Goal: Task Accomplishment & Management: Use online tool/utility

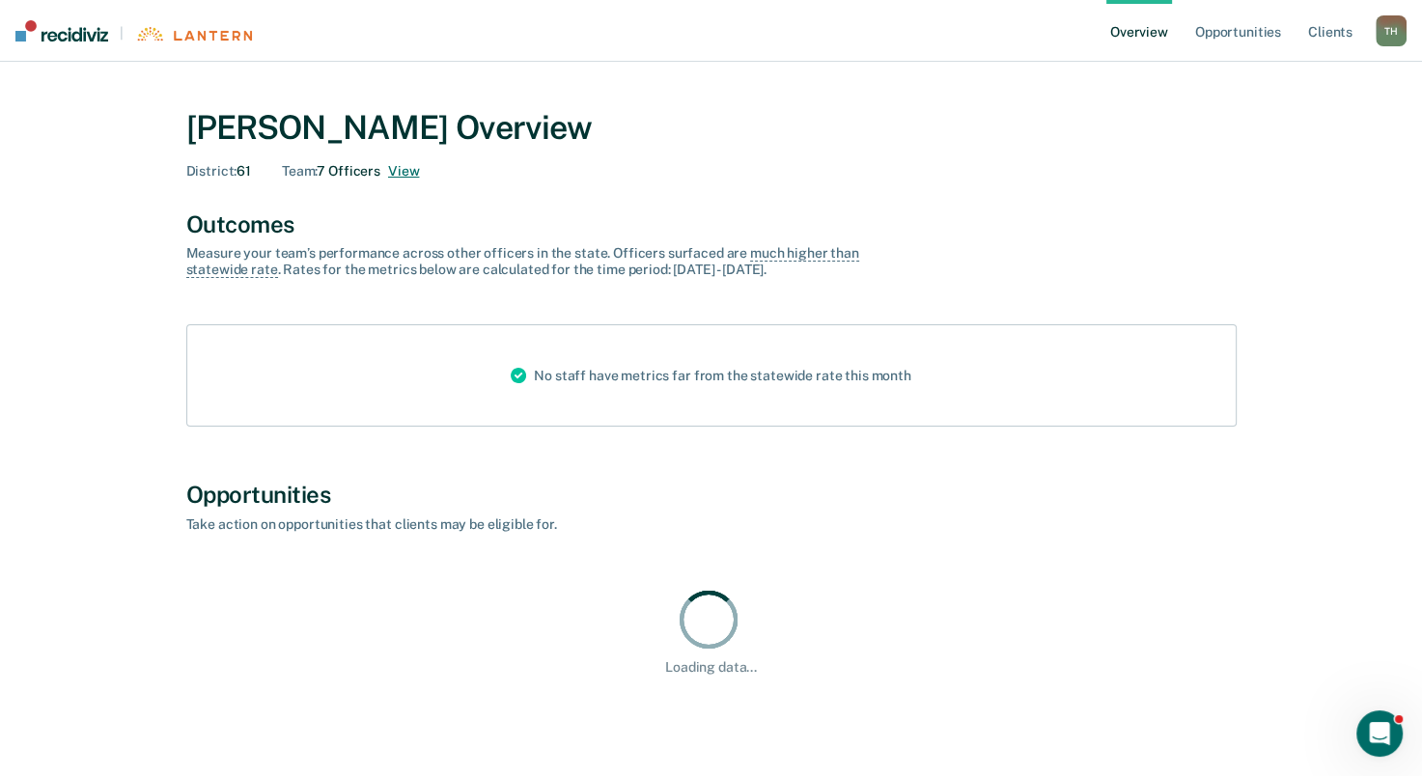
click at [405, 167] on button "View" at bounding box center [403, 171] width 31 height 16
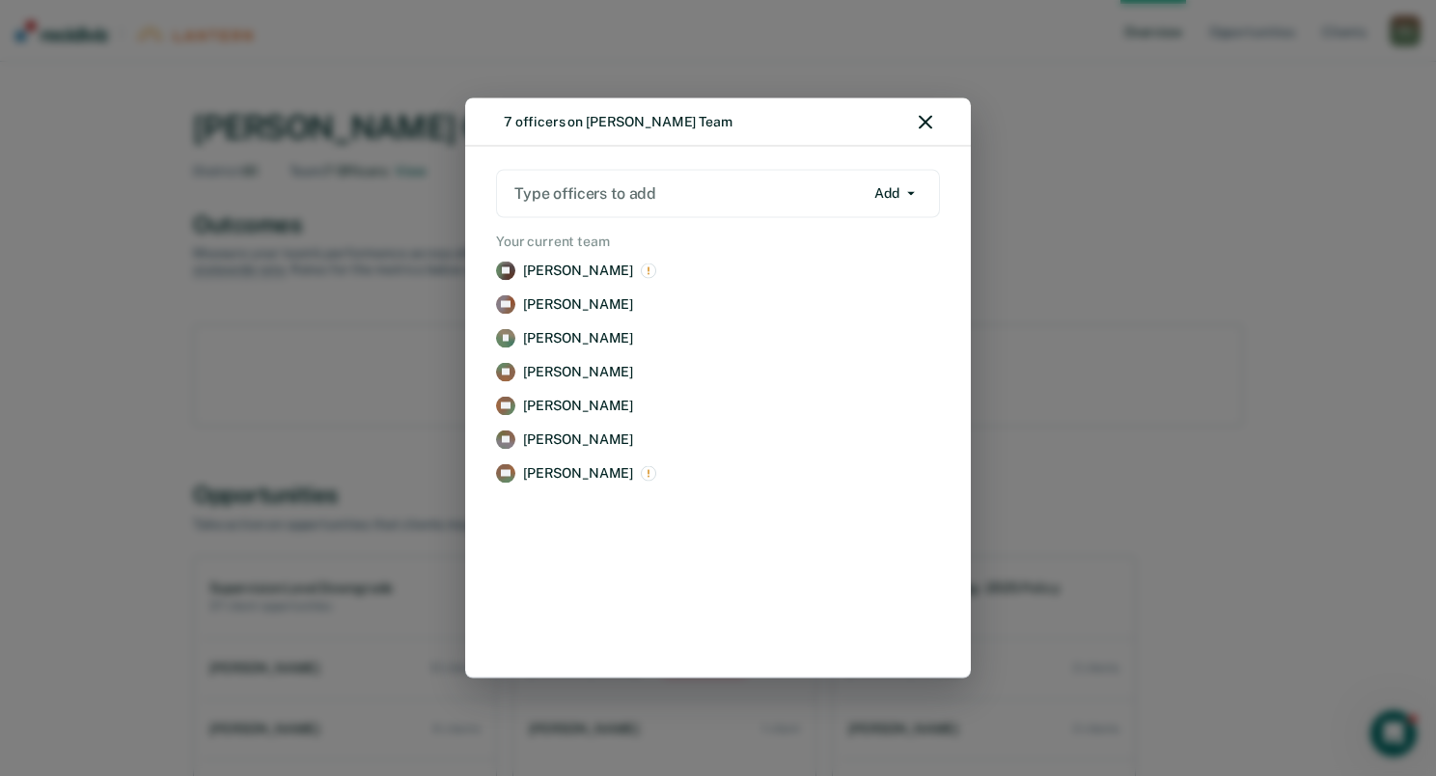
click at [926, 115] on button "button" at bounding box center [926, 122] width 14 height 16
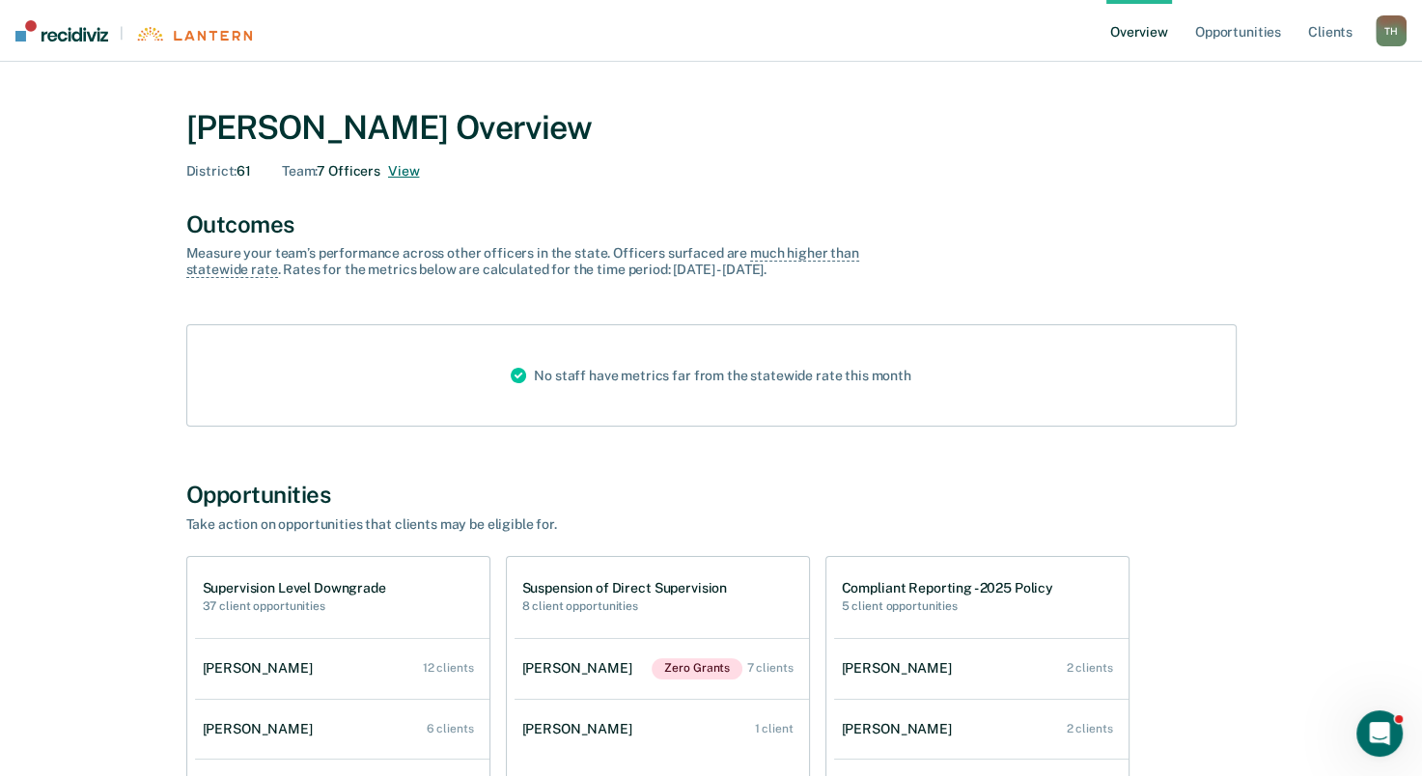
click at [394, 170] on button "View" at bounding box center [403, 171] width 31 height 16
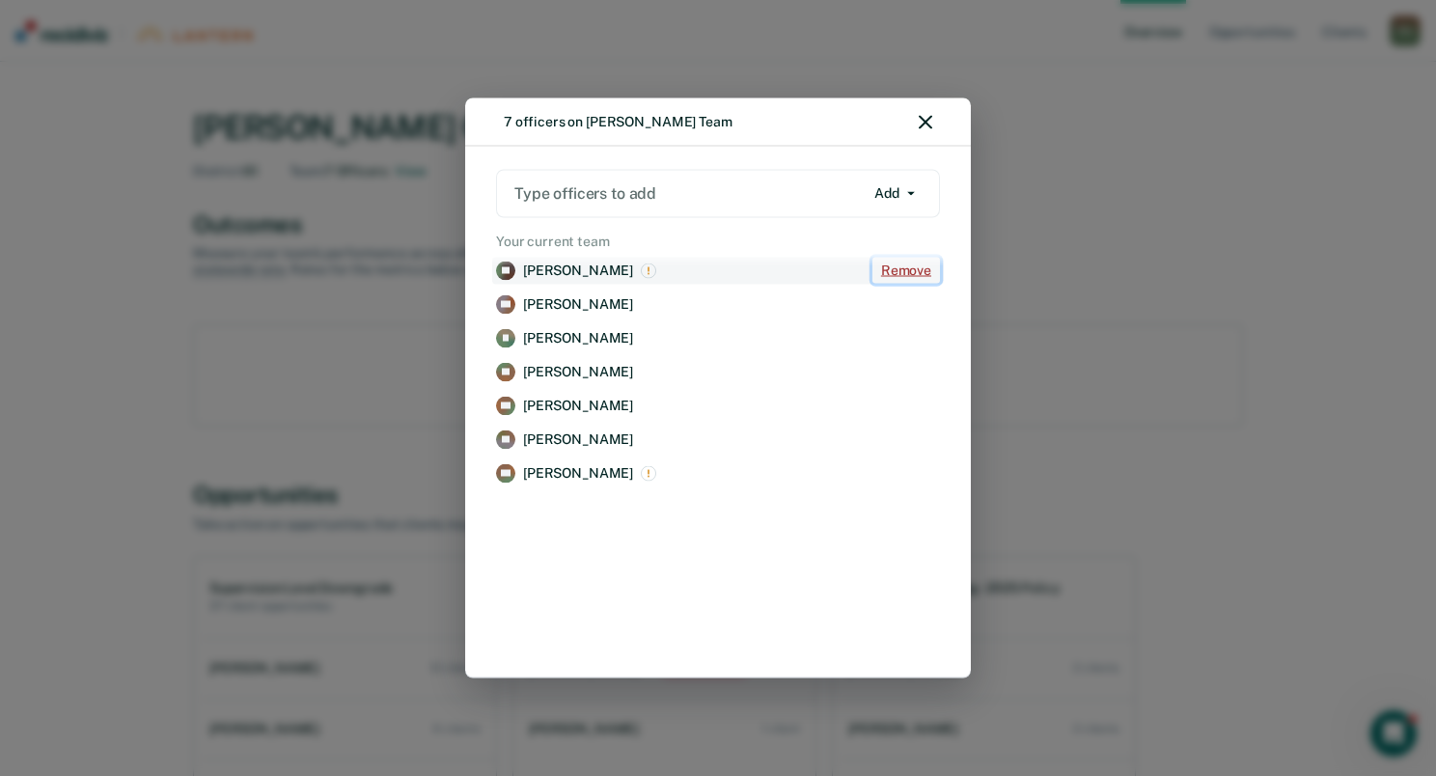
click at [910, 264] on button "Remove" at bounding box center [907, 271] width 68 height 26
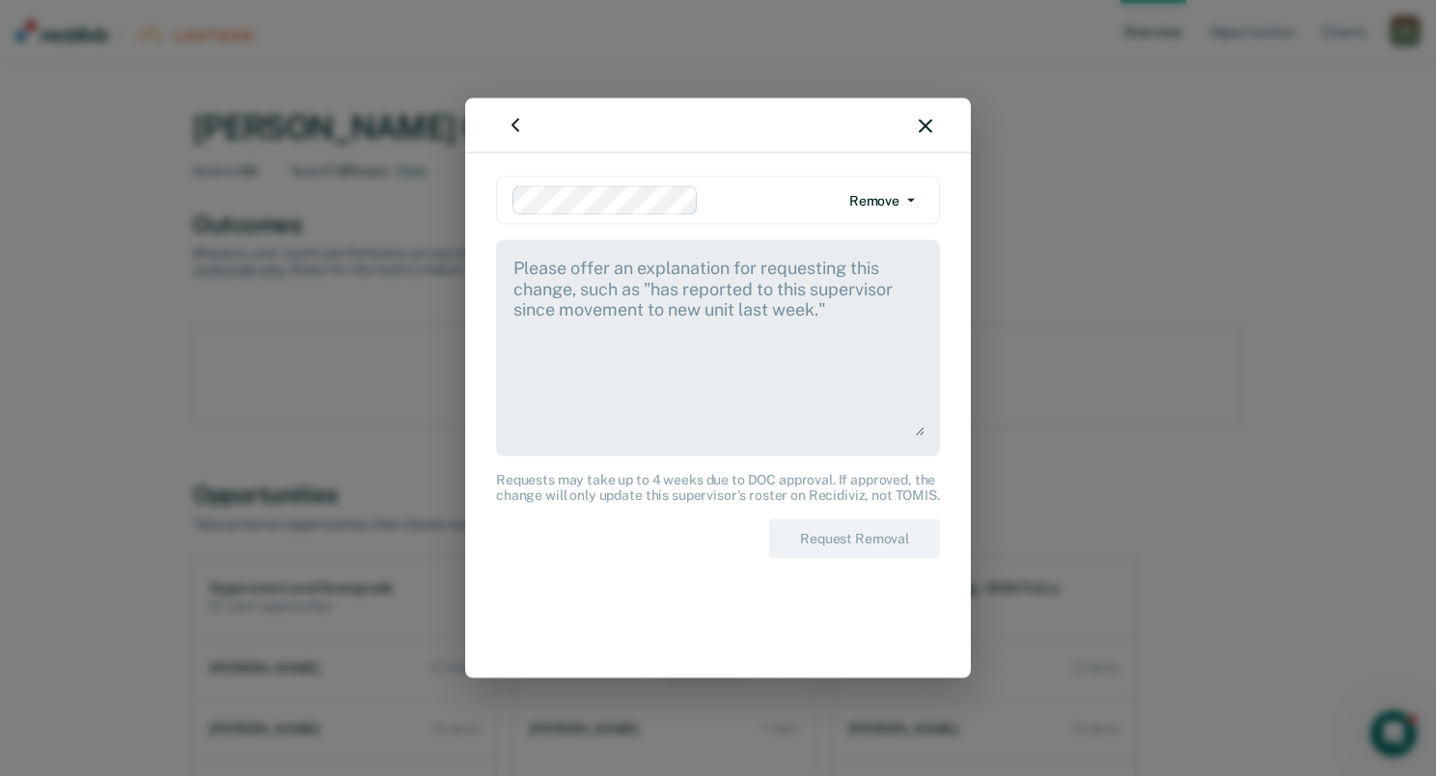
click at [902, 199] on span "button" at bounding box center [907, 201] width 15 height 4
click at [882, 268] on div "Remove" at bounding box center [860, 267] width 50 height 16
click at [896, 259] on div "Remove" at bounding box center [868, 267] width 66 height 16
click at [881, 408] on textarea at bounding box center [718, 346] width 413 height 181
click at [916, 128] on div at bounding box center [718, 125] width 506 height 55
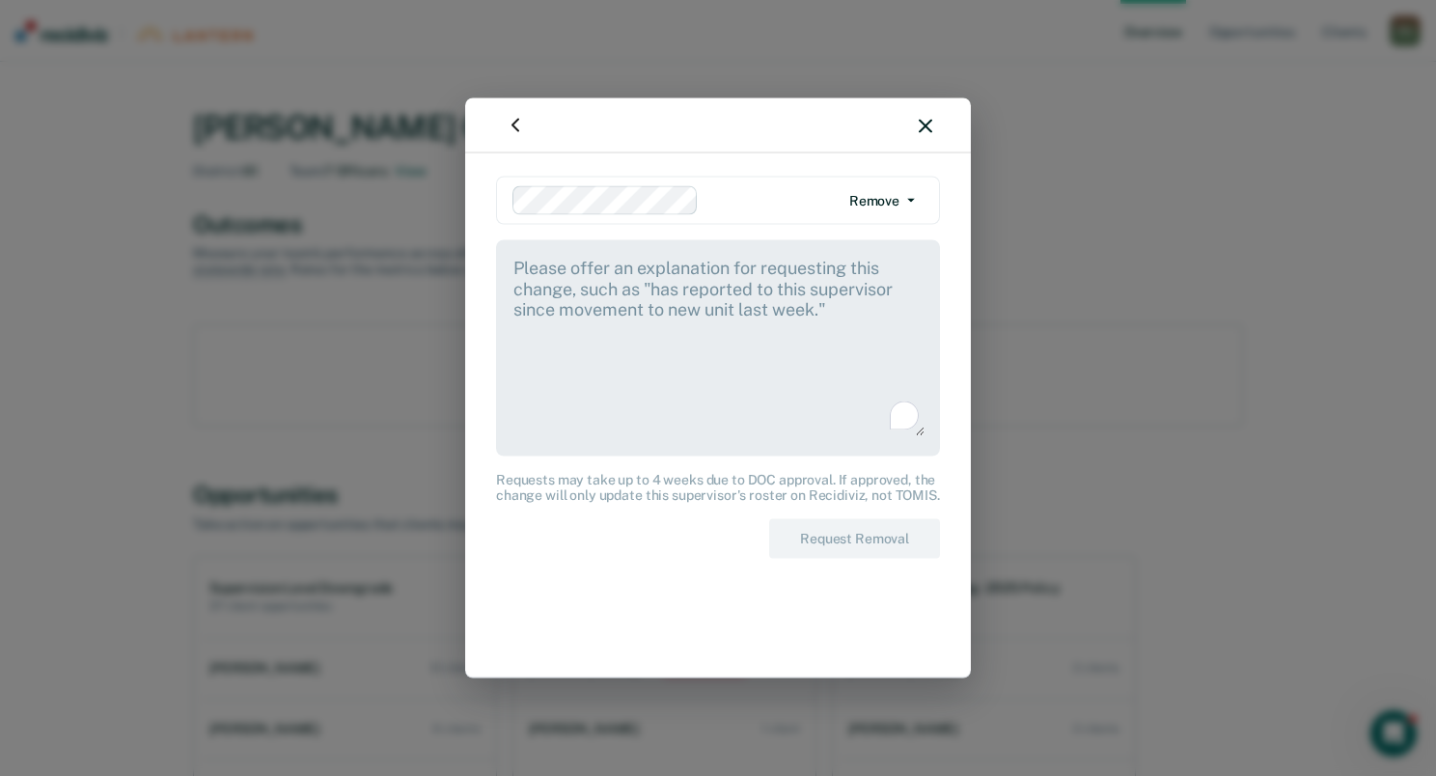
click at [927, 127] on icon "button" at bounding box center [926, 126] width 14 height 14
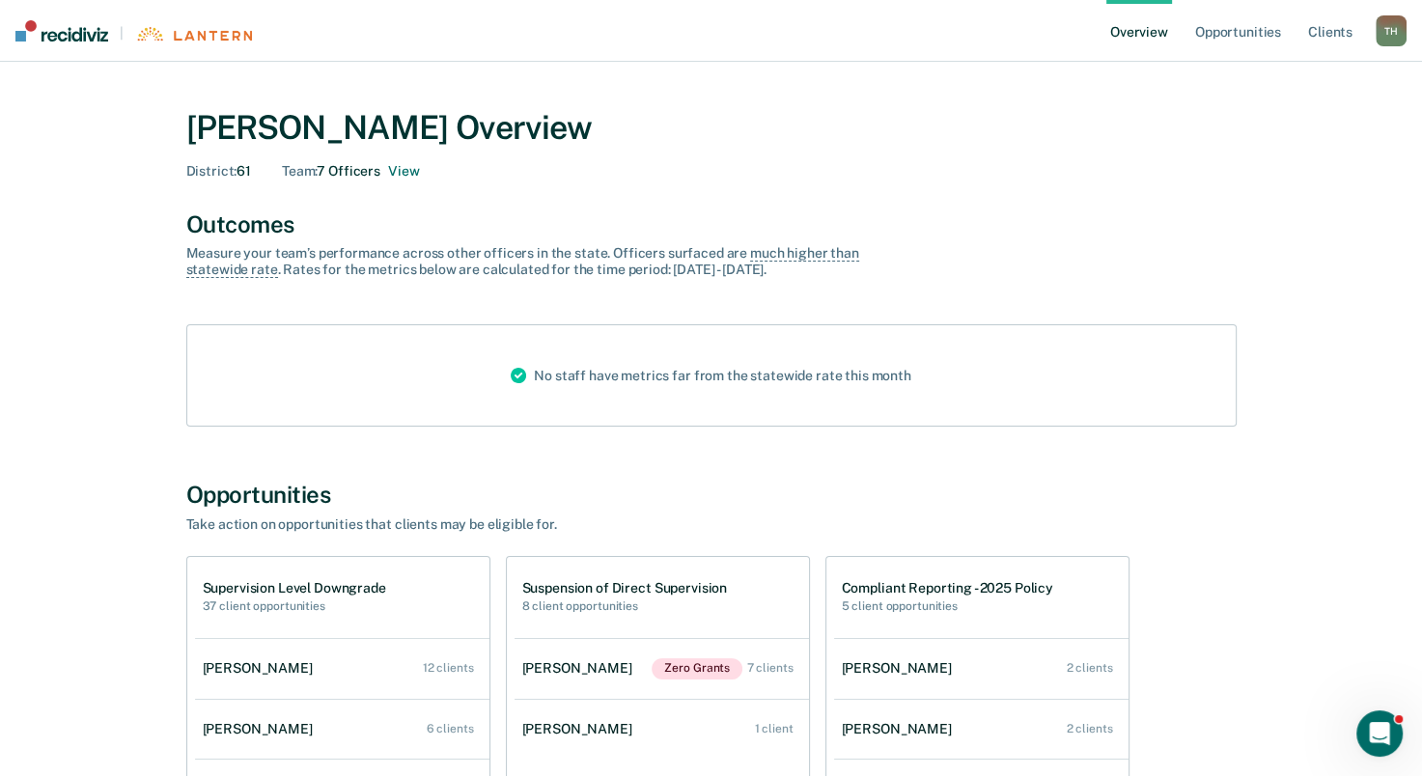
click at [1132, 29] on link "Overview" at bounding box center [1139, 31] width 66 height 62
click at [1269, 27] on link "Opportunities" at bounding box center [1238, 31] width 94 height 62
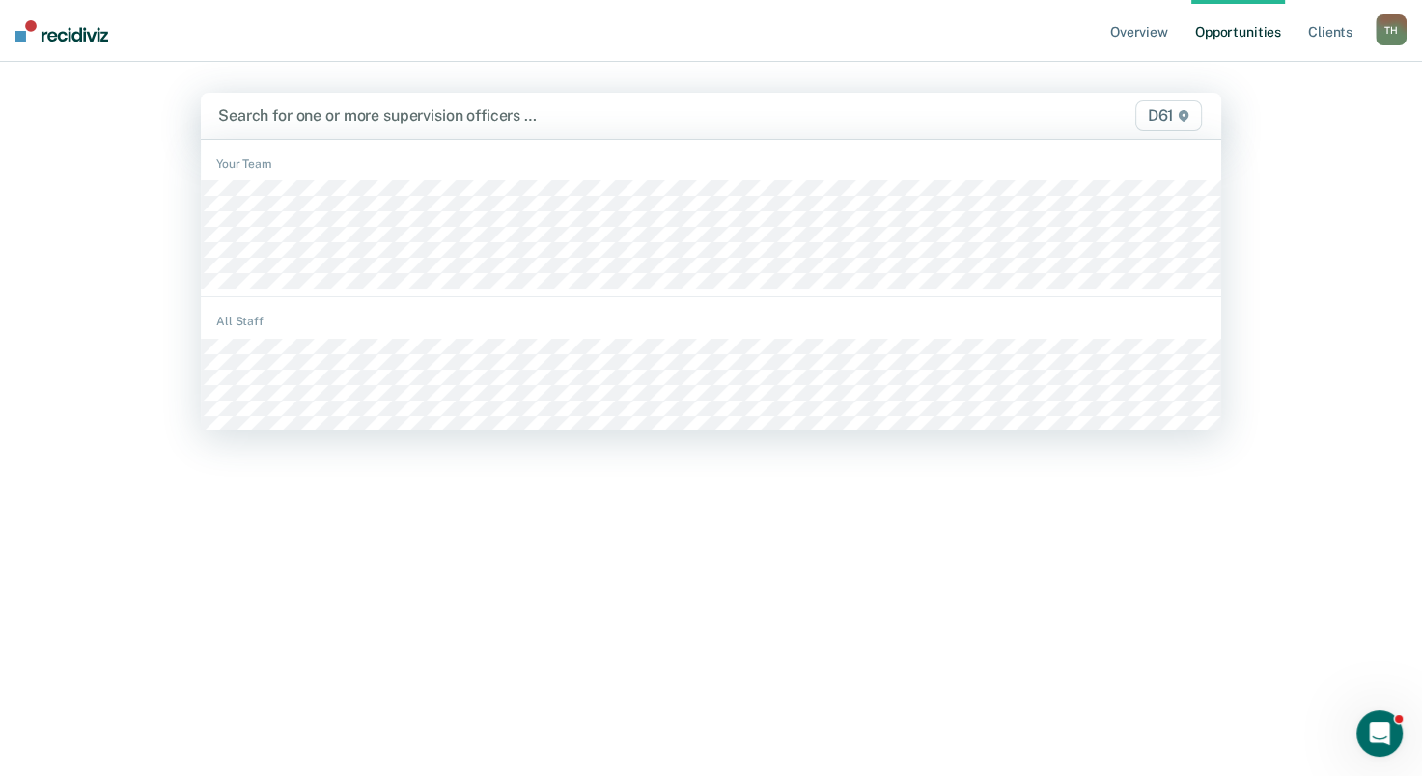
click at [385, 116] on div at bounding box center [562, 115] width 688 height 22
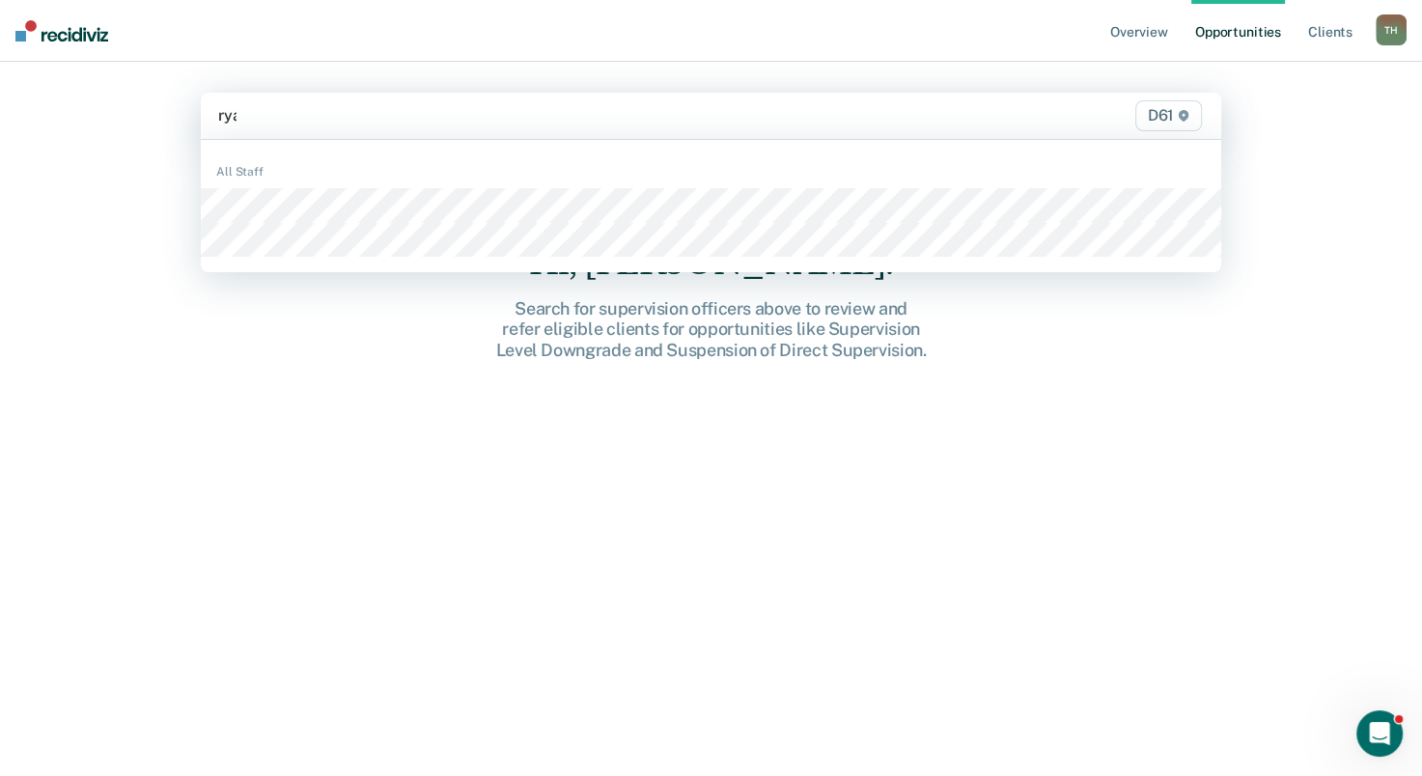
type input "ryan"
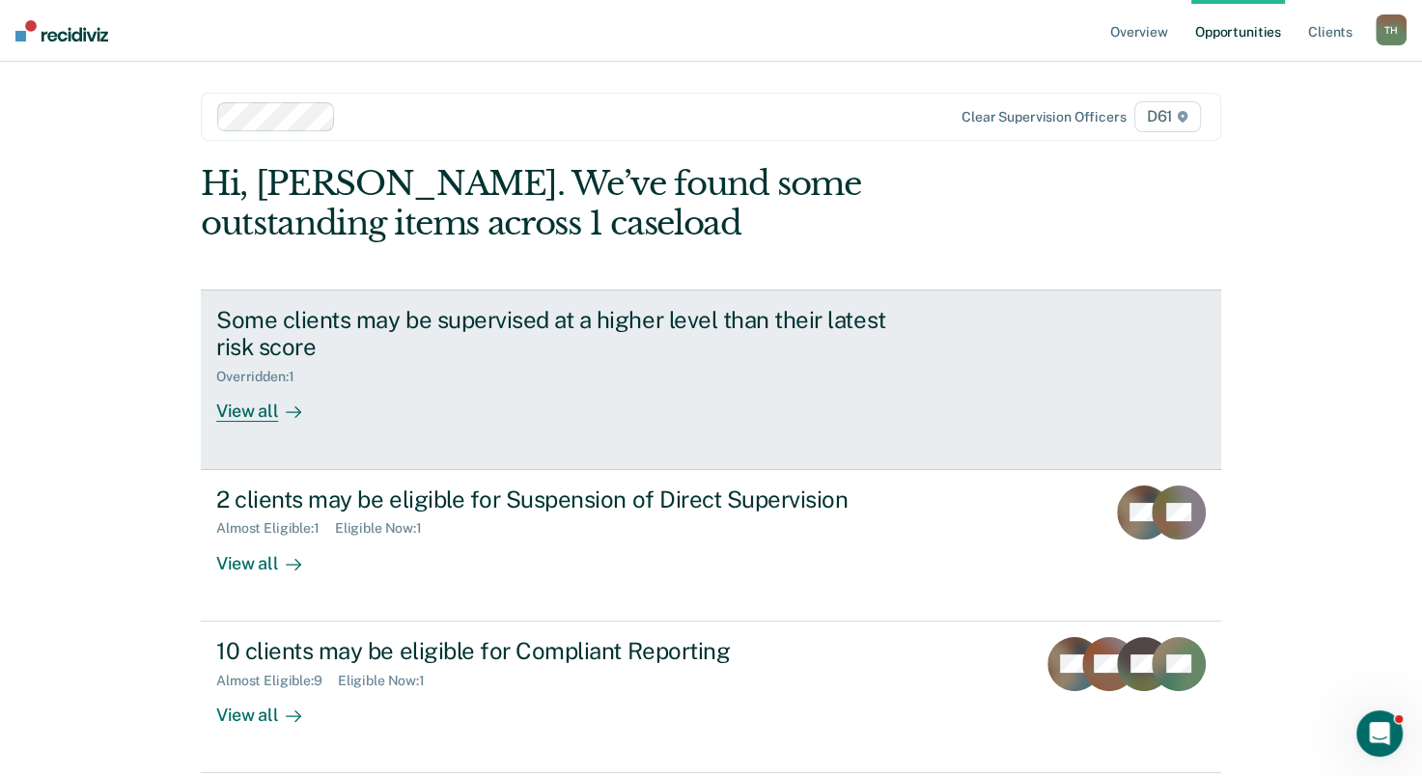
click at [251, 426] on link "Some clients may be supervised at a higher level than their latest risk score O…" at bounding box center [711, 380] width 1020 height 181
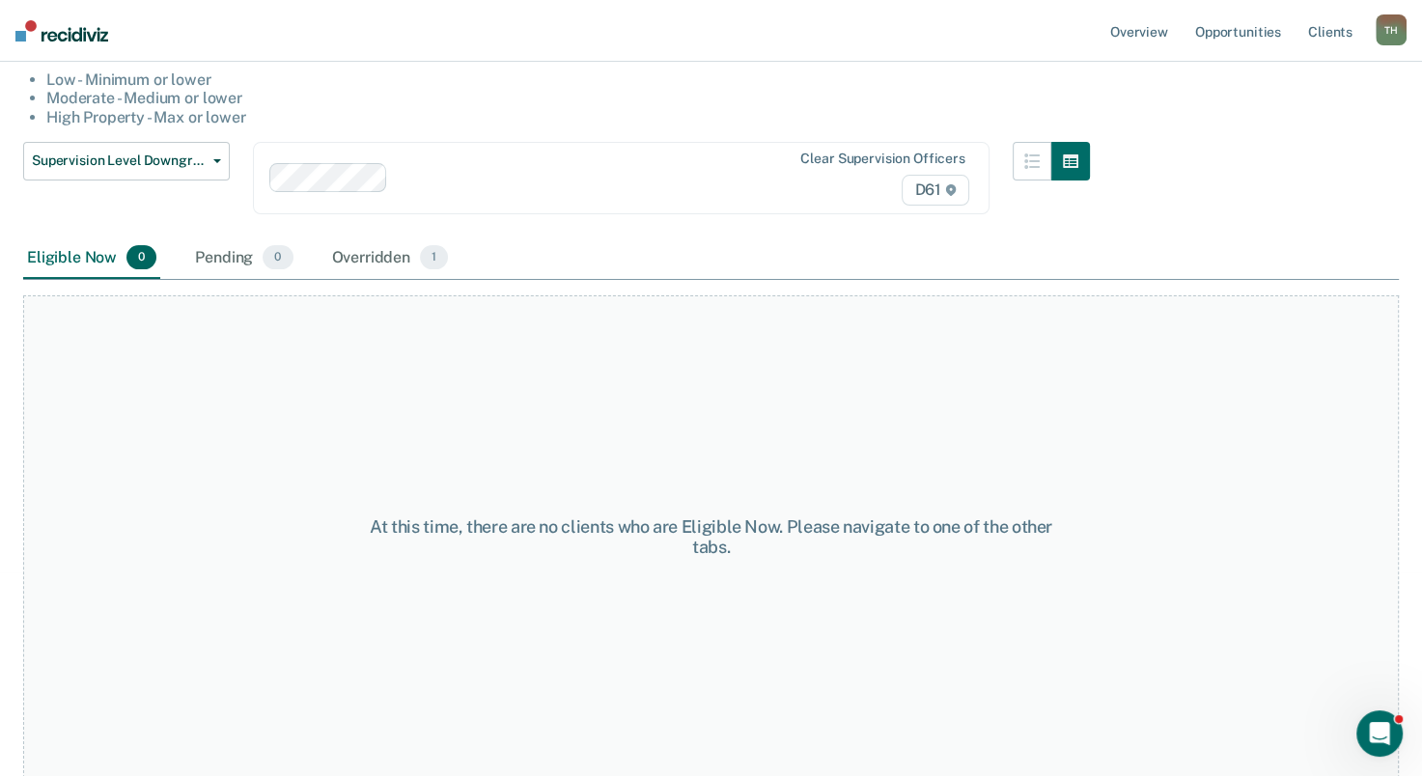
scroll to position [107, 0]
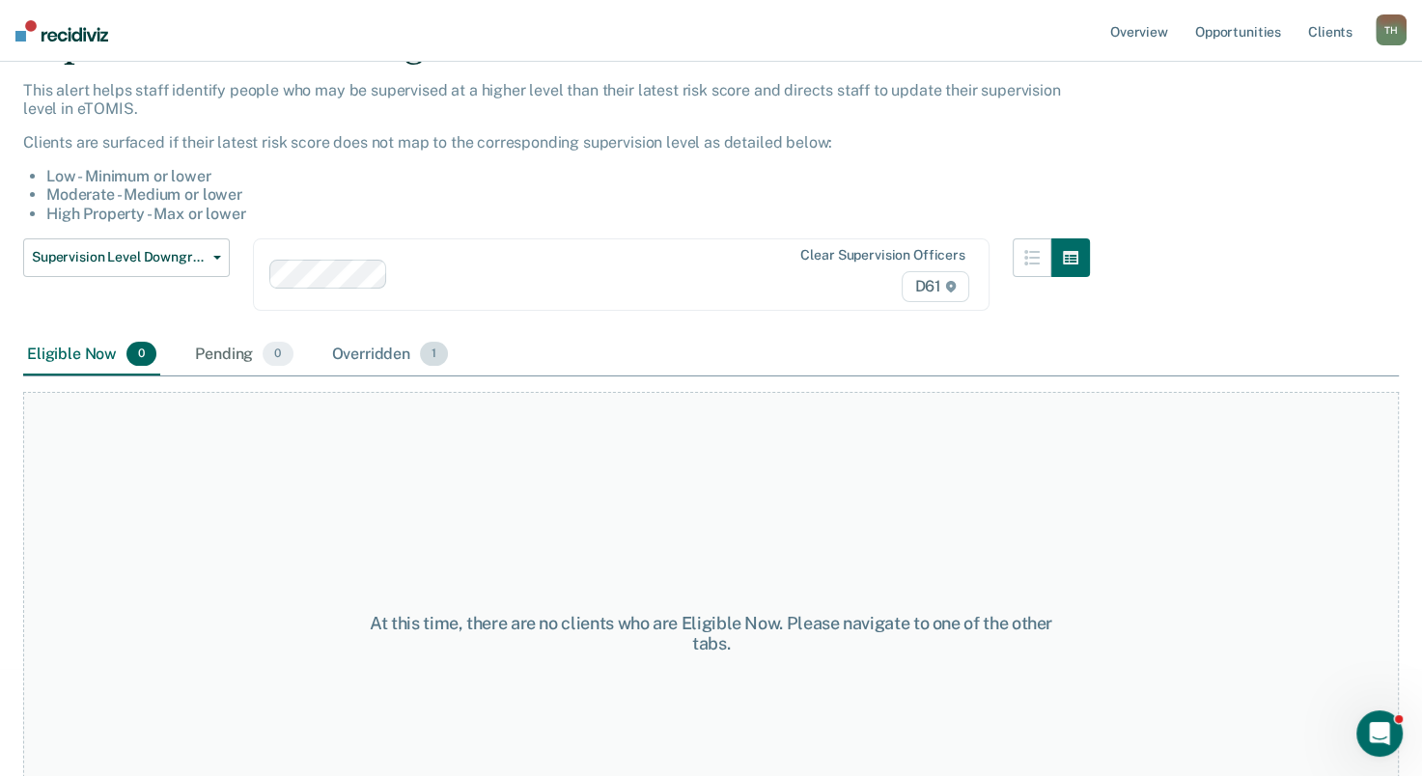
click at [378, 349] on div "Overridden 1" at bounding box center [390, 355] width 125 height 42
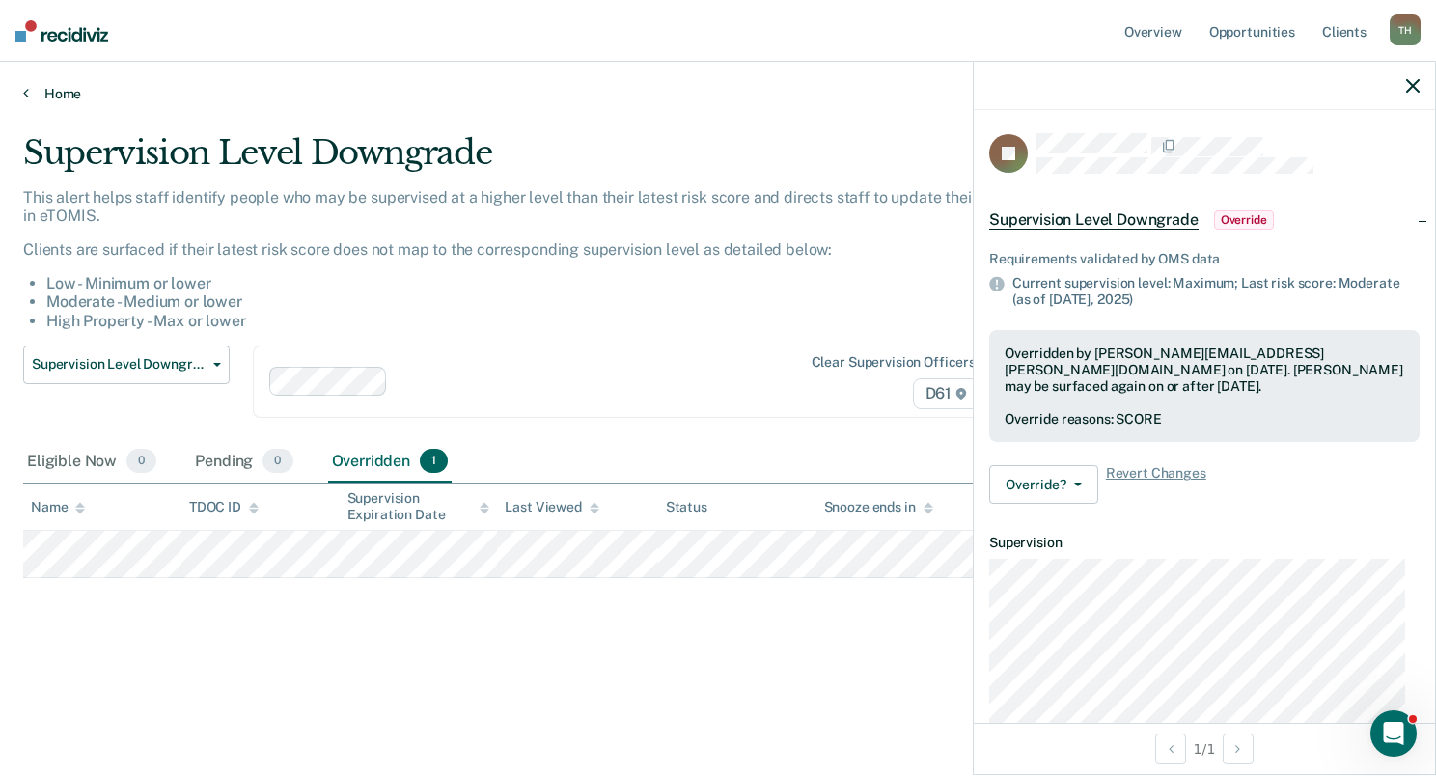
click at [26, 95] on icon at bounding box center [26, 92] width 6 height 15
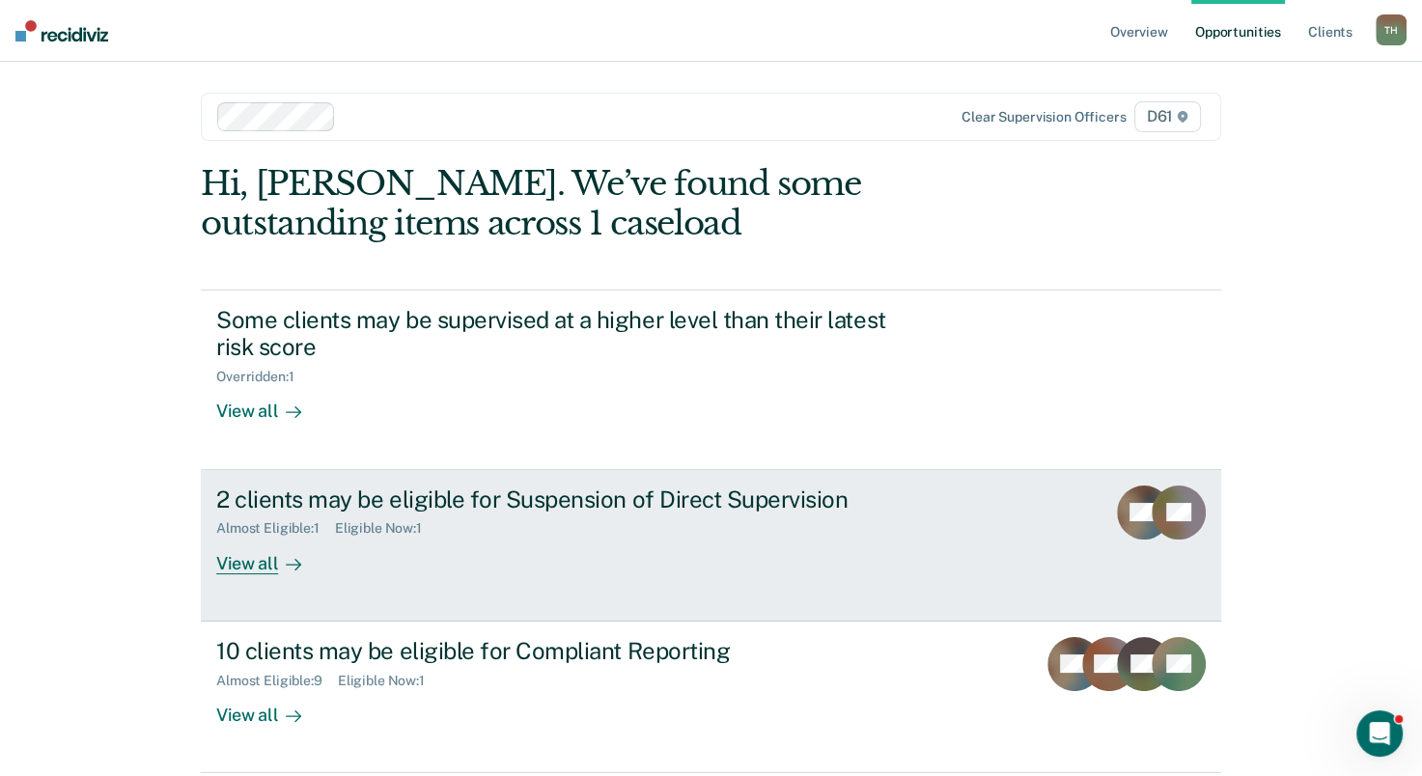
scroll to position [73, 0]
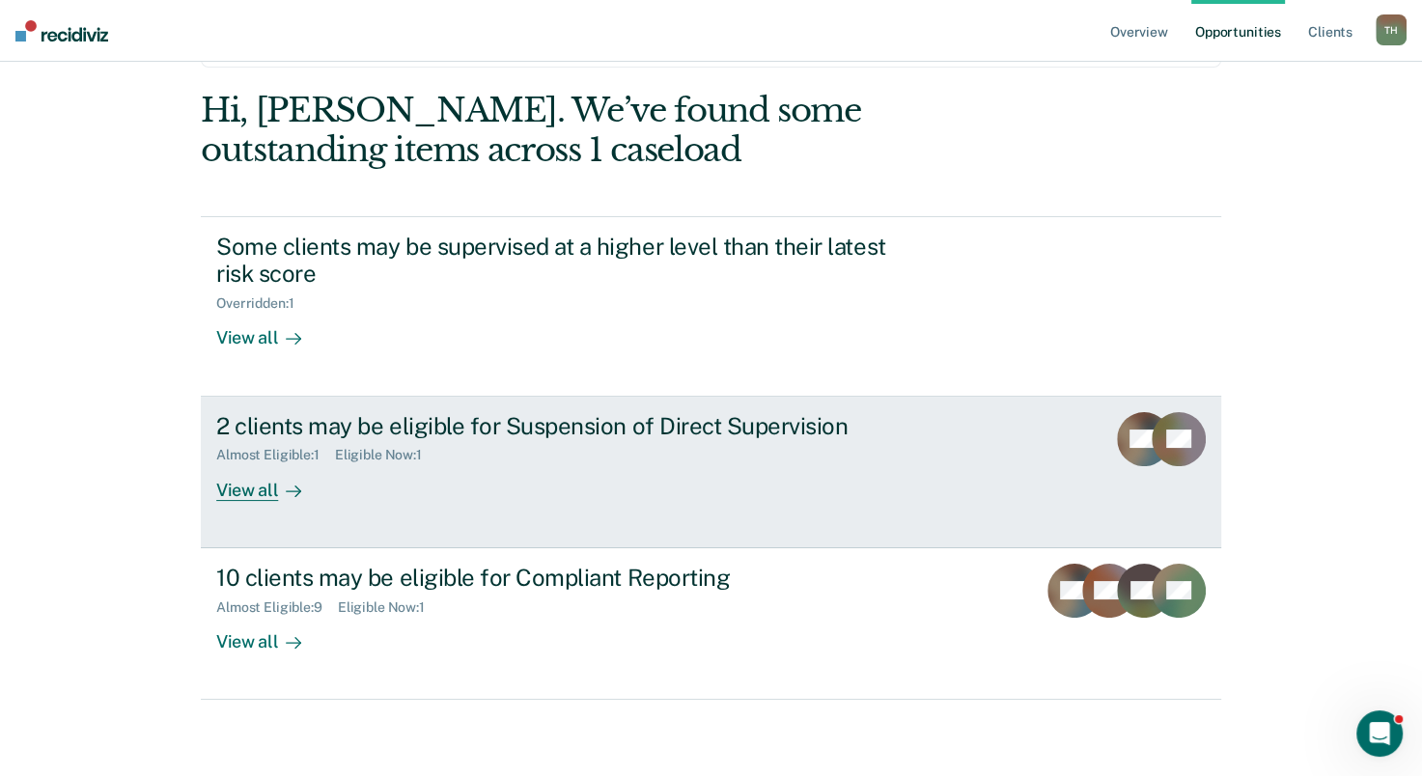
click at [217, 490] on div "View all" at bounding box center [270, 482] width 108 height 38
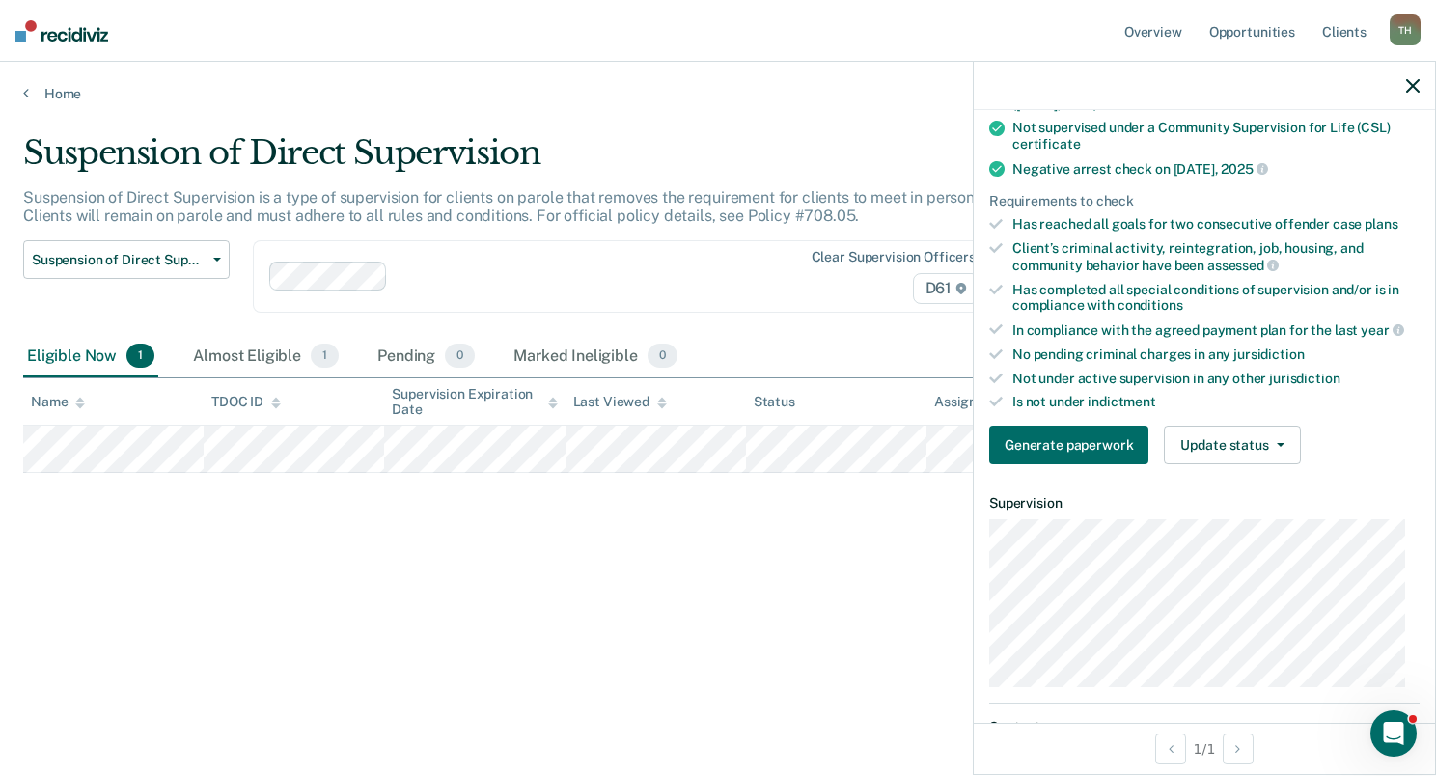
scroll to position [386, 0]
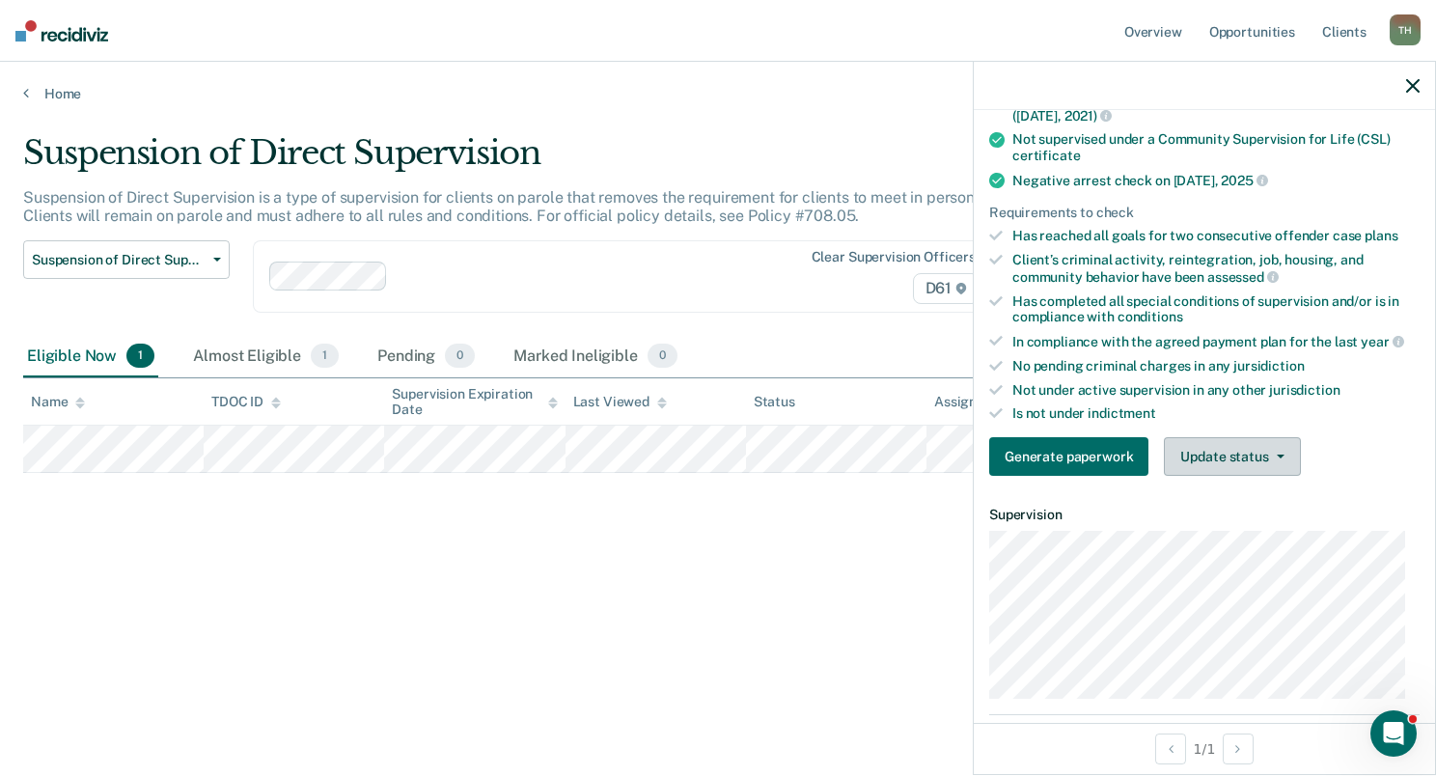
click at [1273, 455] on button "Update status" at bounding box center [1232, 456] width 136 height 39
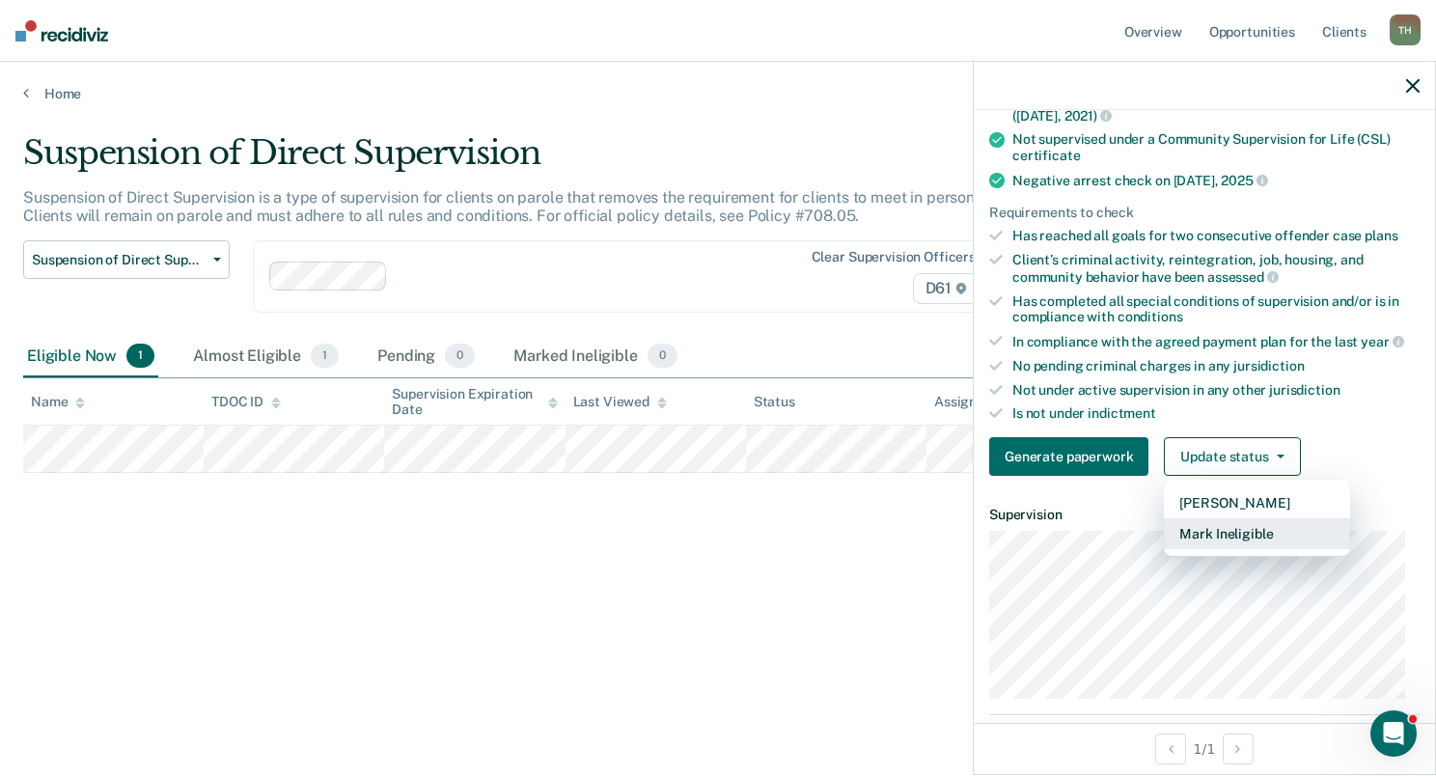
click at [1250, 533] on button "Mark Ineligible" at bounding box center [1257, 533] width 186 height 31
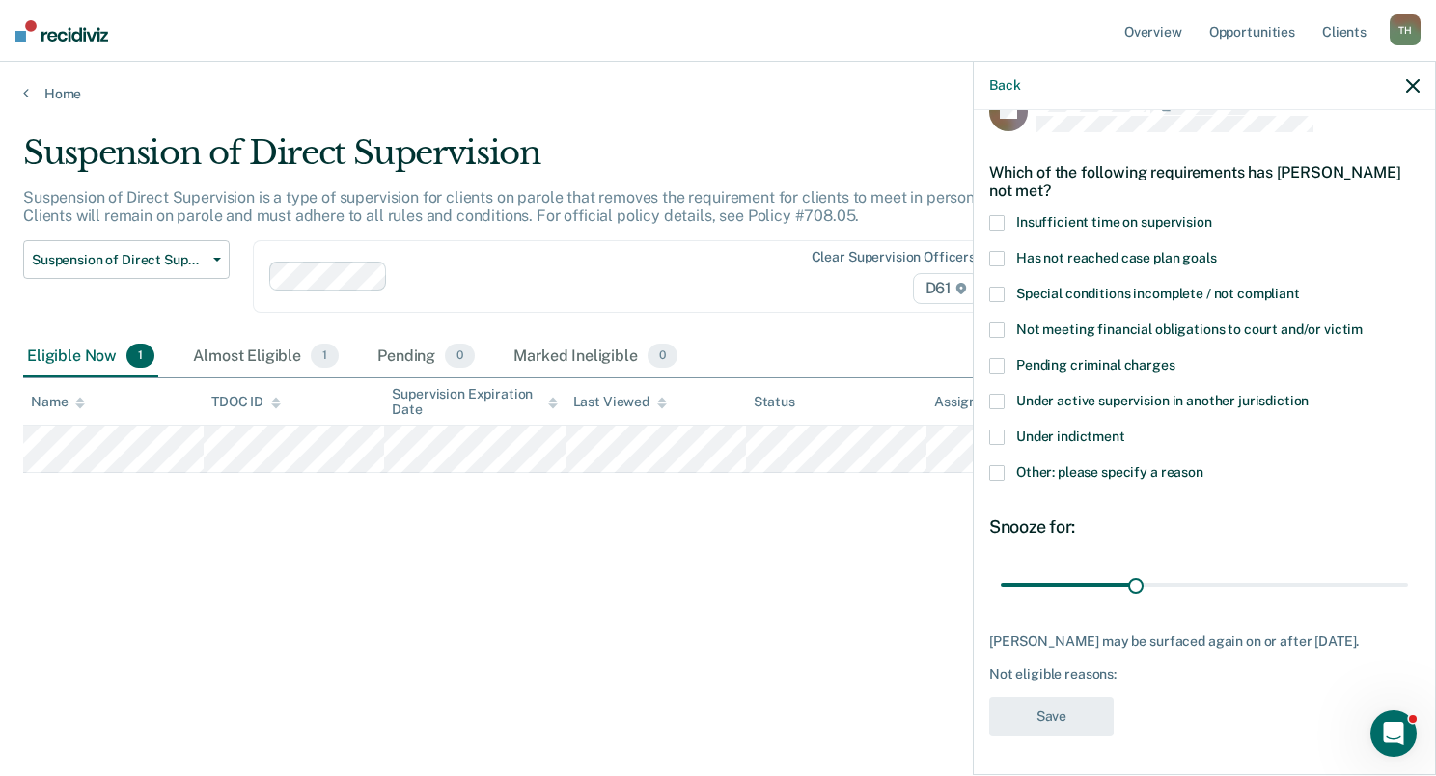
scroll to position [39, 0]
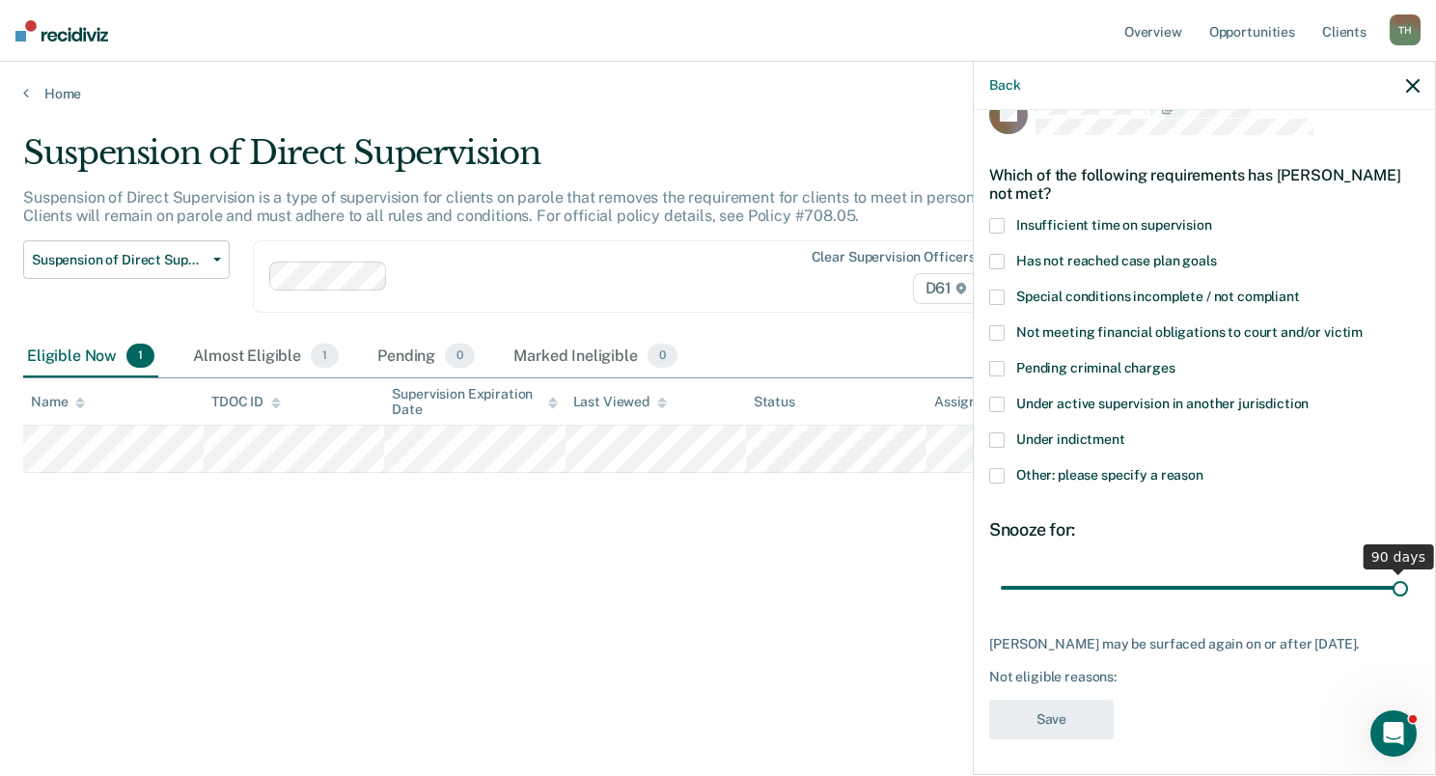
drag, startPoint x: 1129, startPoint y: 593, endPoint x: 1478, endPoint y: 579, distance: 348.7
type input "90"
click at [1408, 579] on input "range" at bounding box center [1204, 588] width 407 height 34
click at [1002, 479] on span at bounding box center [996, 475] width 15 height 15
click at [1204, 468] on input "Other: please specify a reason" at bounding box center [1204, 468] width 0 height 0
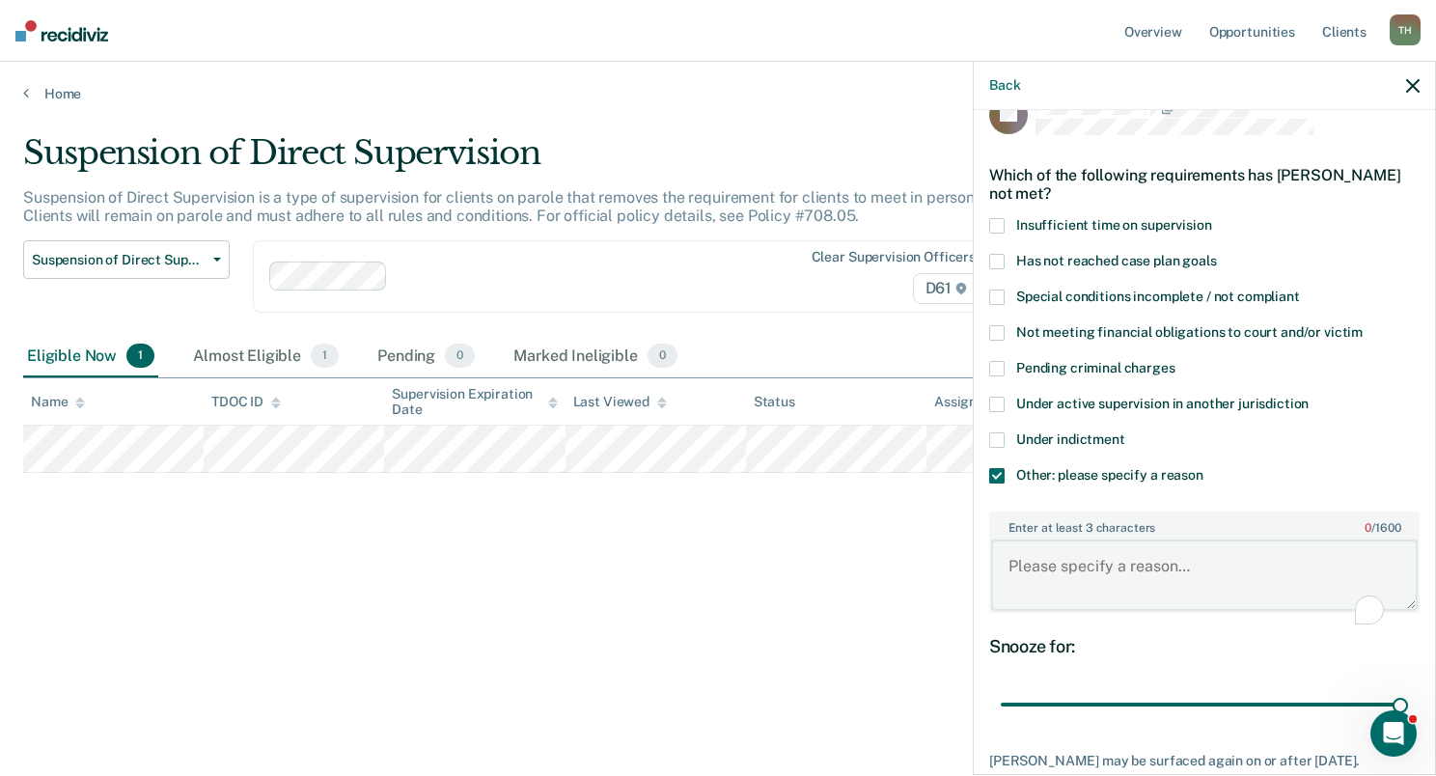
click at [1043, 555] on textarea "Enter at least 3 characters 0 / 1600" at bounding box center [1204, 575] width 427 height 71
click at [1032, 560] on textarea "Enter at least 3 characters 0 / 1600" at bounding box center [1204, 575] width 427 height 71
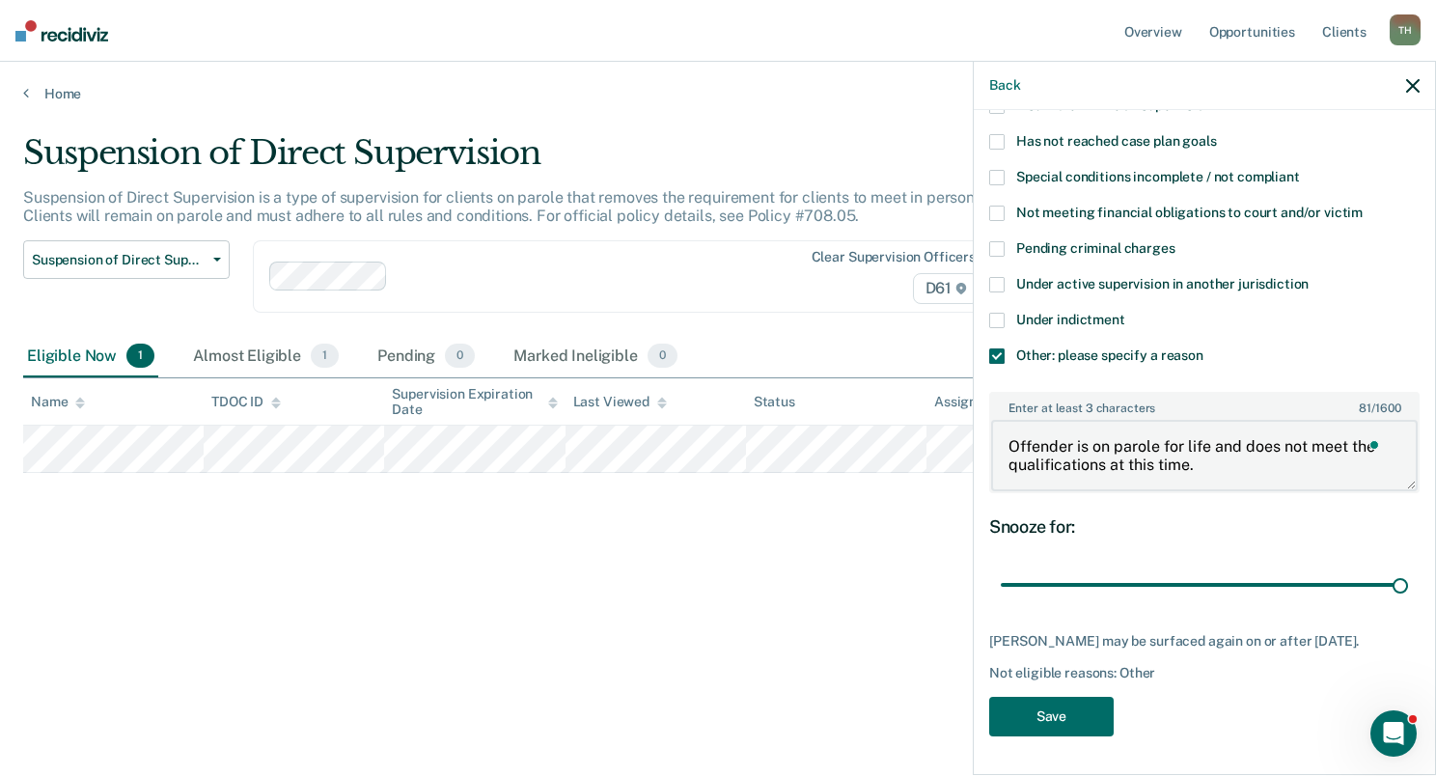
scroll to position [170, 0]
type textarea "Offender is on parole for life and does not meet the qualifications at this tim…"
click at [1077, 718] on button "Save" at bounding box center [1051, 717] width 125 height 40
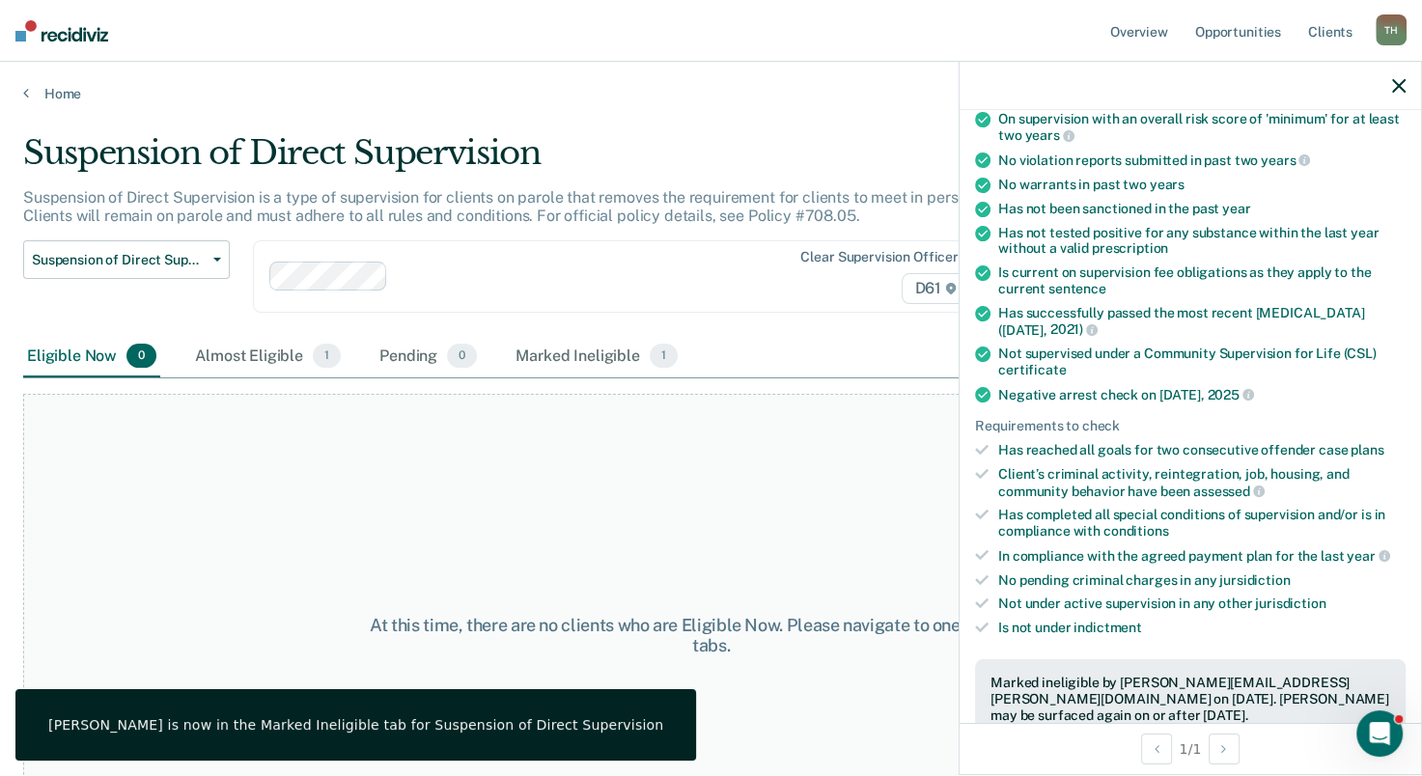
click at [1018, 432] on ul "Validated by data from TOMIS On supervision with an overall risk score of 'mini…" at bounding box center [1190, 361] width 431 height 549
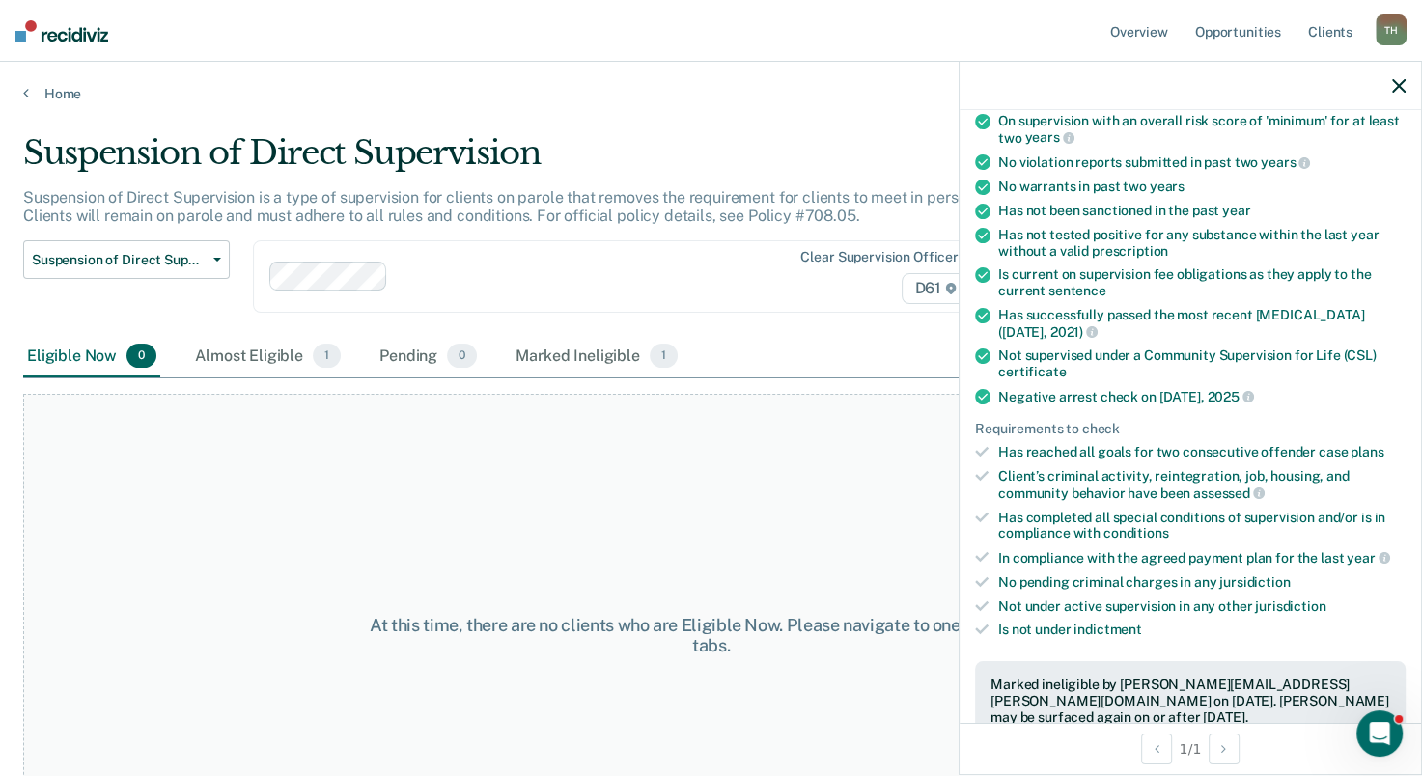
click at [1392, 87] on icon "button" at bounding box center [1399, 86] width 14 height 14
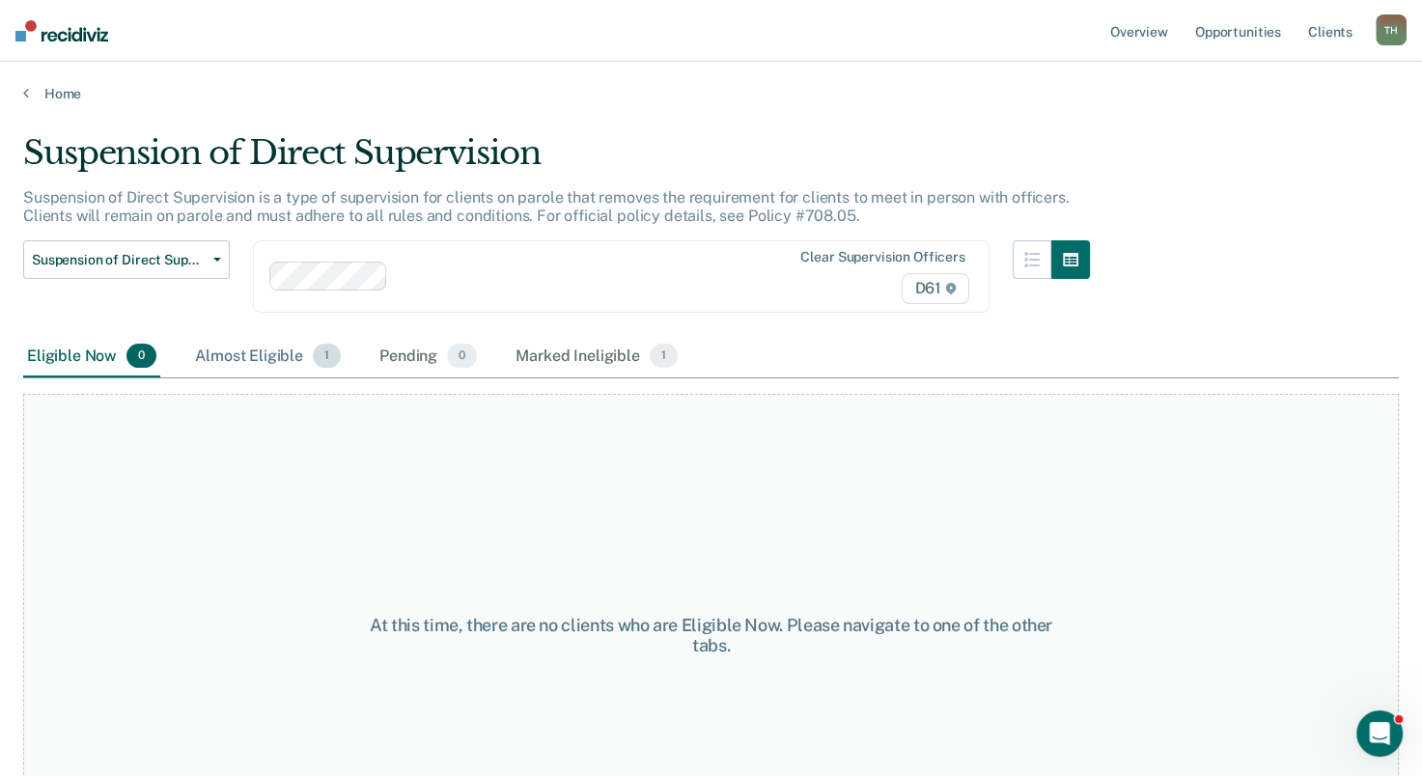
click at [241, 351] on div "Almost Eligible 1" at bounding box center [267, 357] width 153 height 42
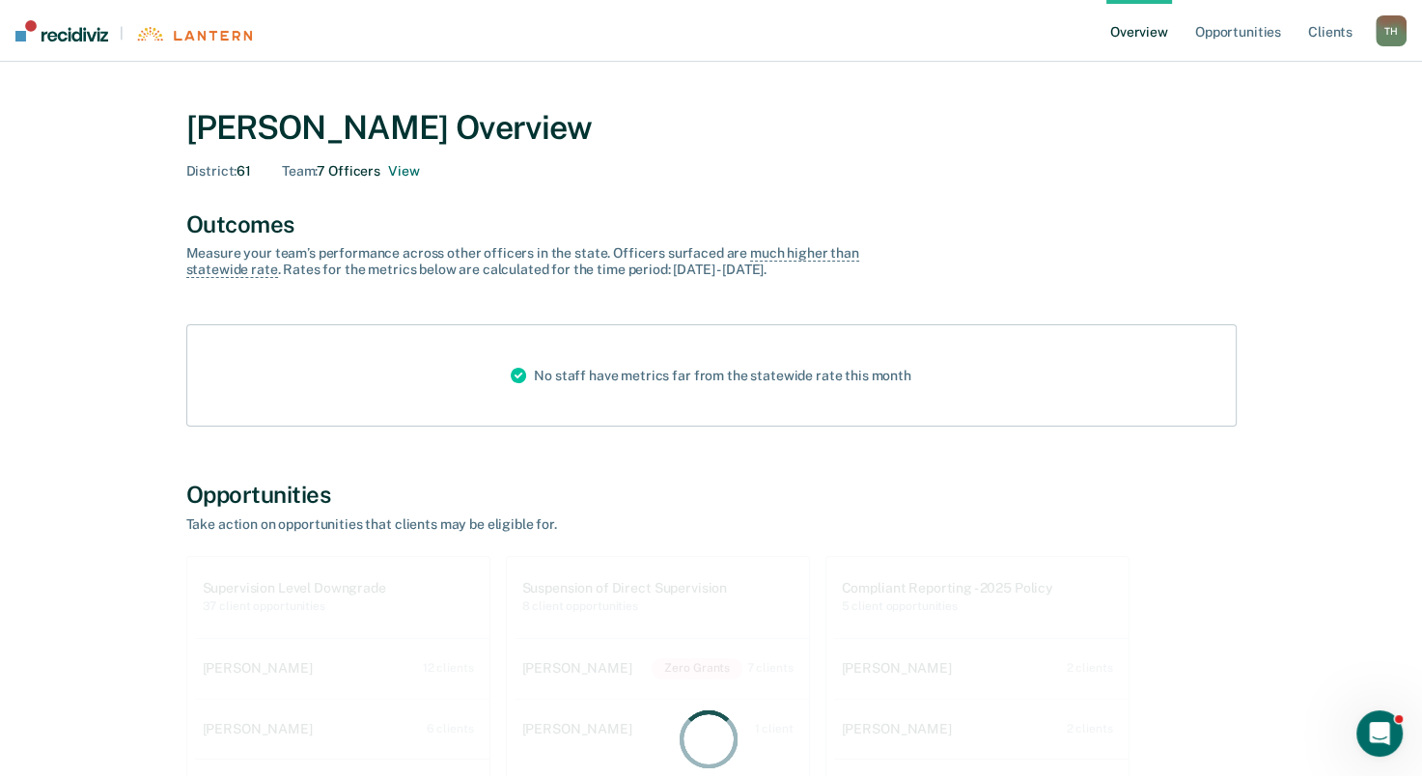
click at [1120, 35] on link "Overview" at bounding box center [1139, 31] width 66 height 62
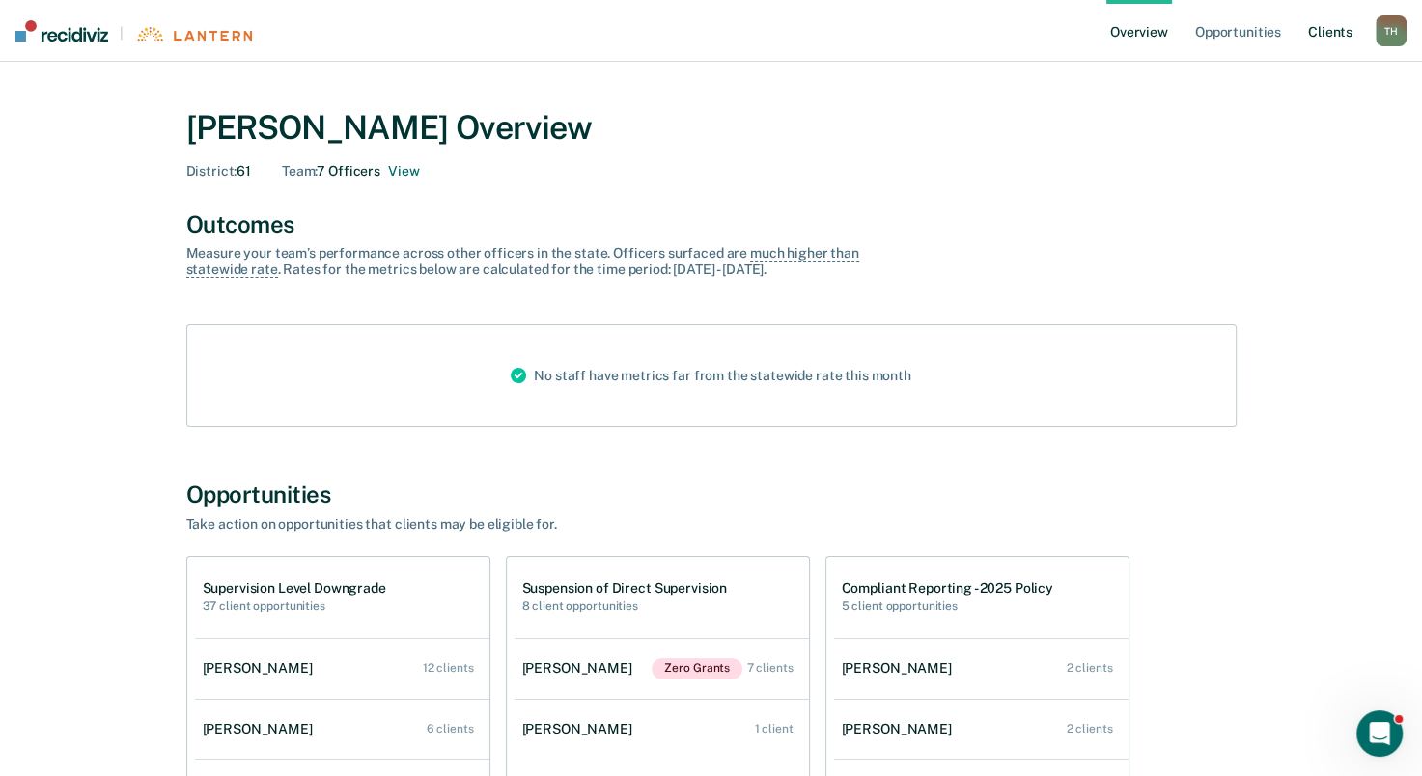
click at [1309, 31] on link "Client s" at bounding box center [1330, 31] width 52 height 62
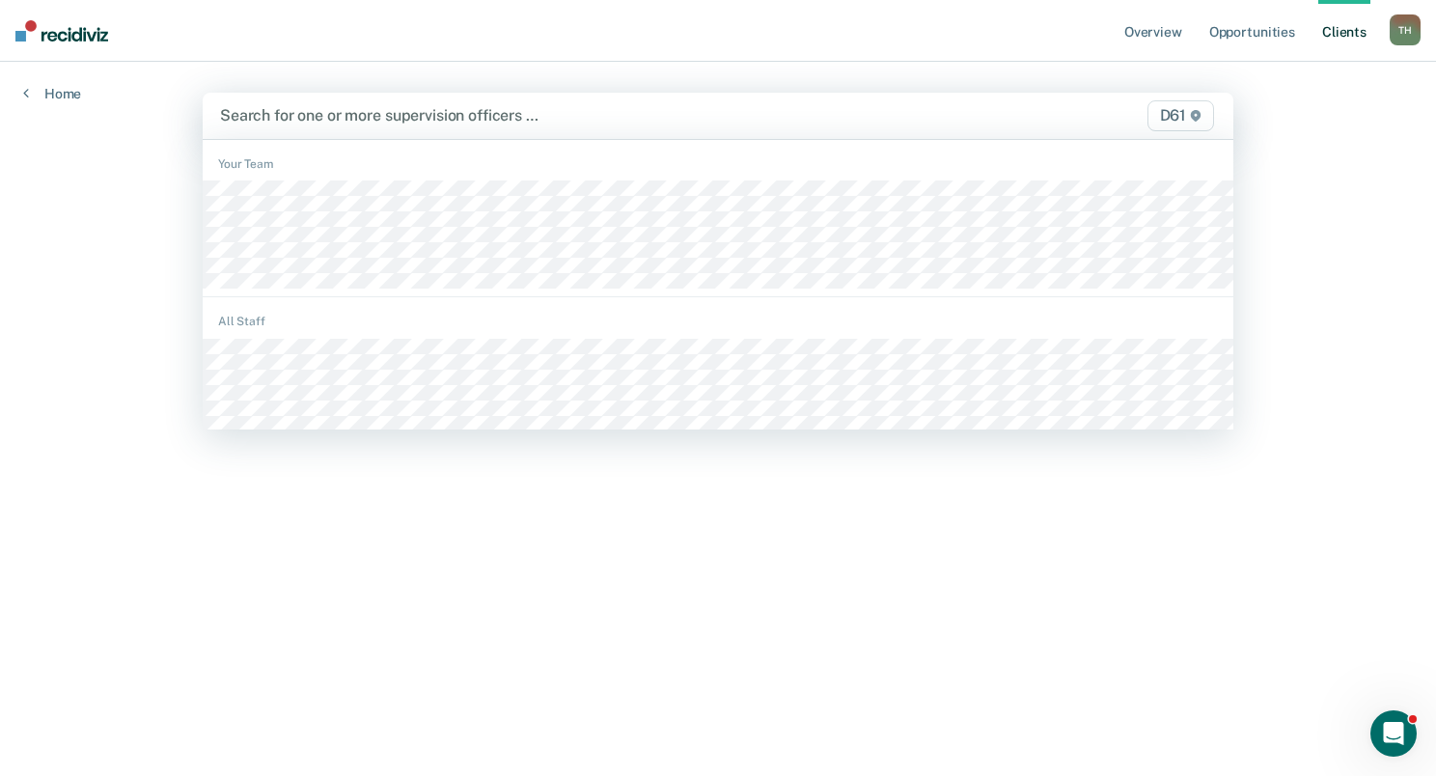
click at [437, 110] on div at bounding box center [568, 115] width 696 height 22
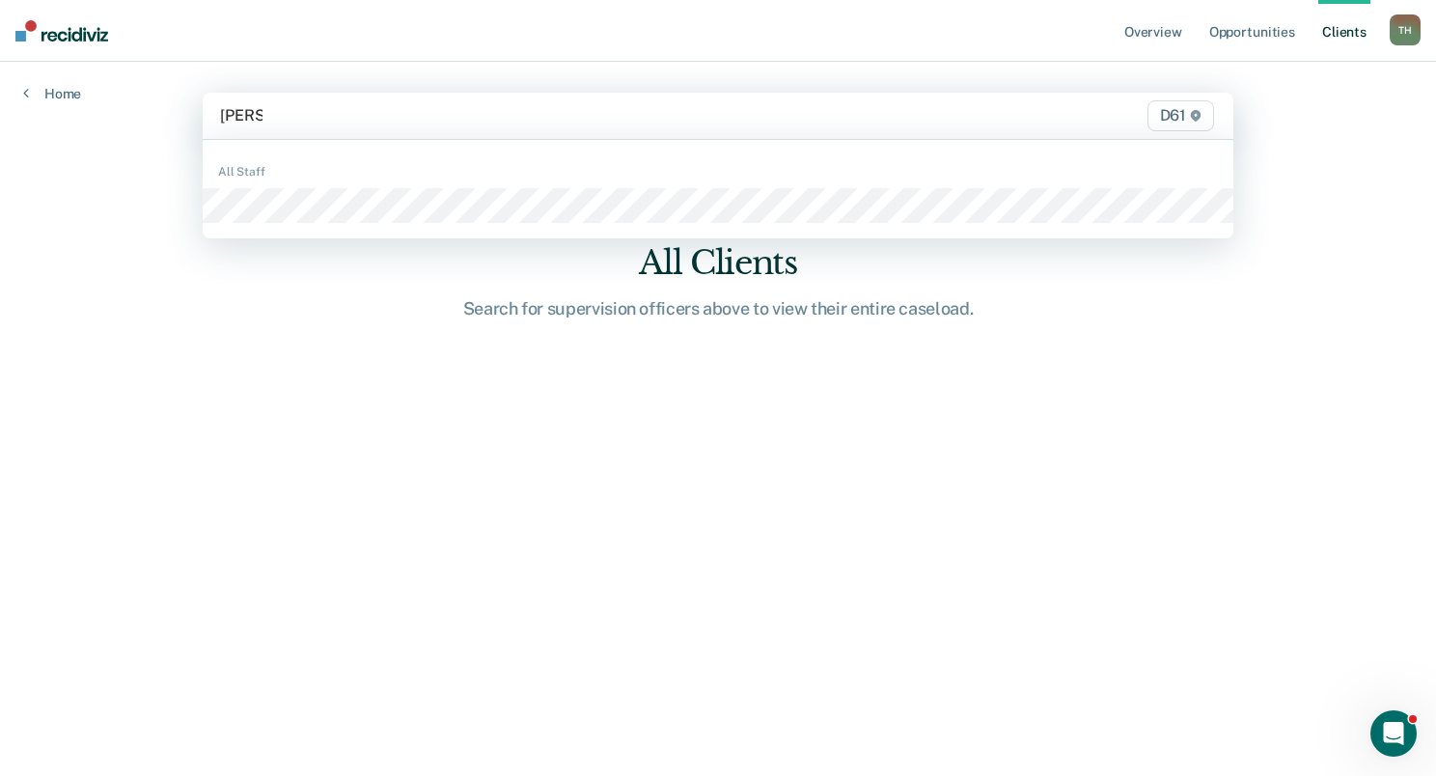
type input "[PERSON_NAME]"
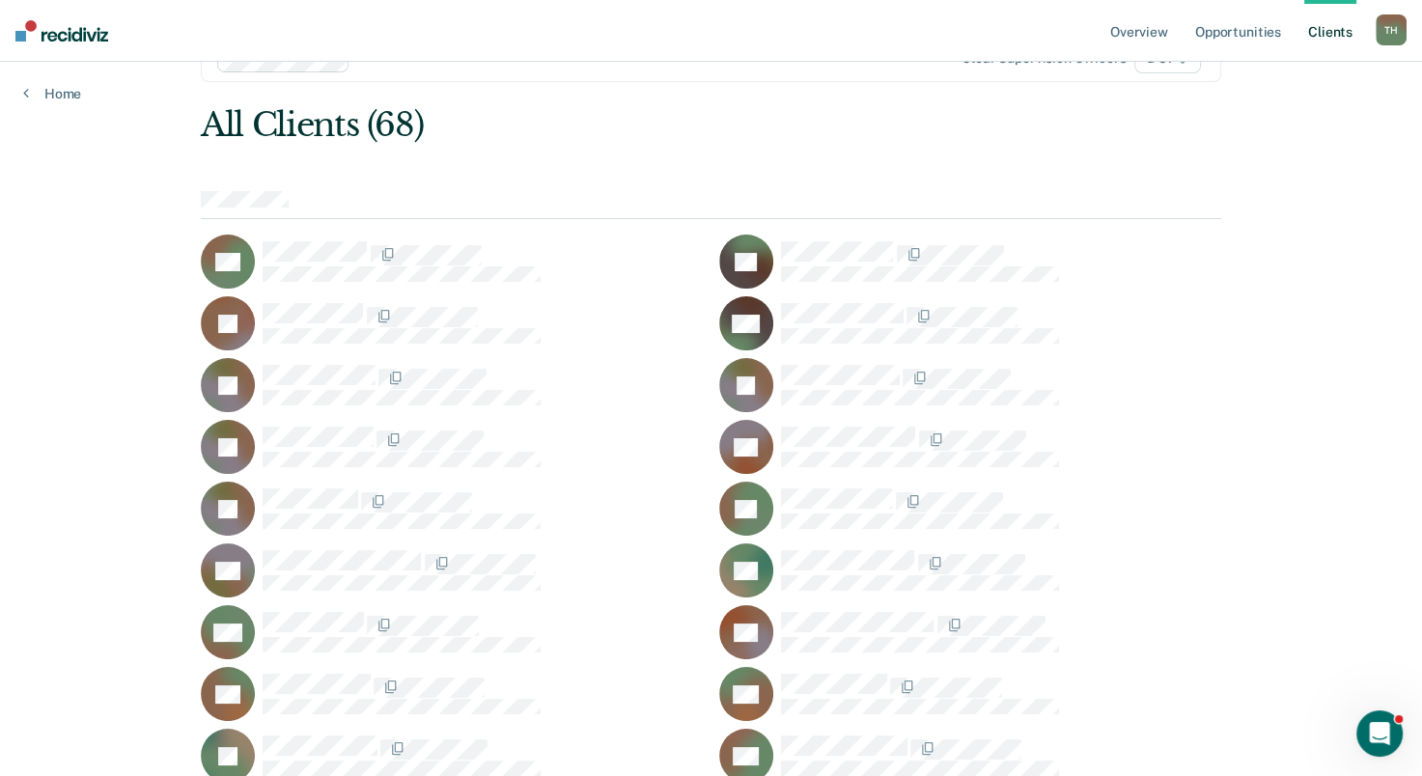
scroll to position [42, 0]
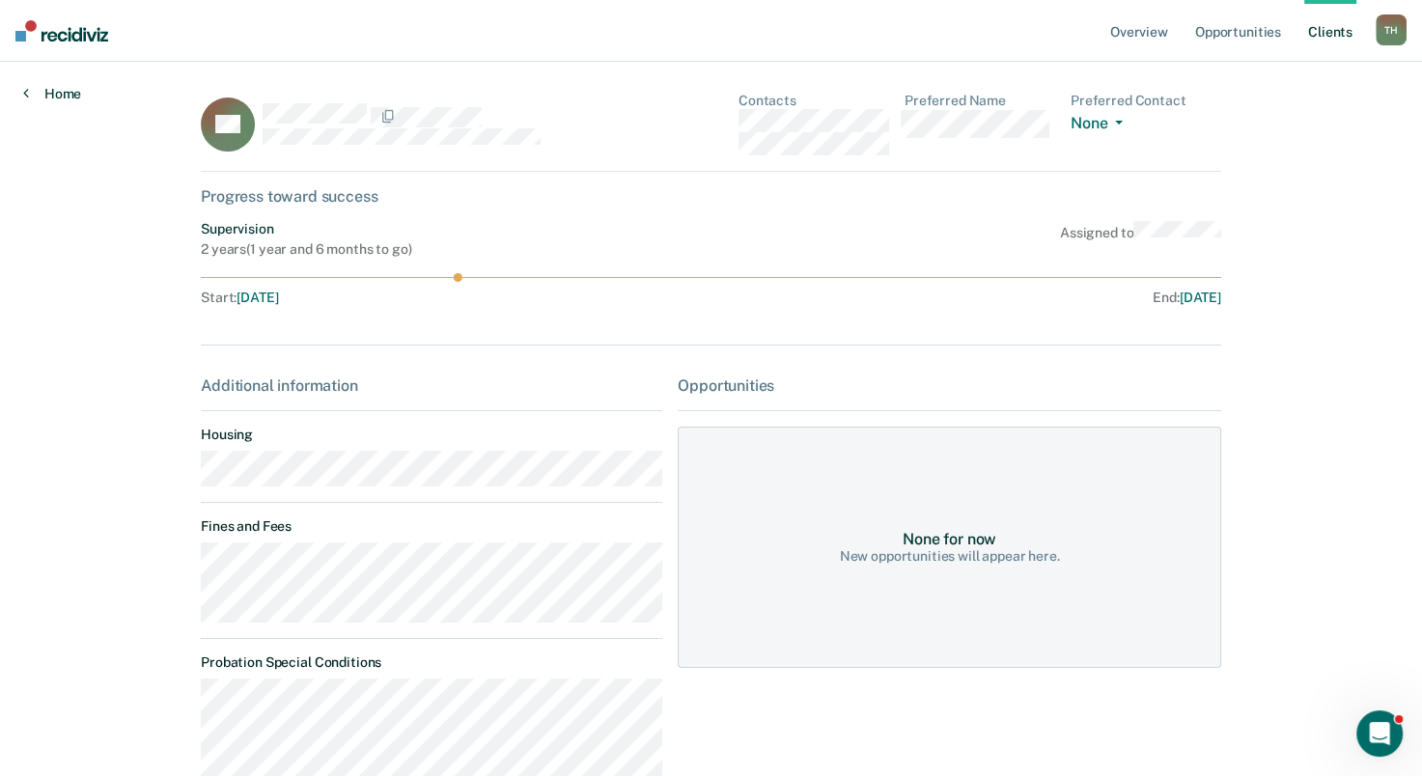
click at [23, 93] on icon at bounding box center [26, 92] width 6 height 15
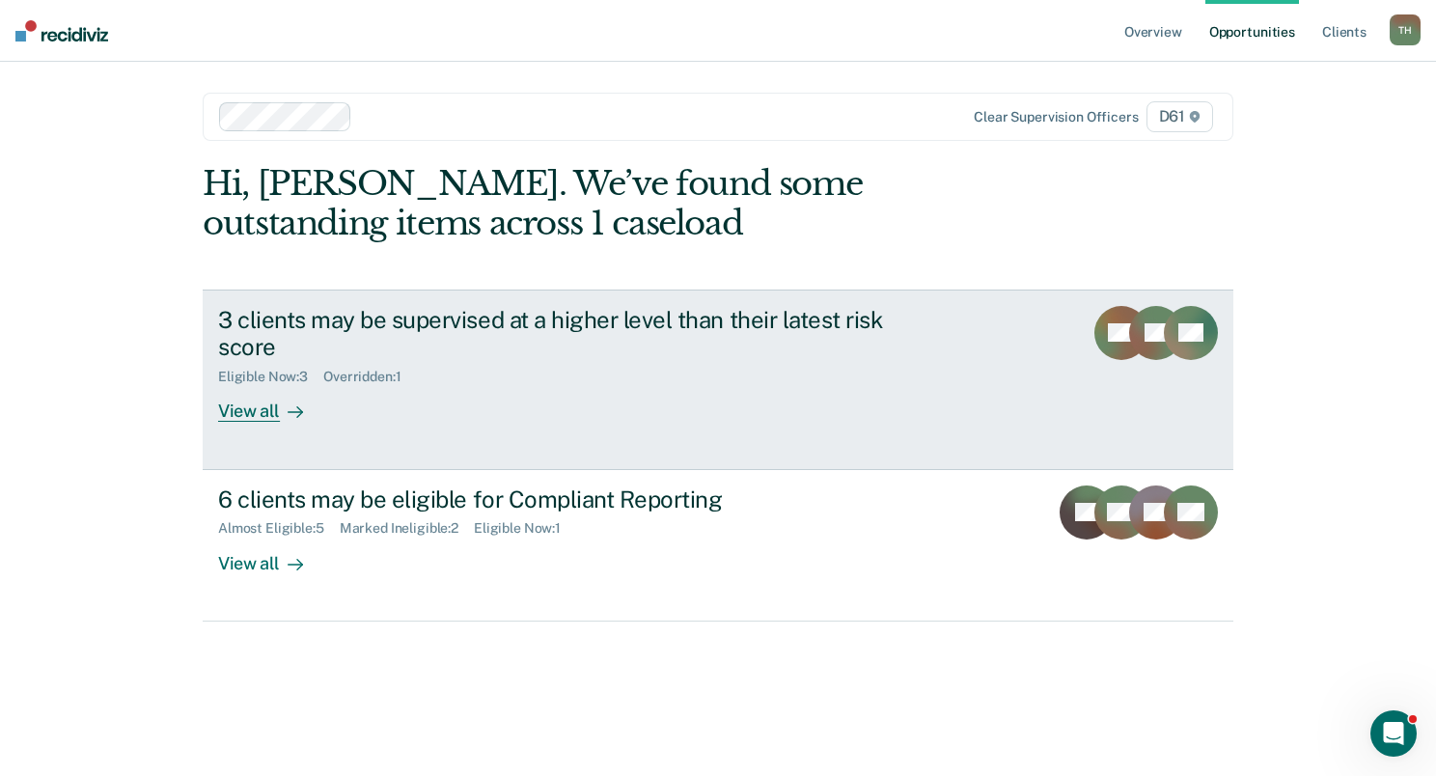
click at [253, 405] on div "View all" at bounding box center [272, 404] width 108 height 38
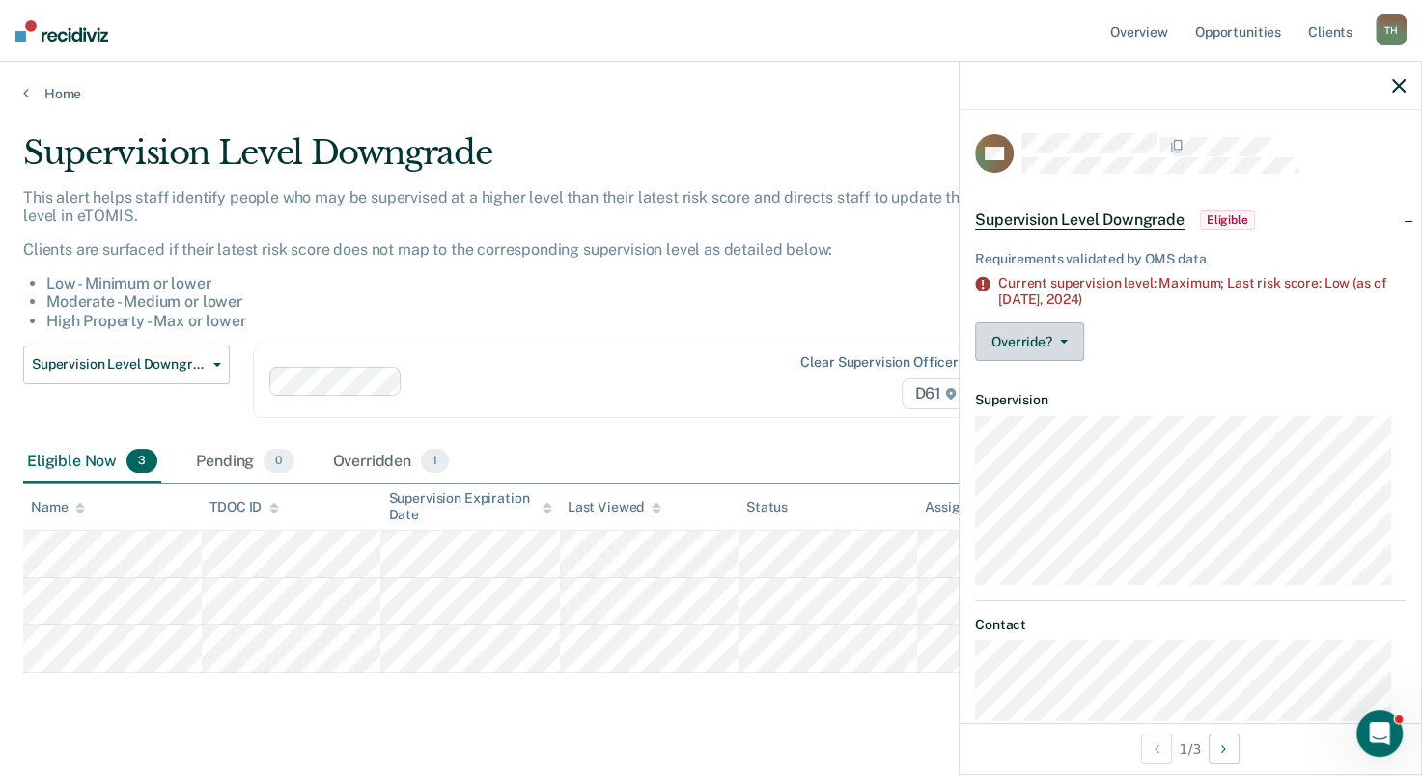
click at [1007, 333] on button "Override?" at bounding box center [1029, 341] width 109 height 39
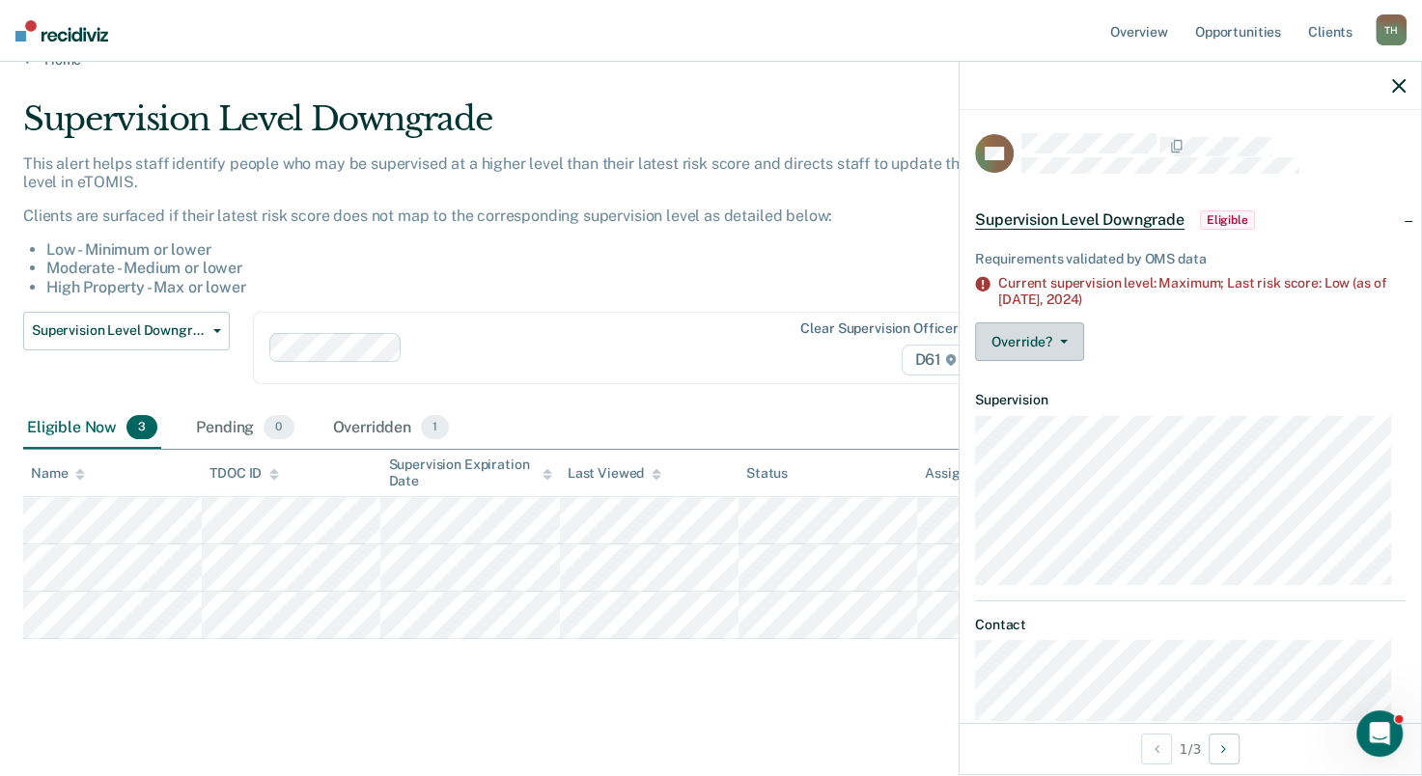
click at [1049, 342] on button "Override?" at bounding box center [1029, 341] width 109 height 39
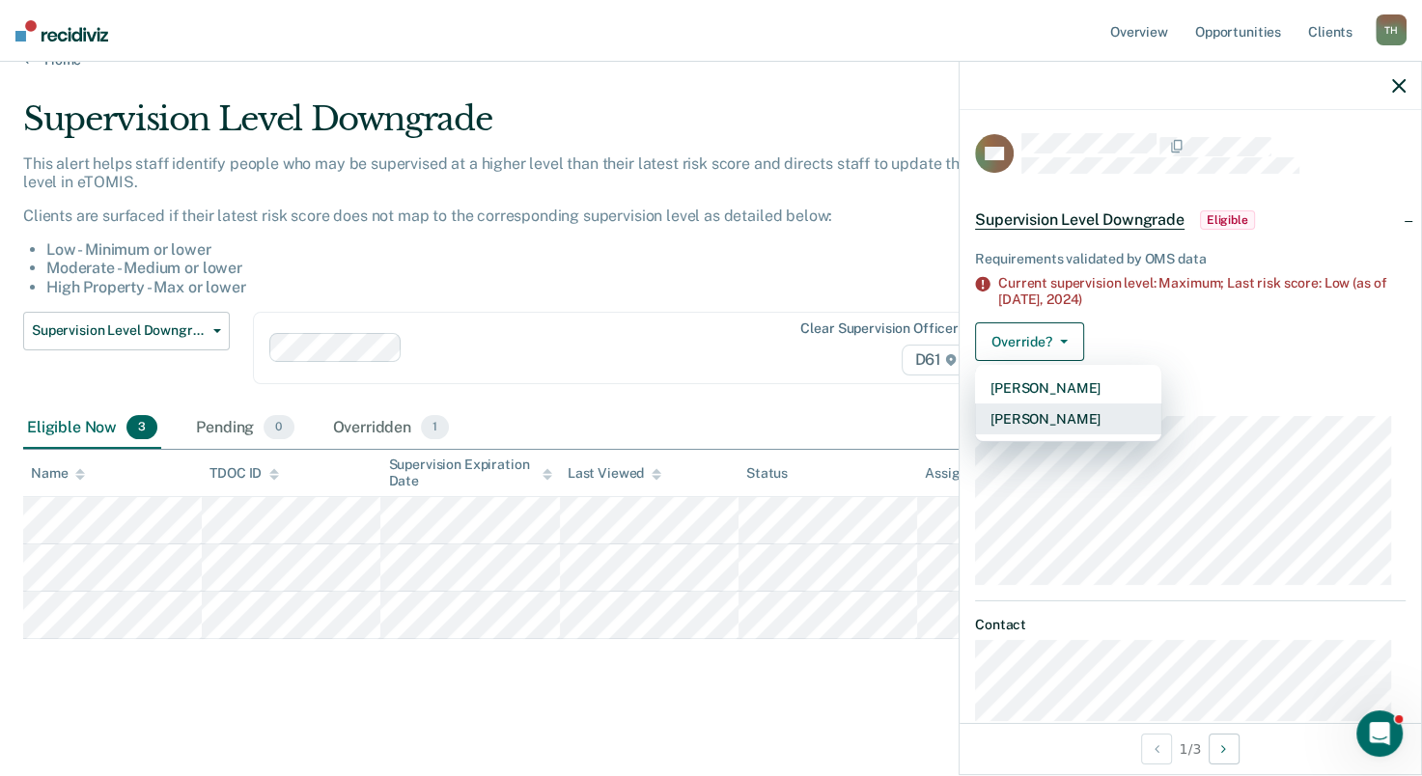
click at [1077, 421] on button "[PERSON_NAME]" at bounding box center [1068, 419] width 186 height 31
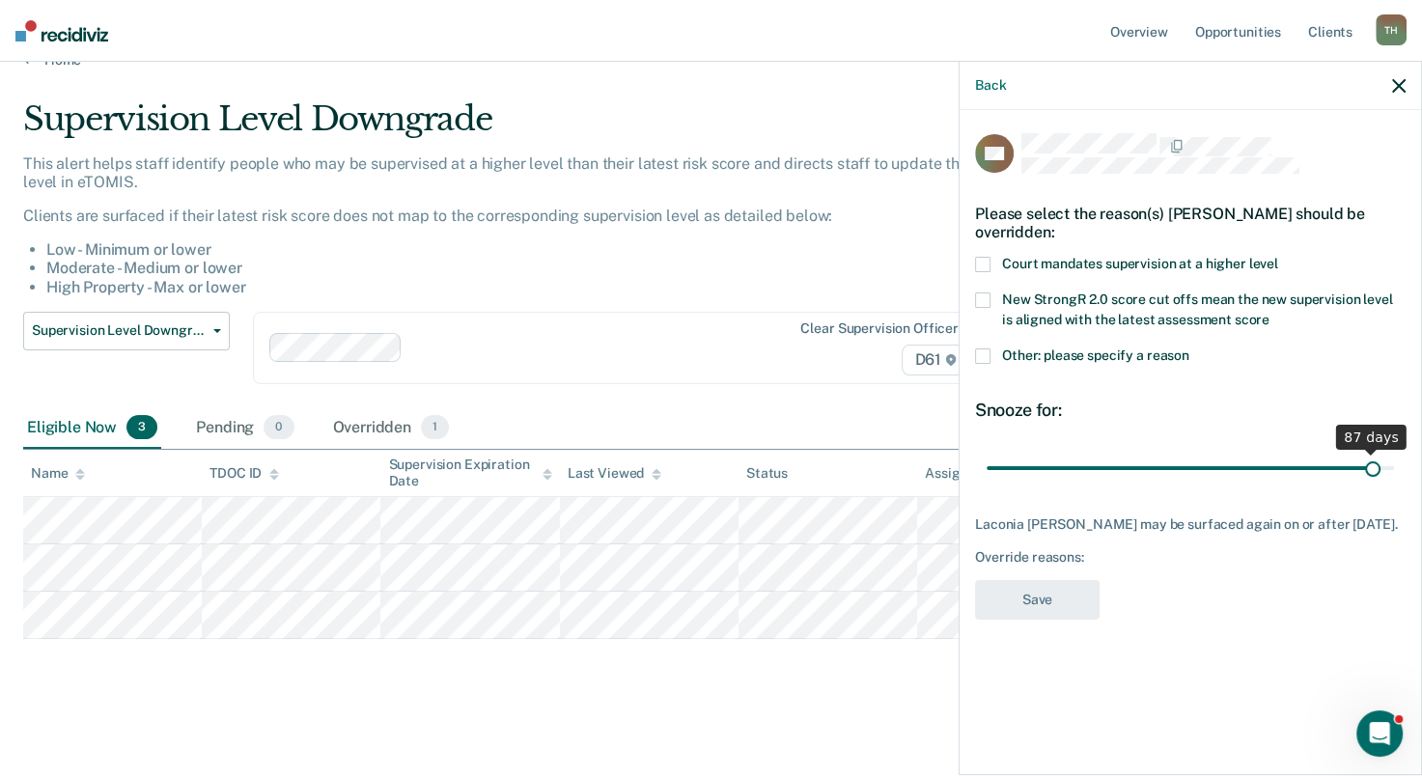
drag, startPoint x: 1119, startPoint y: 470, endPoint x: 1375, endPoint y: 467, distance: 255.8
type input "87"
click at [1375, 468] on input "range" at bounding box center [1190, 469] width 407 height 34
click at [988, 294] on span at bounding box center [982, 299] width 15 height 15
click at [1269, 313] on input "New StrongR 2.0 score cut offs mean the new supervision level is aligned with t…" at bounding box center [1269, 313] width 0 height 0
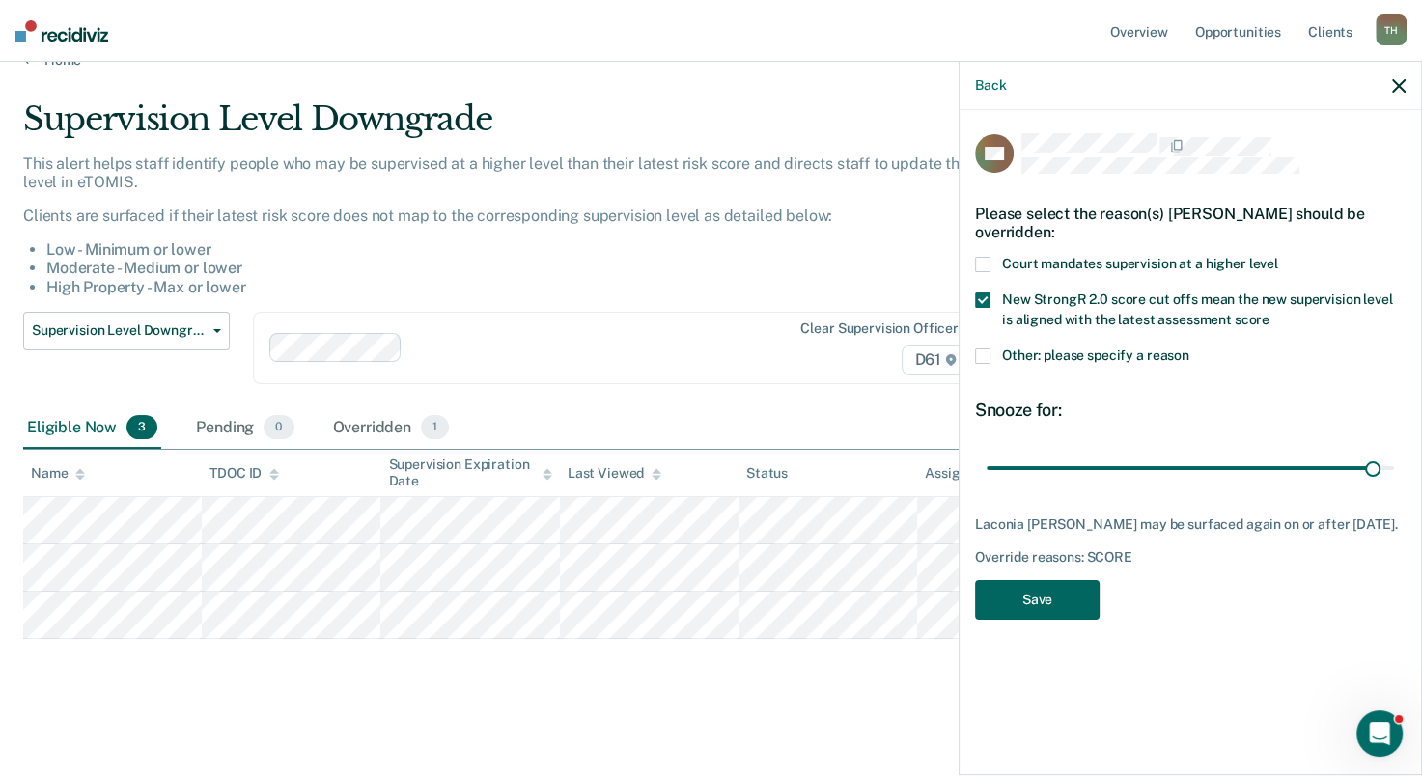
click at [1039, 606] on button "Save" at bounding box center [1037, 600] width 125 height 40
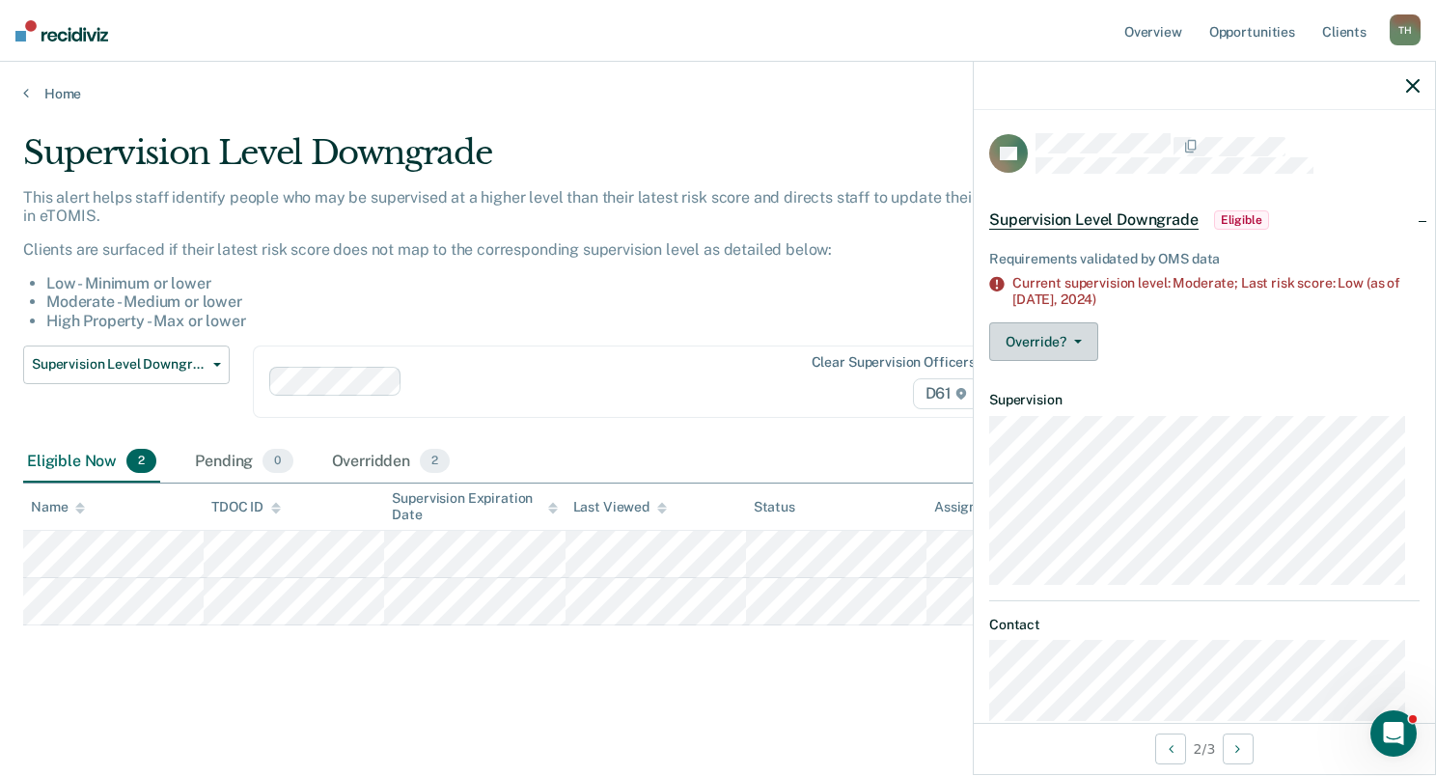
click at [1089, 339] on button "Override?" at bounding box center [1043, 341] width 109 height 39
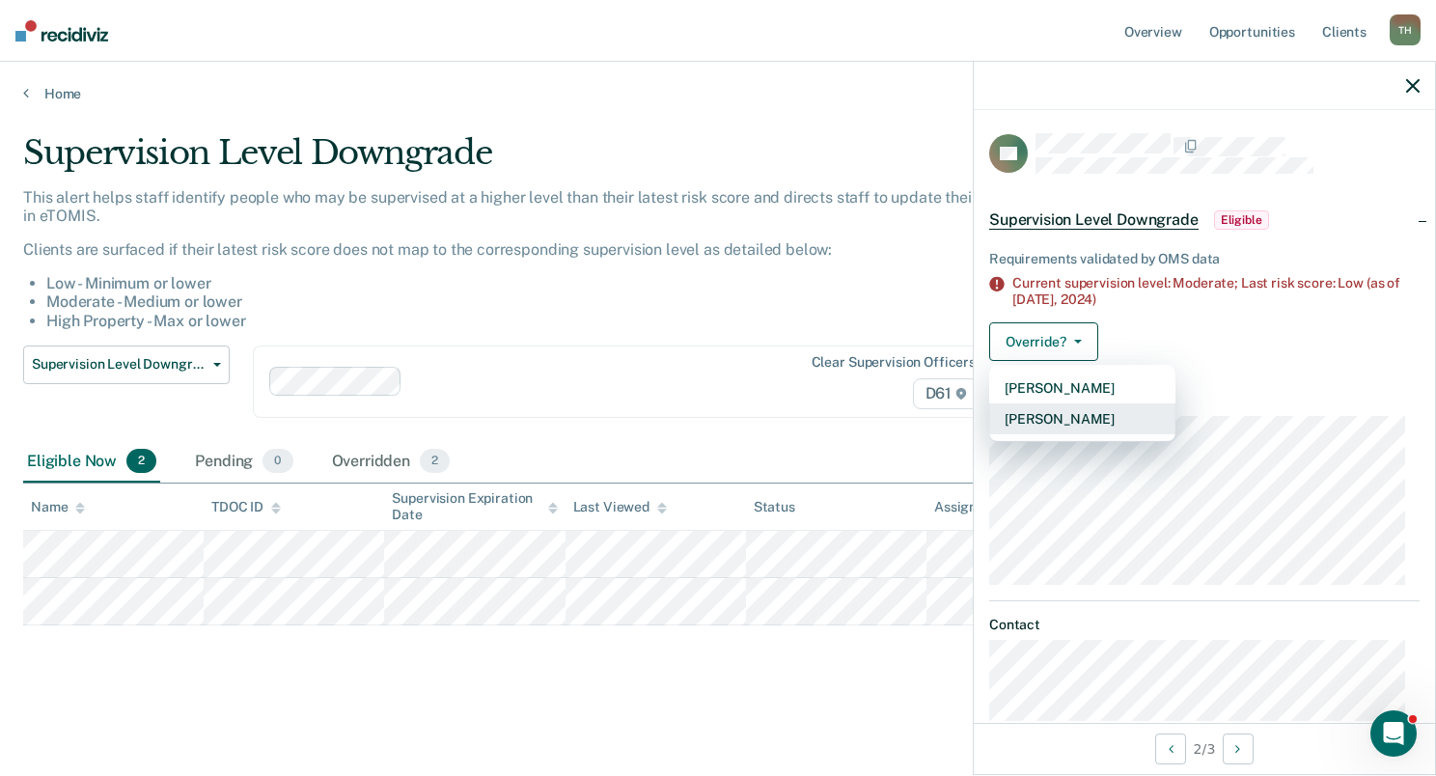
click at [1031, 418] on button "[PERSON_NAME]" at bounding box center [1082, 419] width 186 height 31
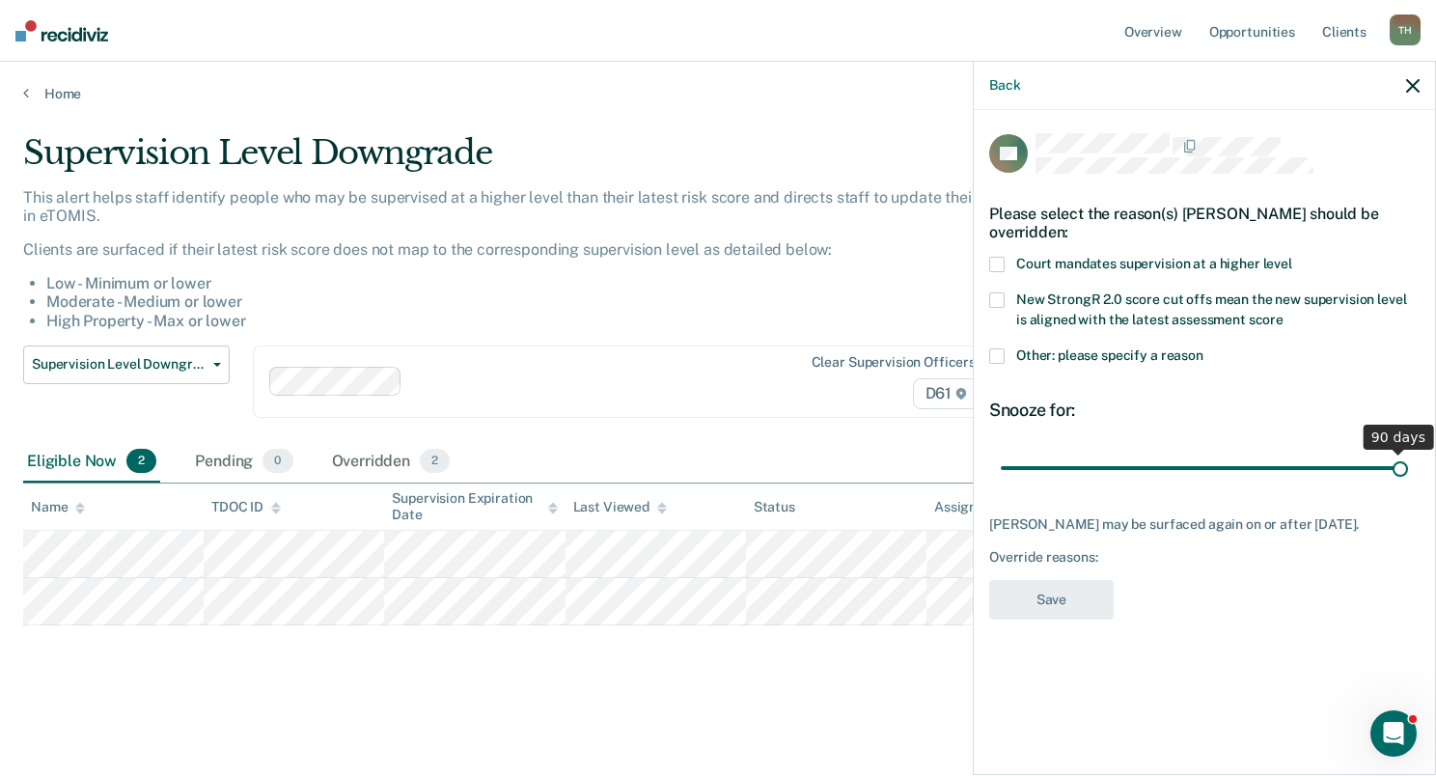
drag, startPoint x: 1135, startPoint y: 472, endPoint x: 1478, endPoint y: 458, distance: 343.0
type input "90"
click at [1408, 458] on input "range" at bounding box center [1204, 469] width 407 height 34
click at [1007, 358] on label "Other: please specify a reason" at bounding box center [1204, 358] width 431 height 20
click at [1204, 348] on input "Other: please specify a reason" at bounding box center [1204, 348] width 0 height 0
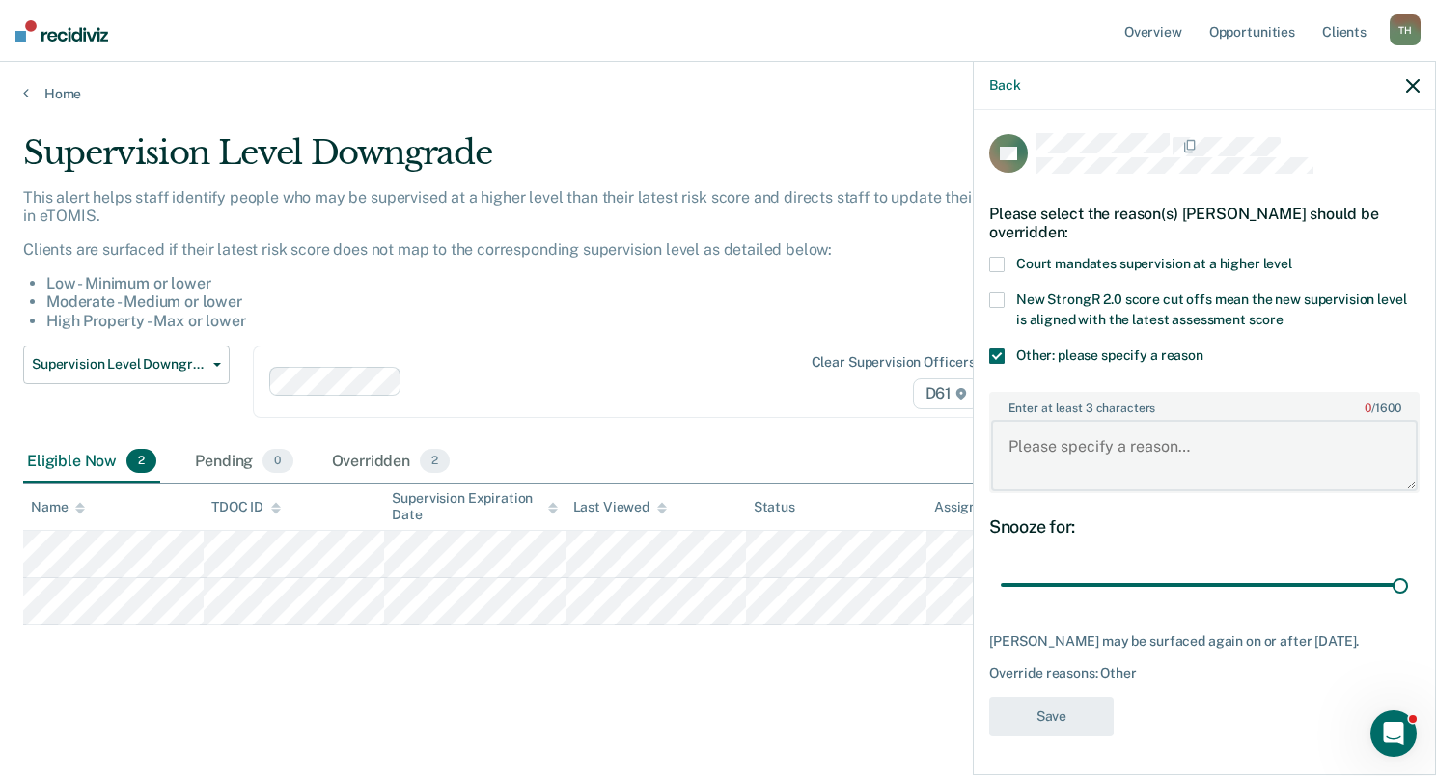
drag, startPoint x: 1037, startPoint y: 439, endPoint x: 1039, endPoint y: 423, distance: 16.5
click at [1039, 421] on textarea "Enter at least 3 characters 0 / 1600" at bounding box center [1204, 455] width 427 height 71
click at [1018, 460] on textarea "Enter at least 3 characters 0 / 1600" at bounding box center [1204, 455] width 427 height 71
type textarea "r"
click at [1159, 452] on textarea "Removed from" at bounding box center [1204, 455] width 427 height 71
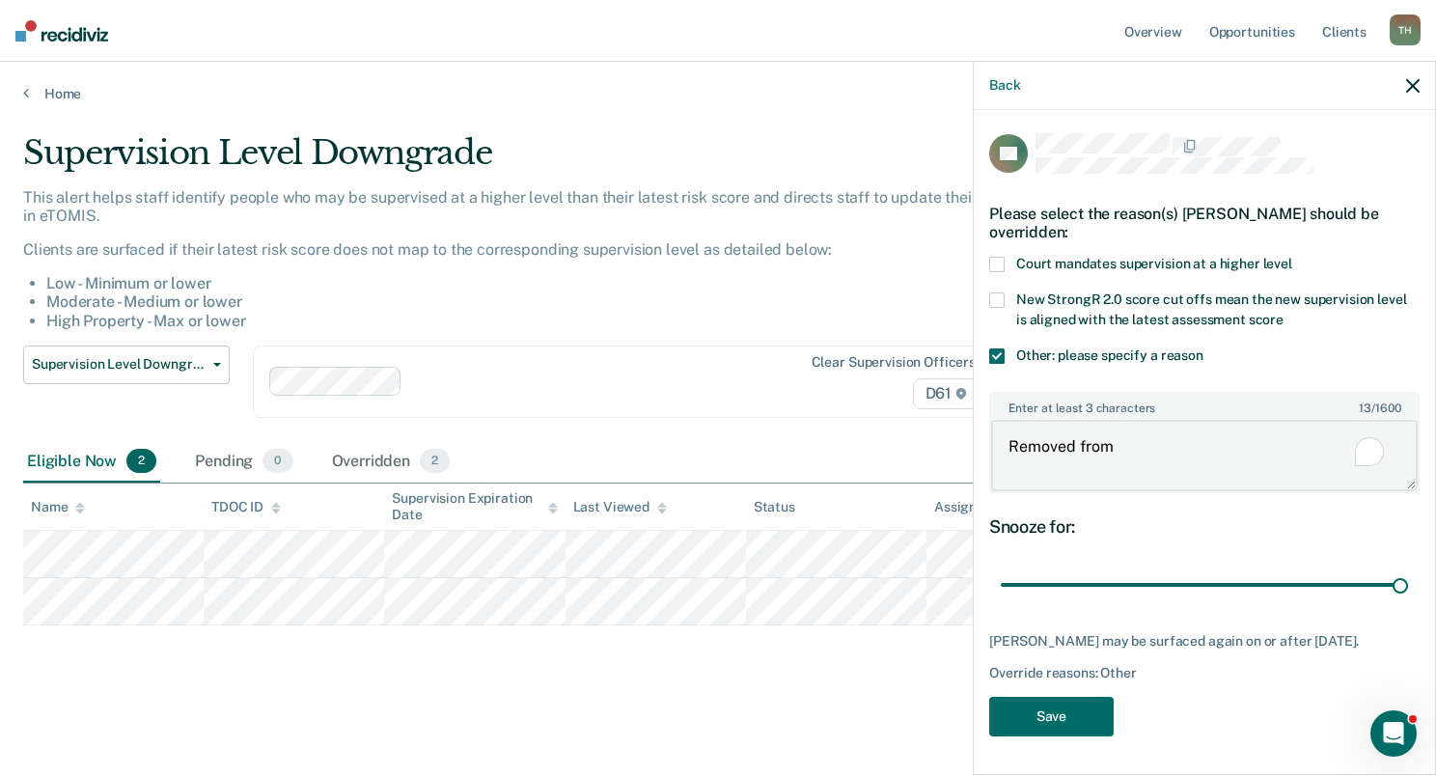
click at [1137, 445] on textarea "Removed from" at bounding box center [1204, 455] width 427 height 71
type textarea "Removed from compliant reporting for new criminal arrest for drug possession"
click at [1034, 737] on button "Save" at bounding box center [1051, 717] width 125 height 40
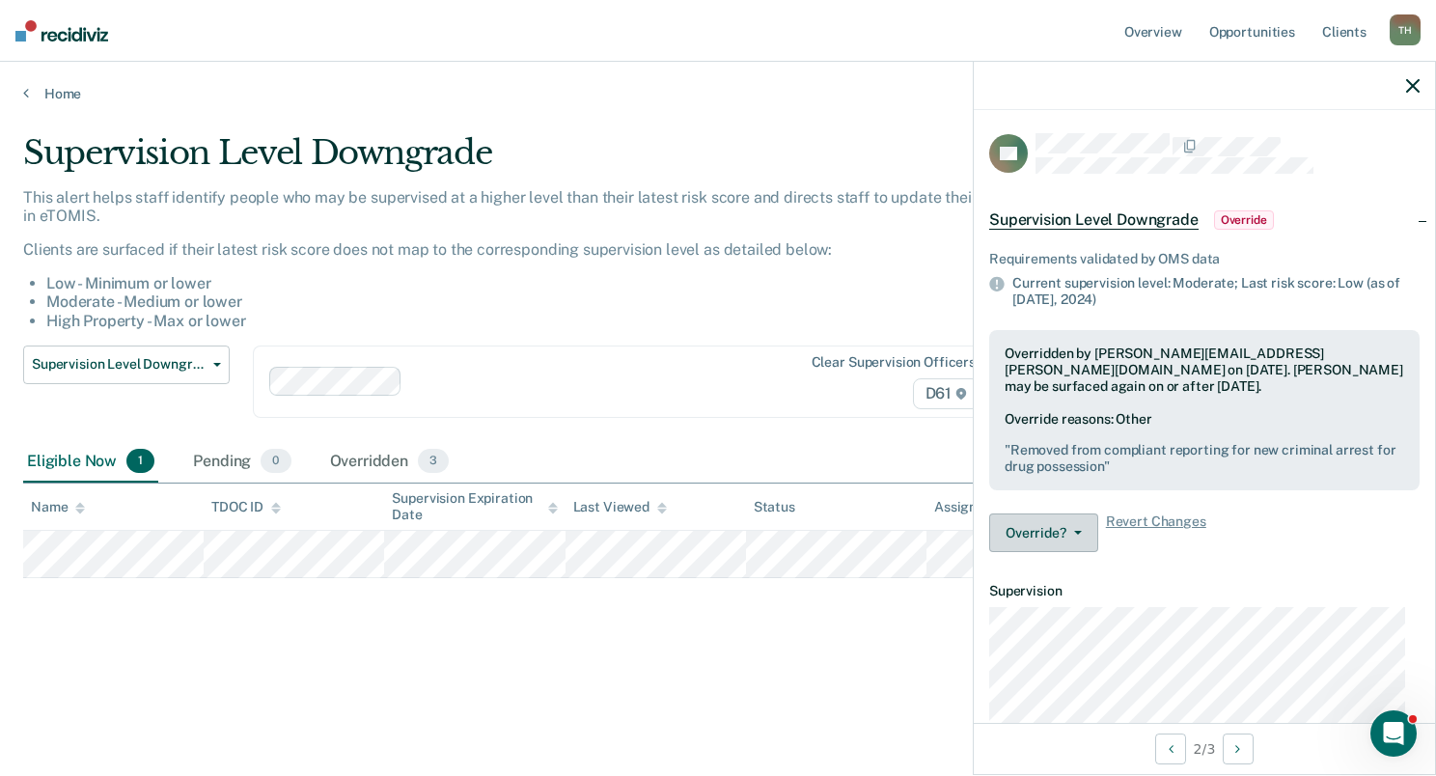
click at [1062, 544] on button "Override?" at bounding box center [1043, 533] width 109 height 39
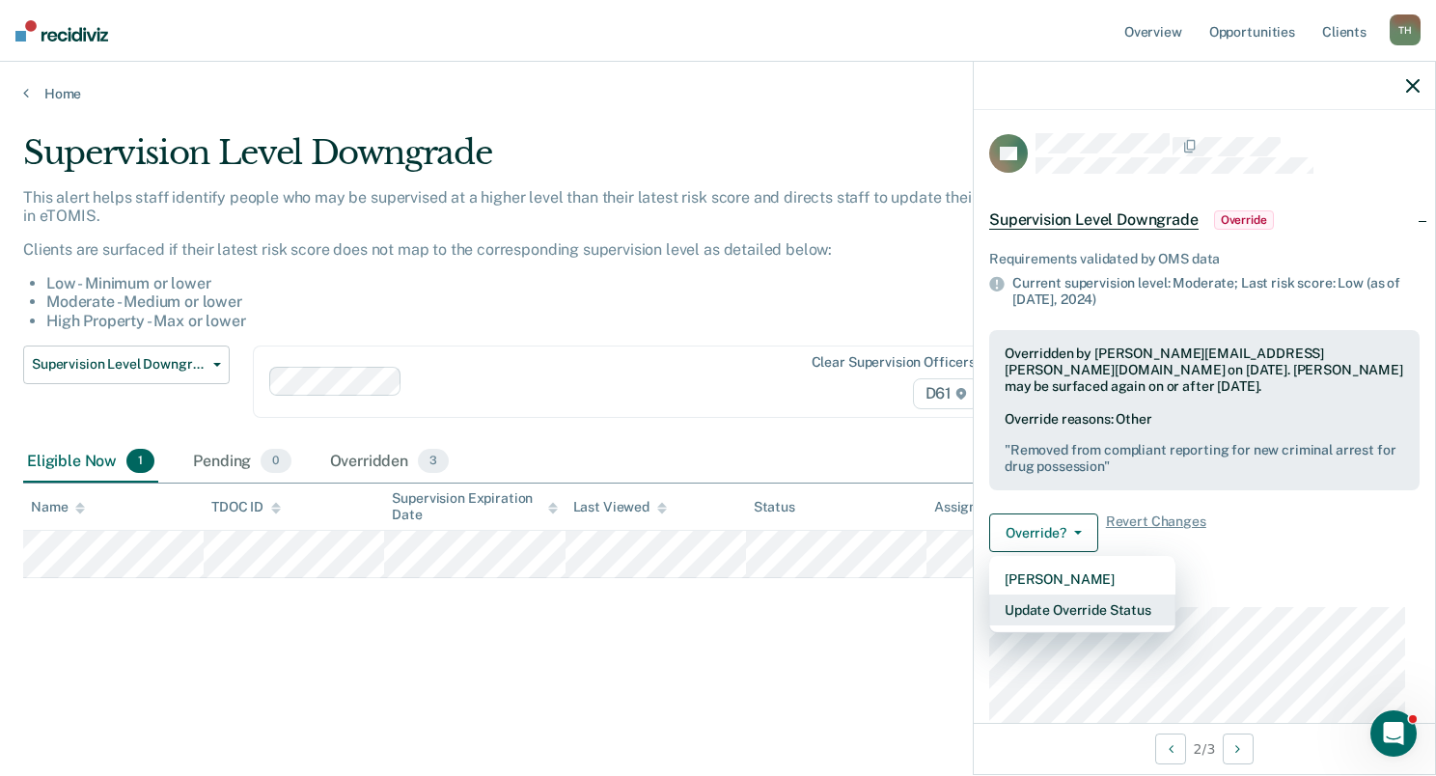
click at [1072, 613] on button "Update Override Status" at bounding box center [1082, 610] width 186 height 31
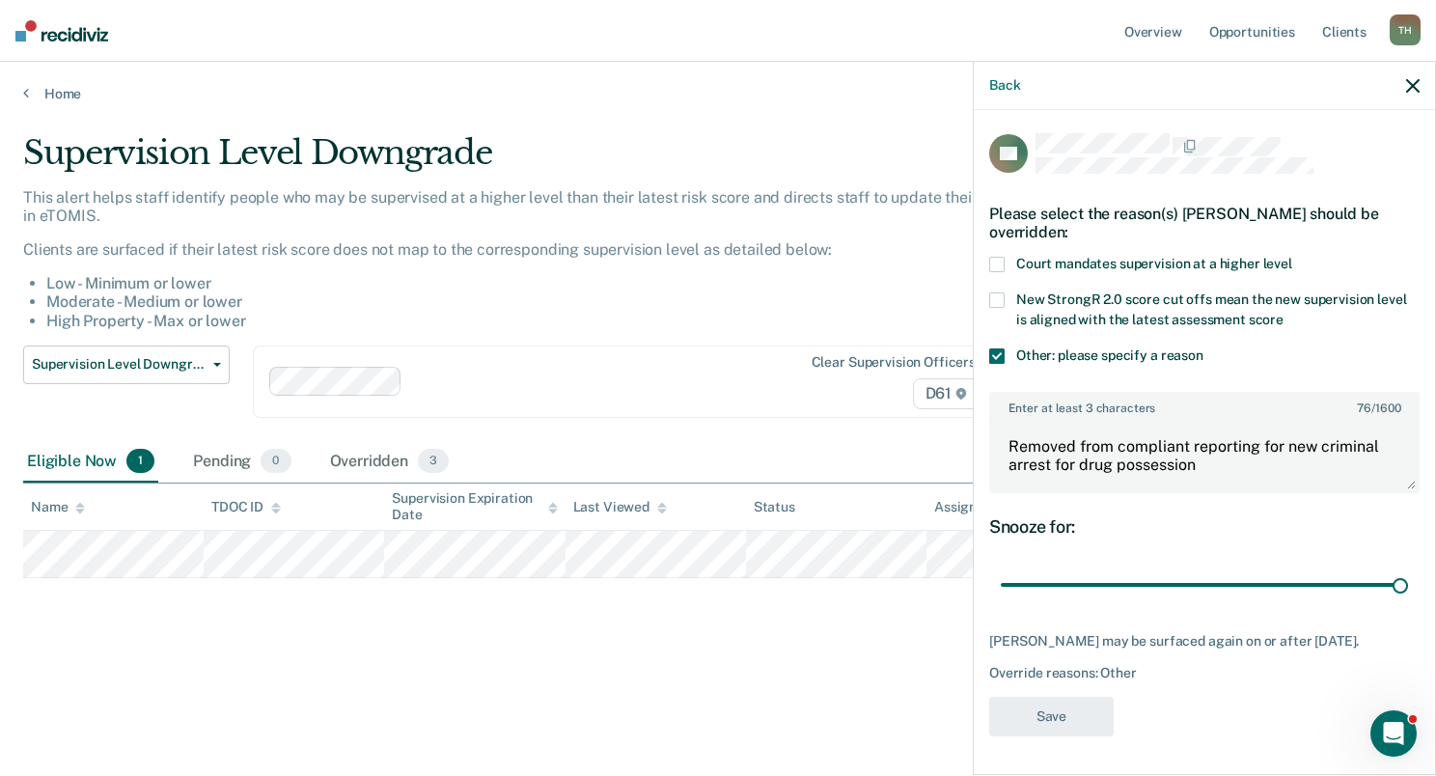
click at [1244, 676] on div "[PERSON_NAME] may be surfaced again on or after [DATE]. Override reasons: Other" at bounding box center [1204, 657] width 431 height 48
click at [1407, 90] on icon "button" at bounding box center [1413, 86] width 14 height 14
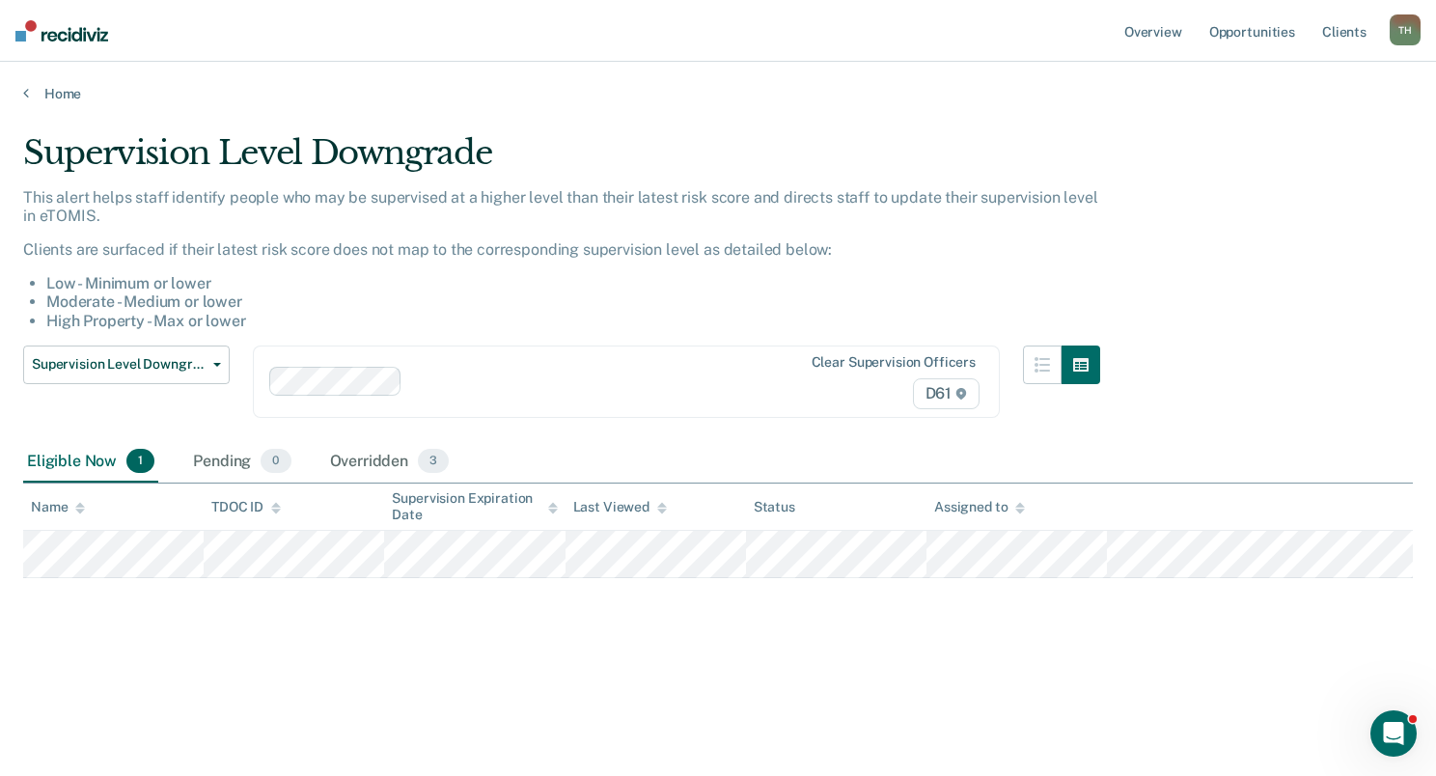
click at [861, 617] on div "Supervision Level Downgrade This alert helps staff identify people who may be s…" at bounding box center [718, 382] width 1390 height 498
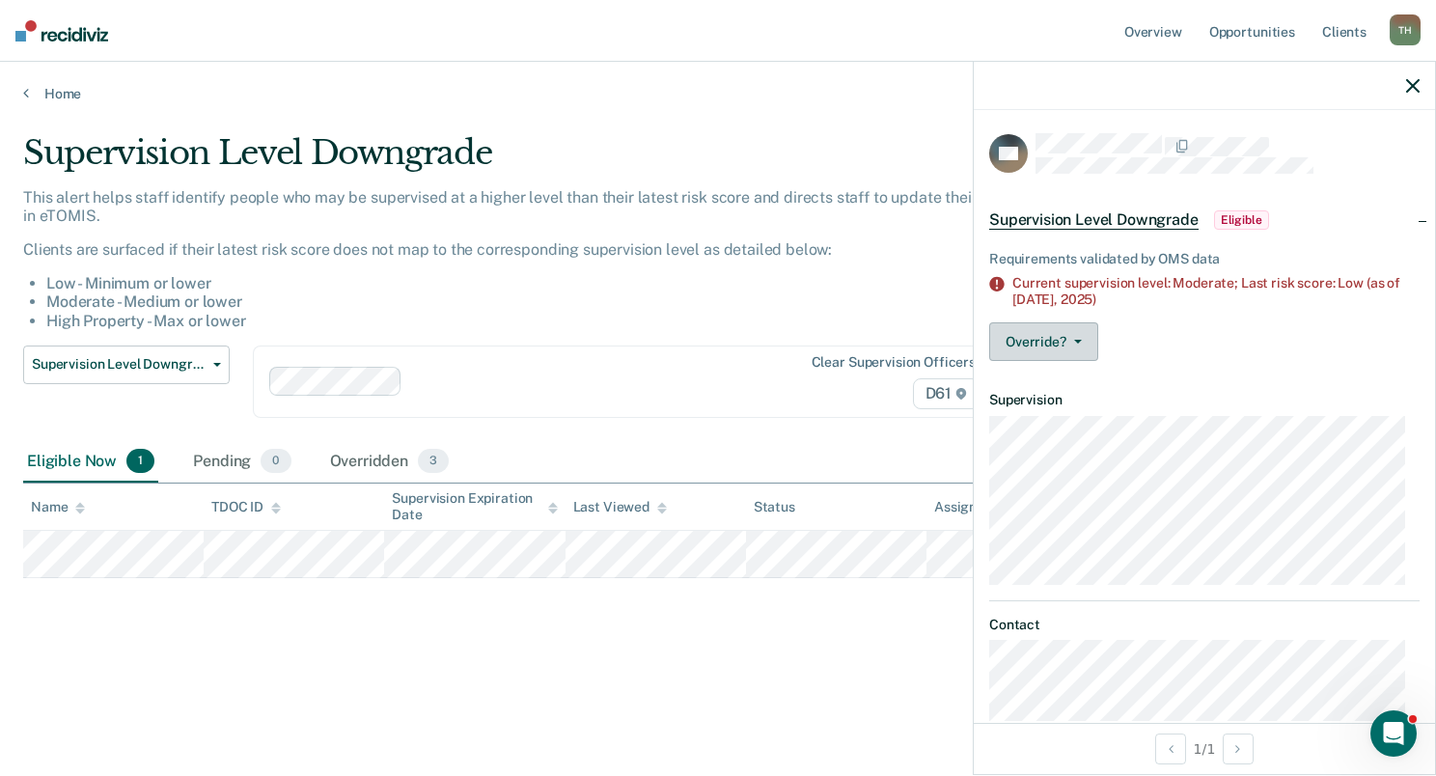
click at [1066, 344] on button "Override?" at bounding box center [1043, 341] width 109 height 39
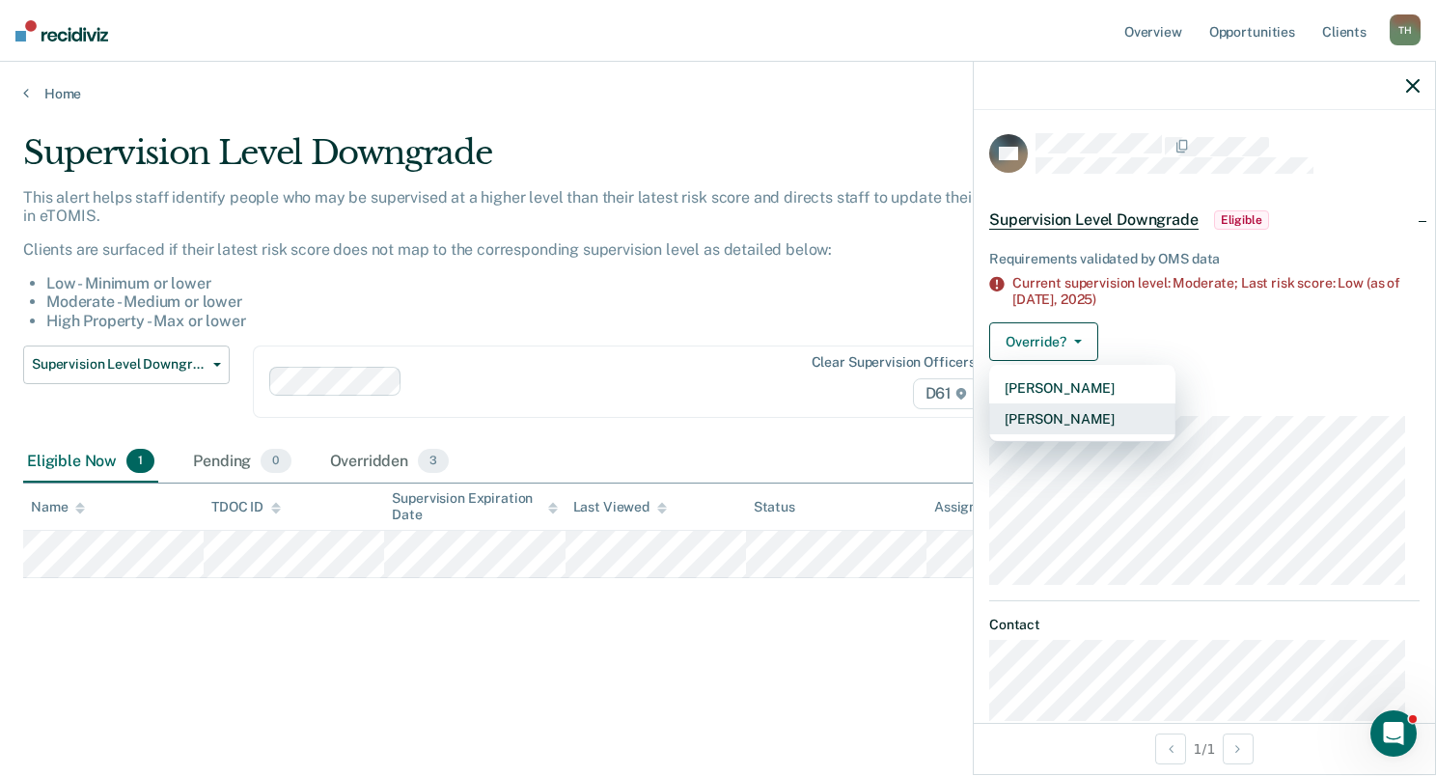
click at [1058, 416] on button "[PERSON_NAME]" at bounding box center [1082, 419] width 186 height 31
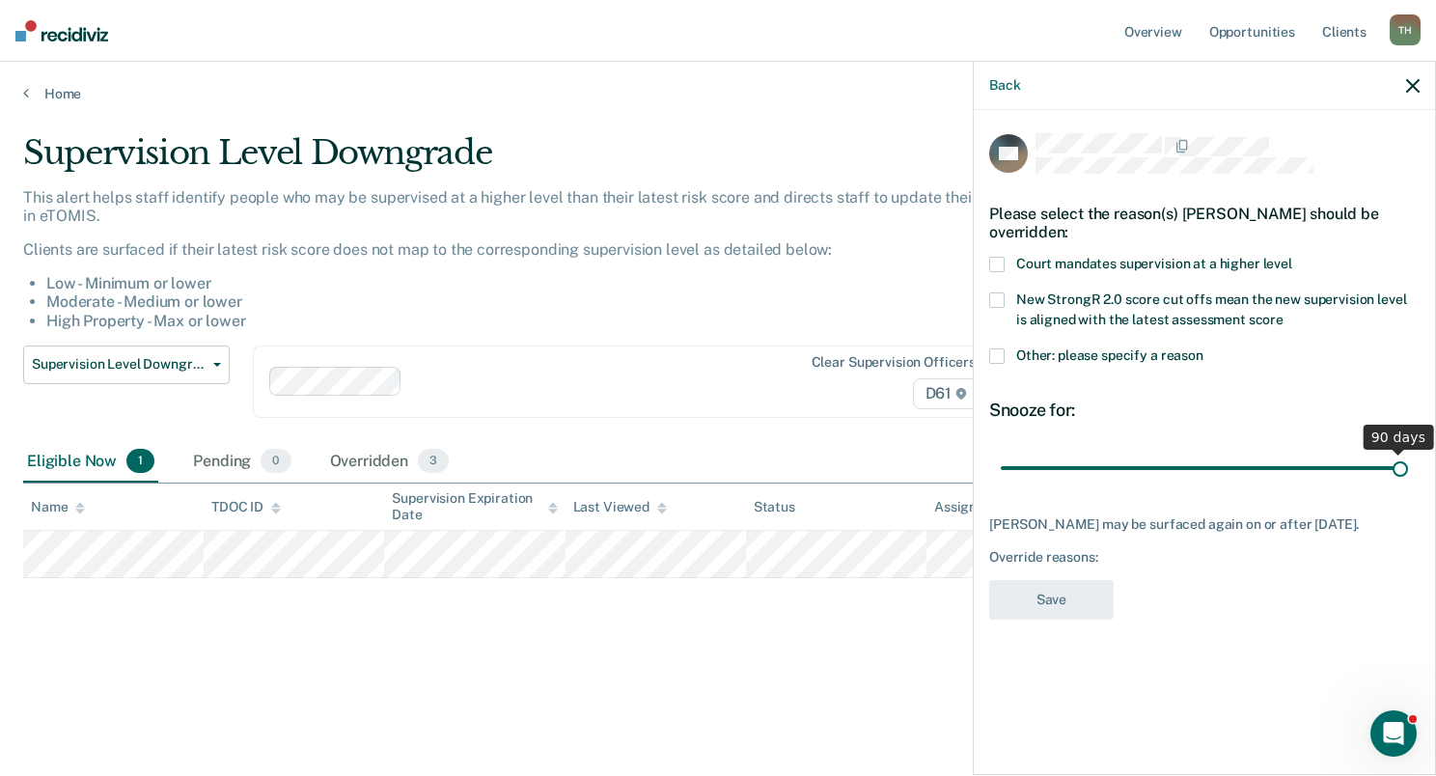
drag, startPoint x: 1134, startPoint y: 473, endPoint x: 1409, endPoint y: 467, distance: 275.2
type input "90"
click at [1408, 467] on input "range" at bounding box center [1204, 469] width 407 height 34
click at [1005, 353] on label "Other: please specify a reason" at bounding box center [1204, 358] width 431 height 20
click at [1204, 348] on input "Other: please specify a reason" at bounding box center [1204, 348] width 0 height 0
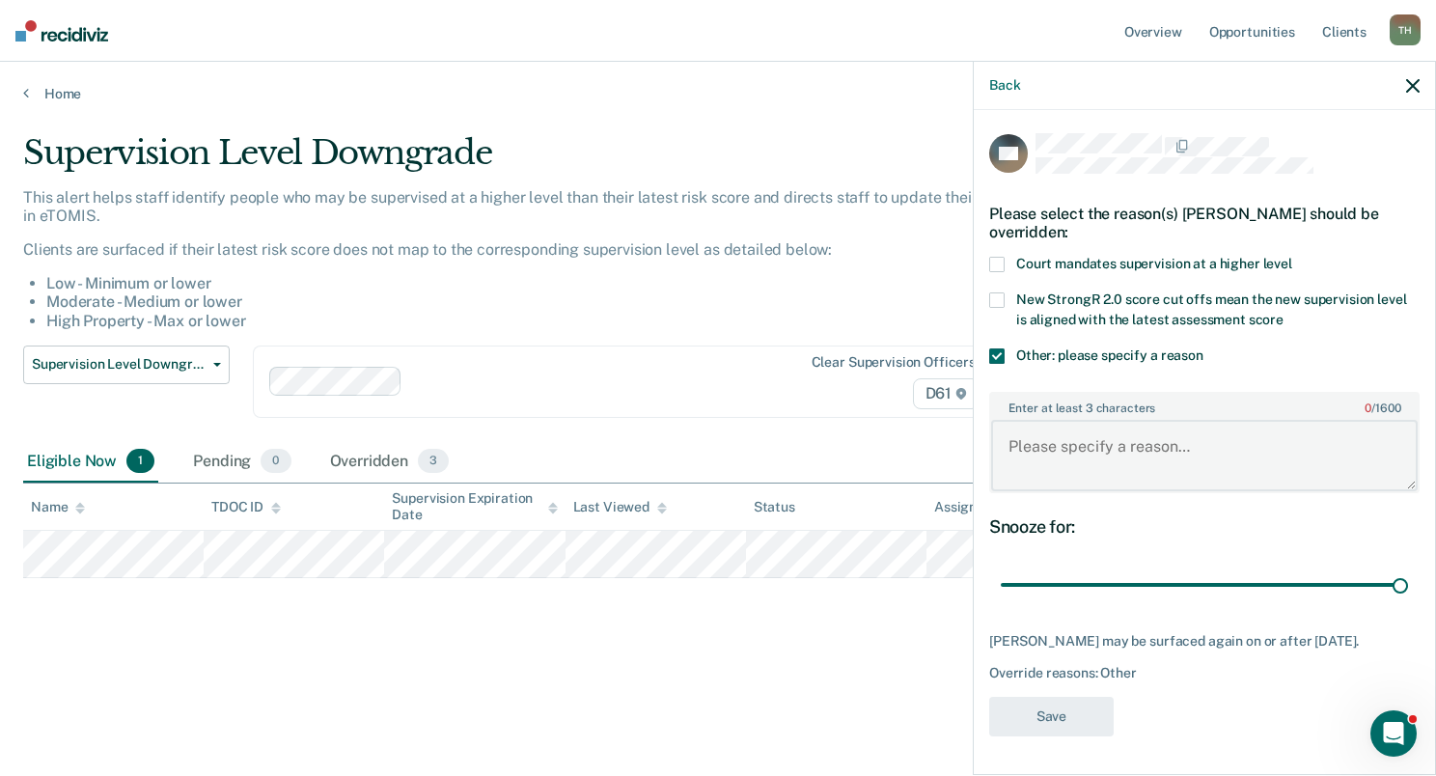
click at [1065, 456] on textarea "Enter at least 3 characters 0 / 1600" at bounding box center [1204, 455] width 427 height 71
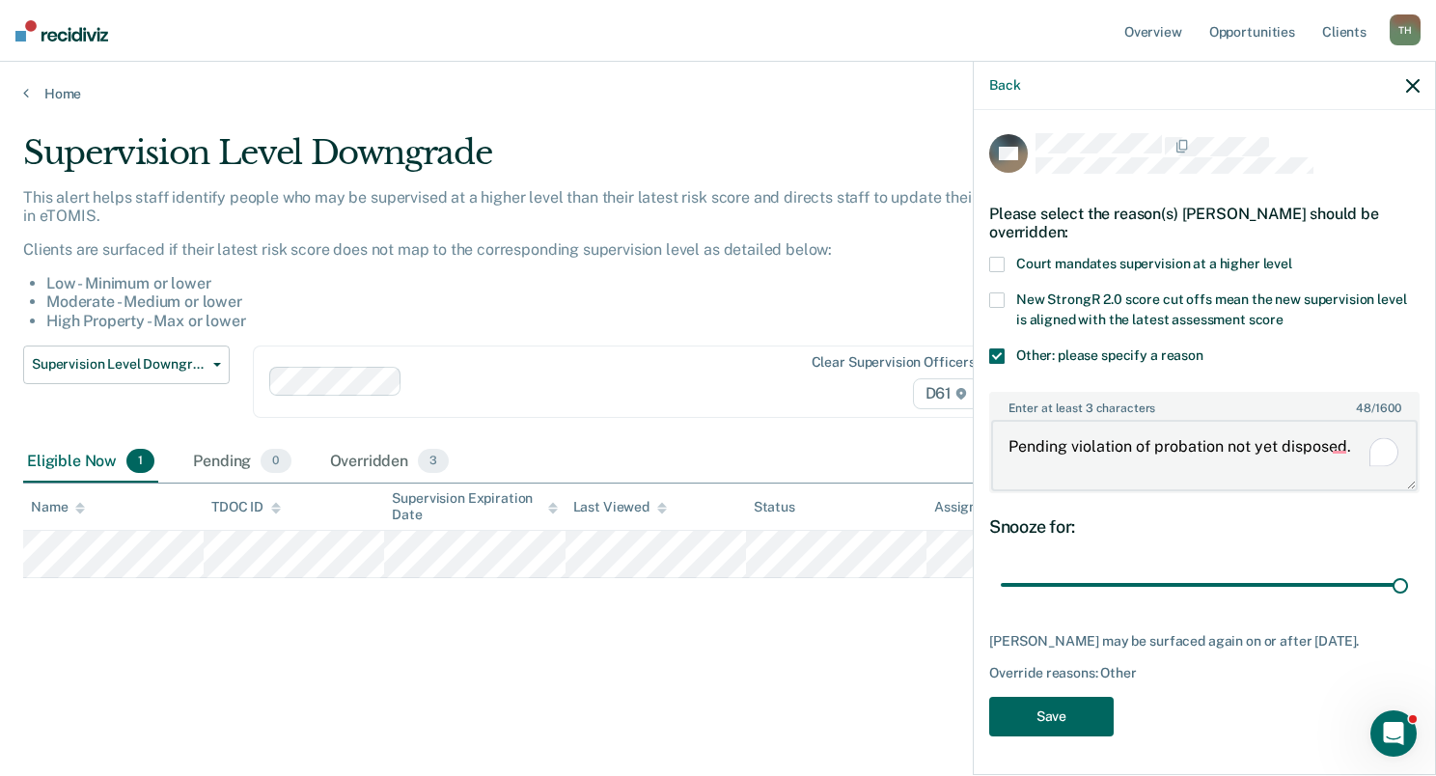
type textarea "Pending violation of probation not yet disposed."
click at [1043, 710] on button "Save" at bounding box center [1051, 717] width 125 height 40
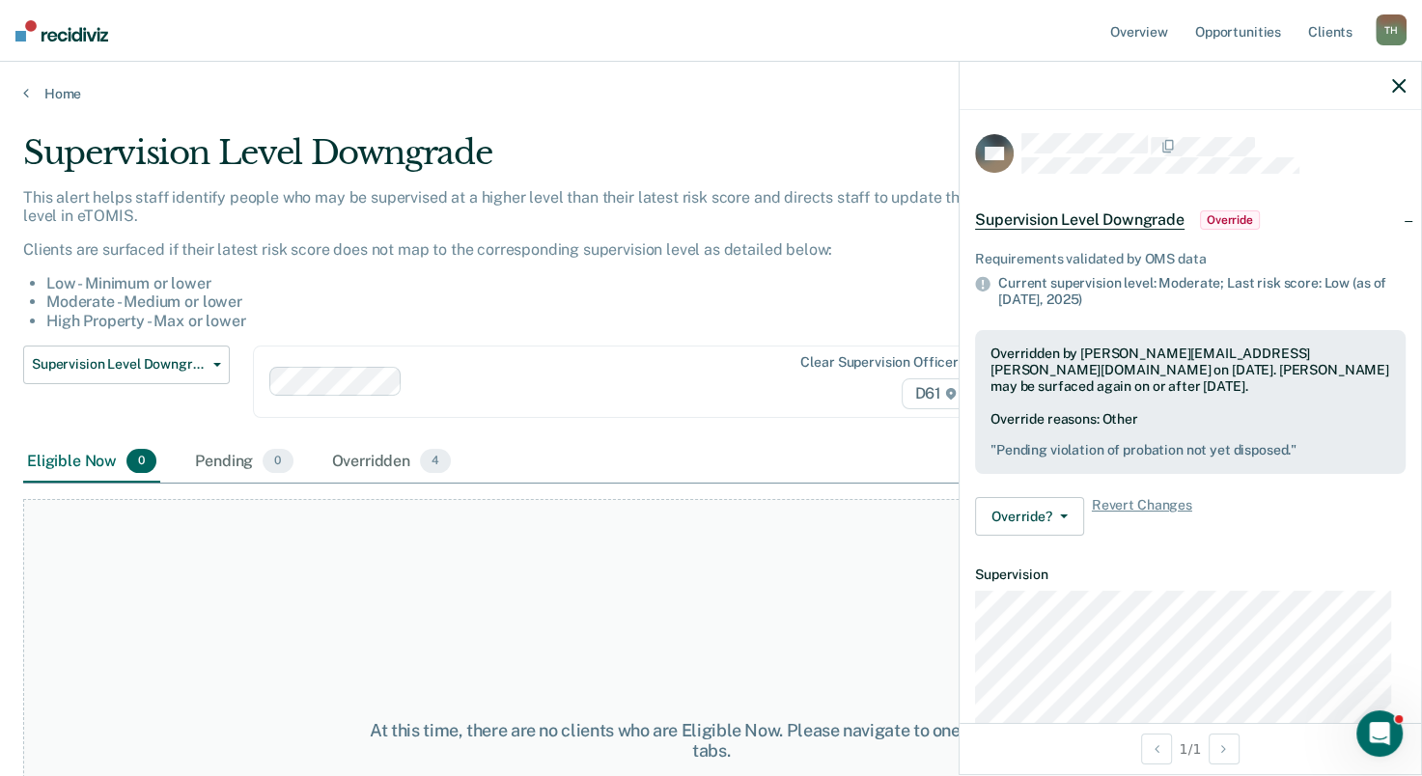
click at [1406, 77] on div at bounding box center [1190, 86] width 461 height 48
click at [1398, 80] on icon "button" at bounding box center [1399, 86] width 14 height 14
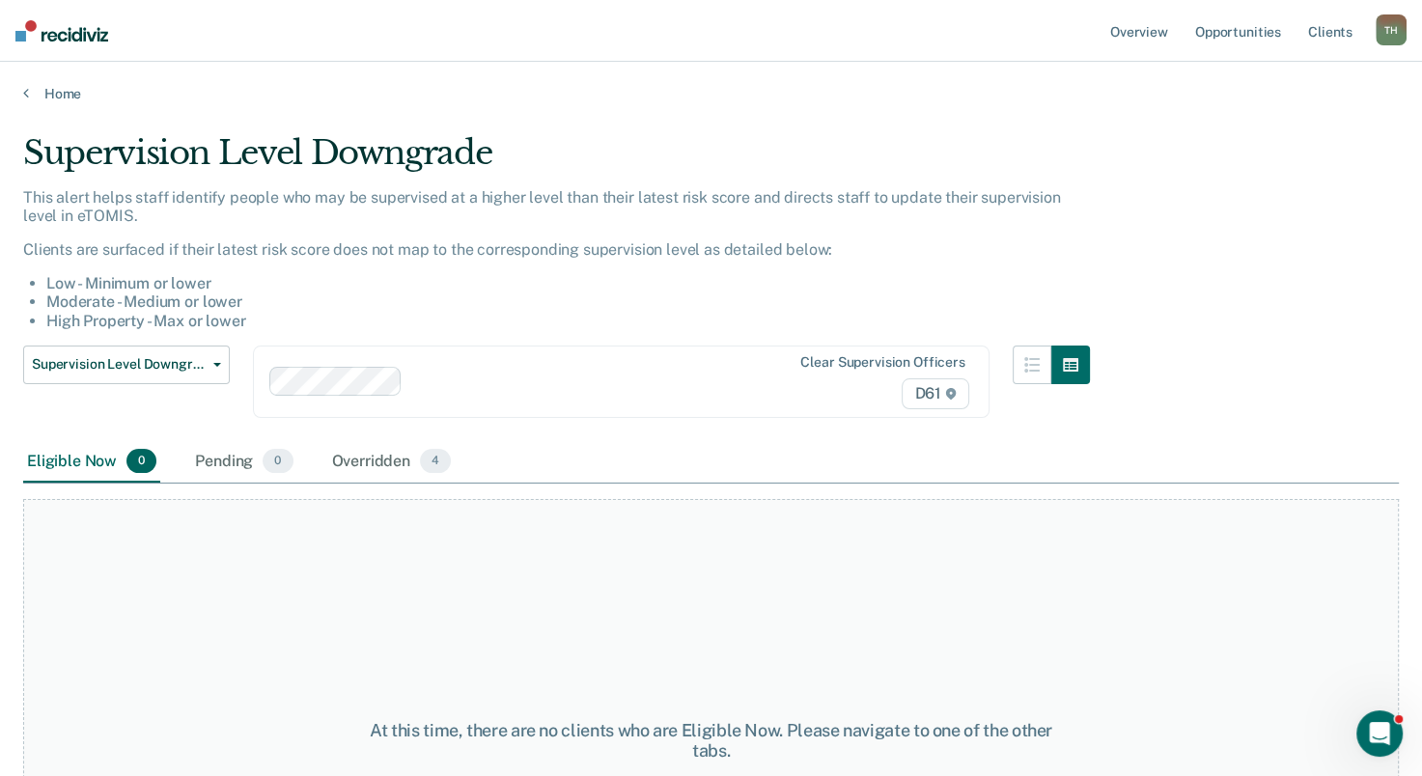
click at [28, 80] on div "Home" at bounding box center [711, 82] width 1422 height 41
click at [27, 92] on icon at bounding box center [26, 92] width 6 height 15
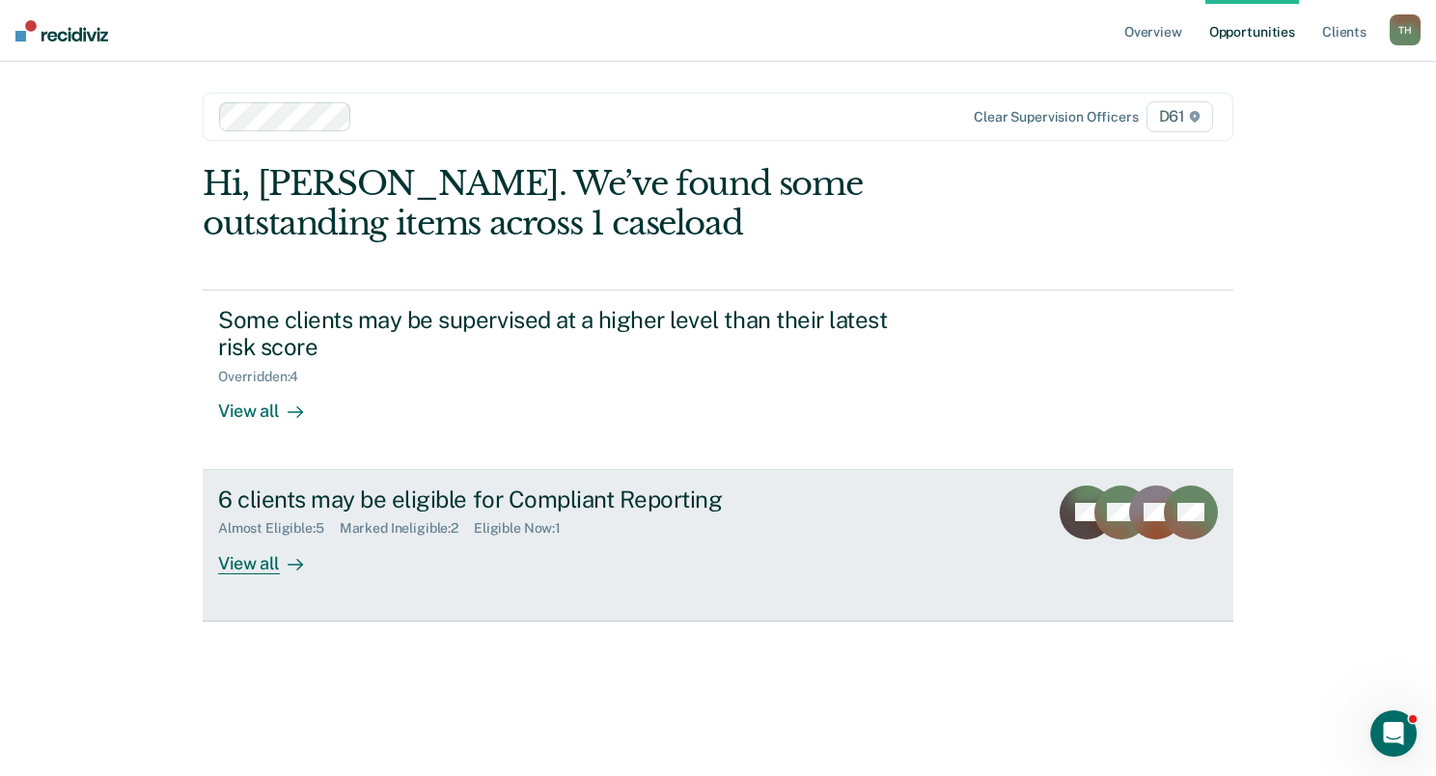
click at [247, 558] on div "View all" at bounding box center [272, 556] width 108 height 38
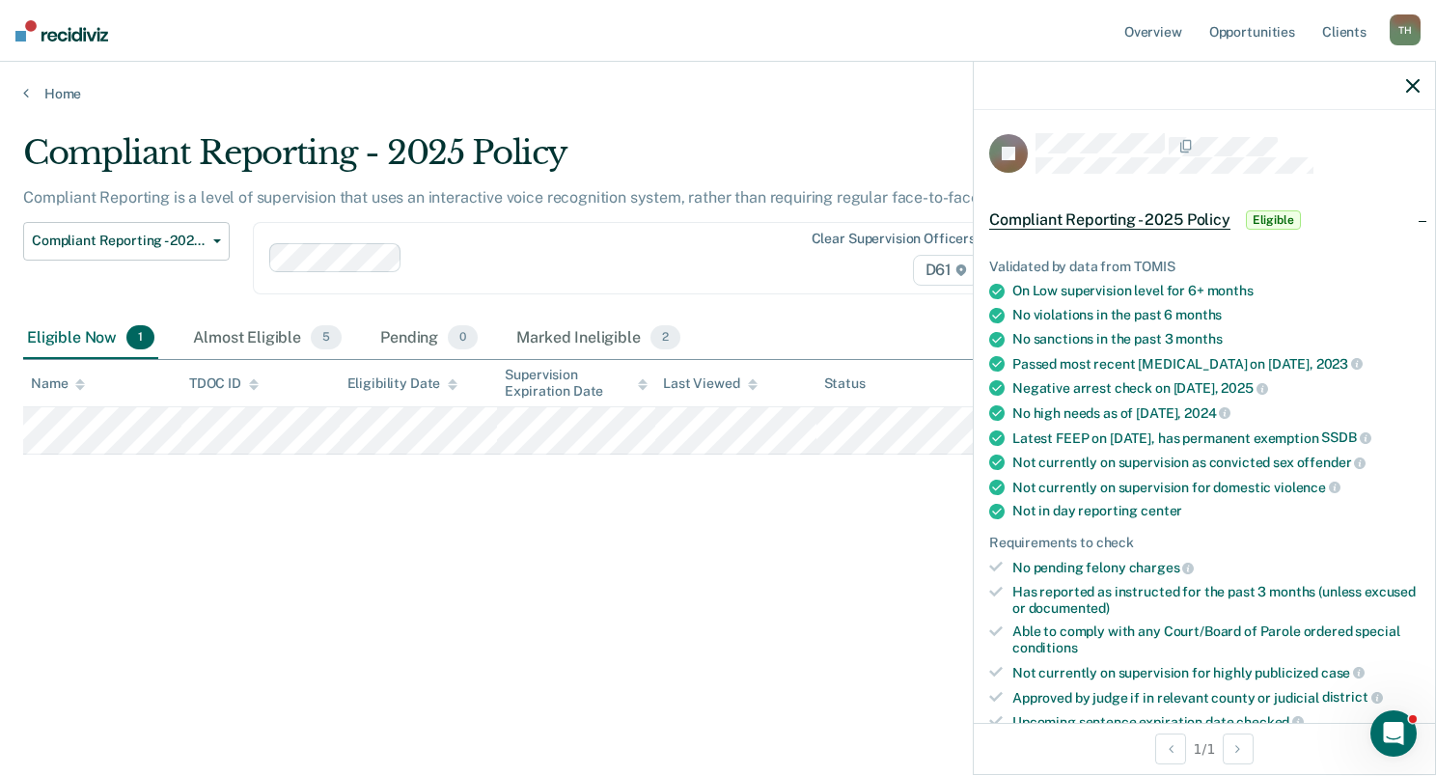
click at [1413, 77] on button "button" at bounding box center [1413, 85] width 14 height 16
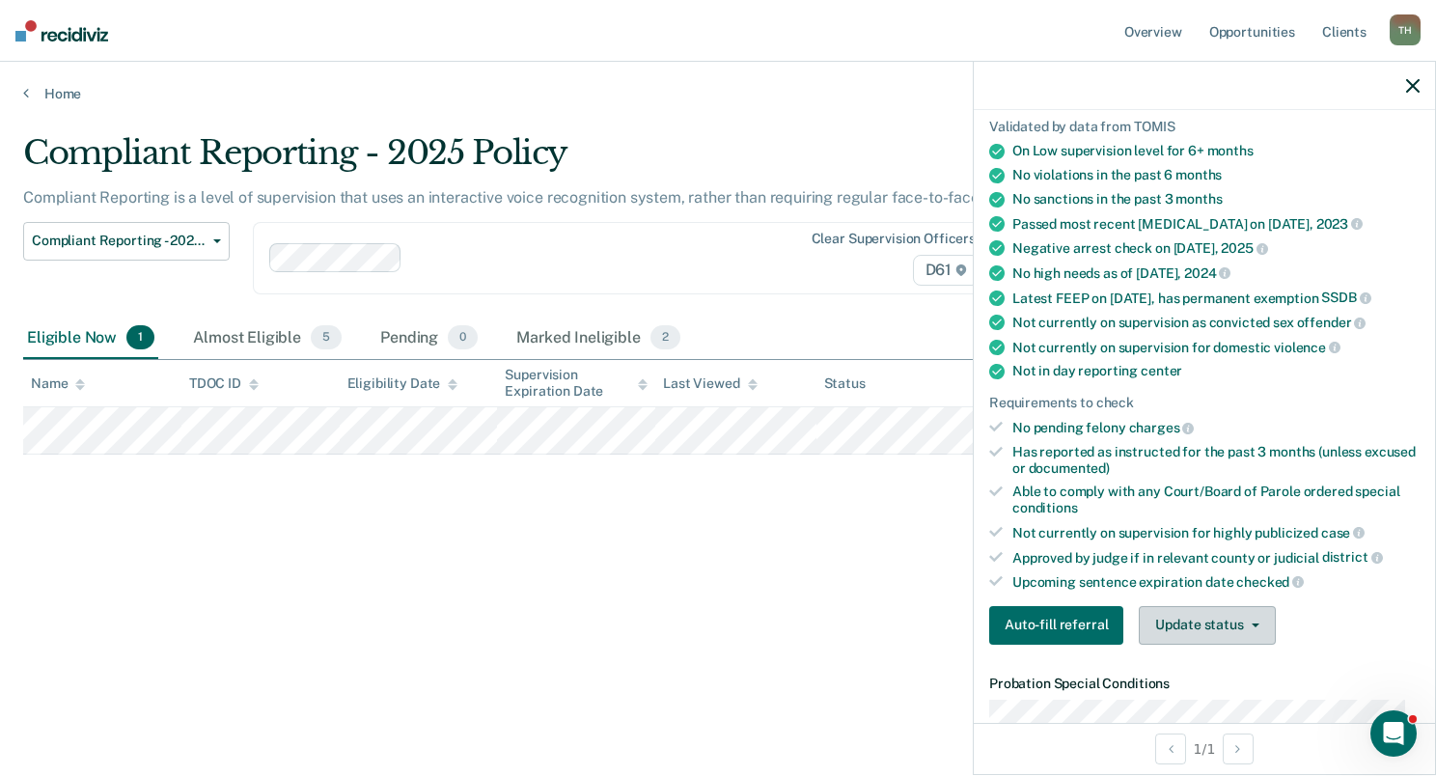
scroll to position [386, 0]
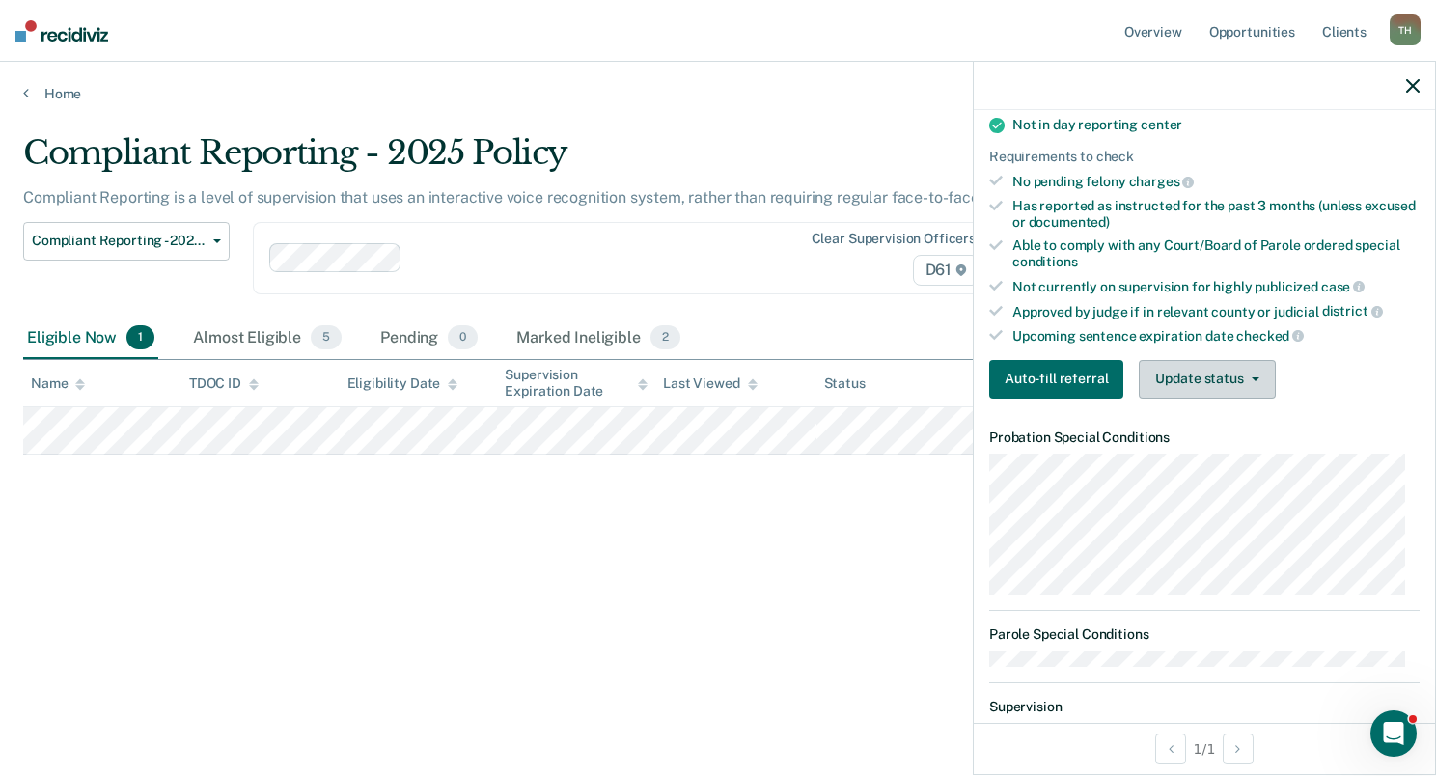
click at [1199, 375] on button "Update status" at bounding box center [1207, 379] width 136 height 39
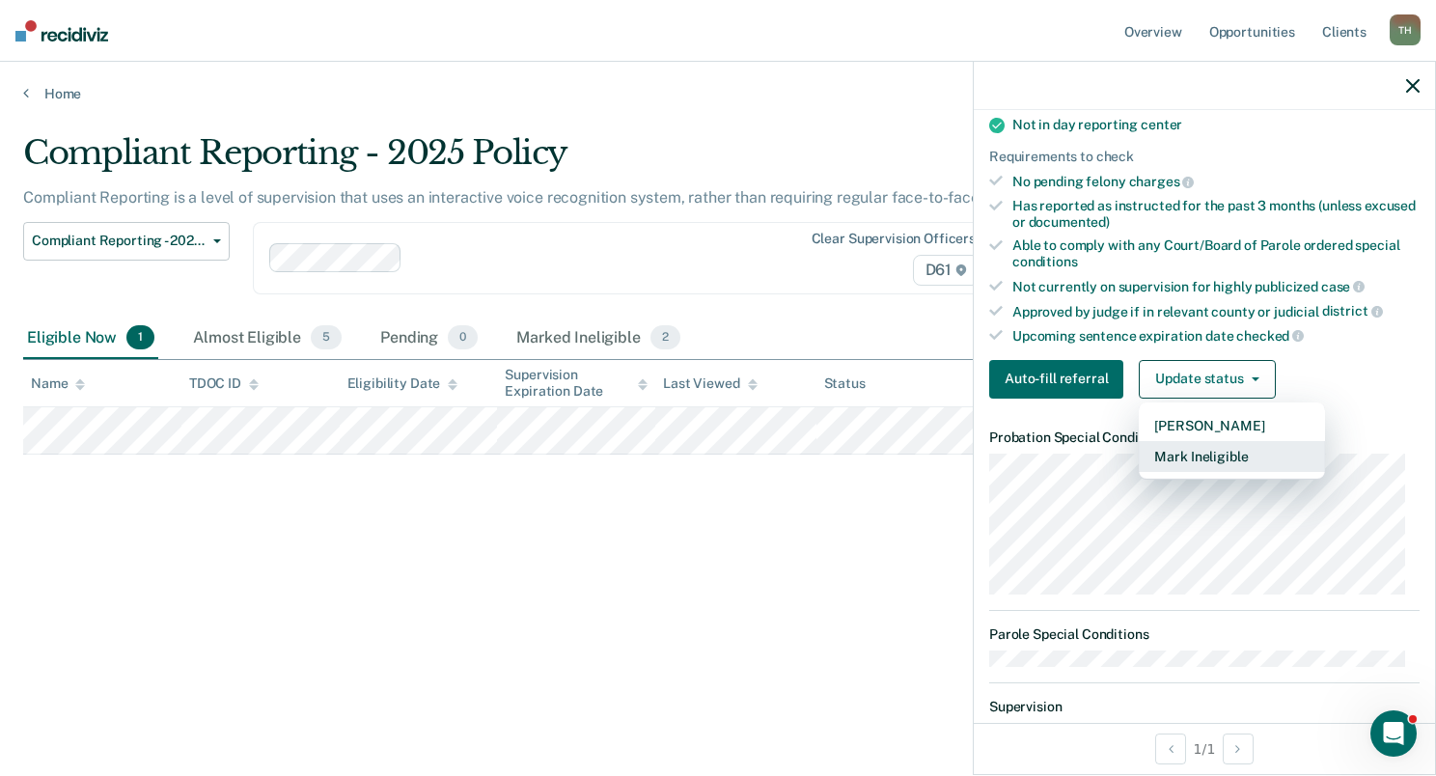
click at [1211, 441] on button "Mark Ineligible" at bounding box center [1232, 456] width 186 height 31
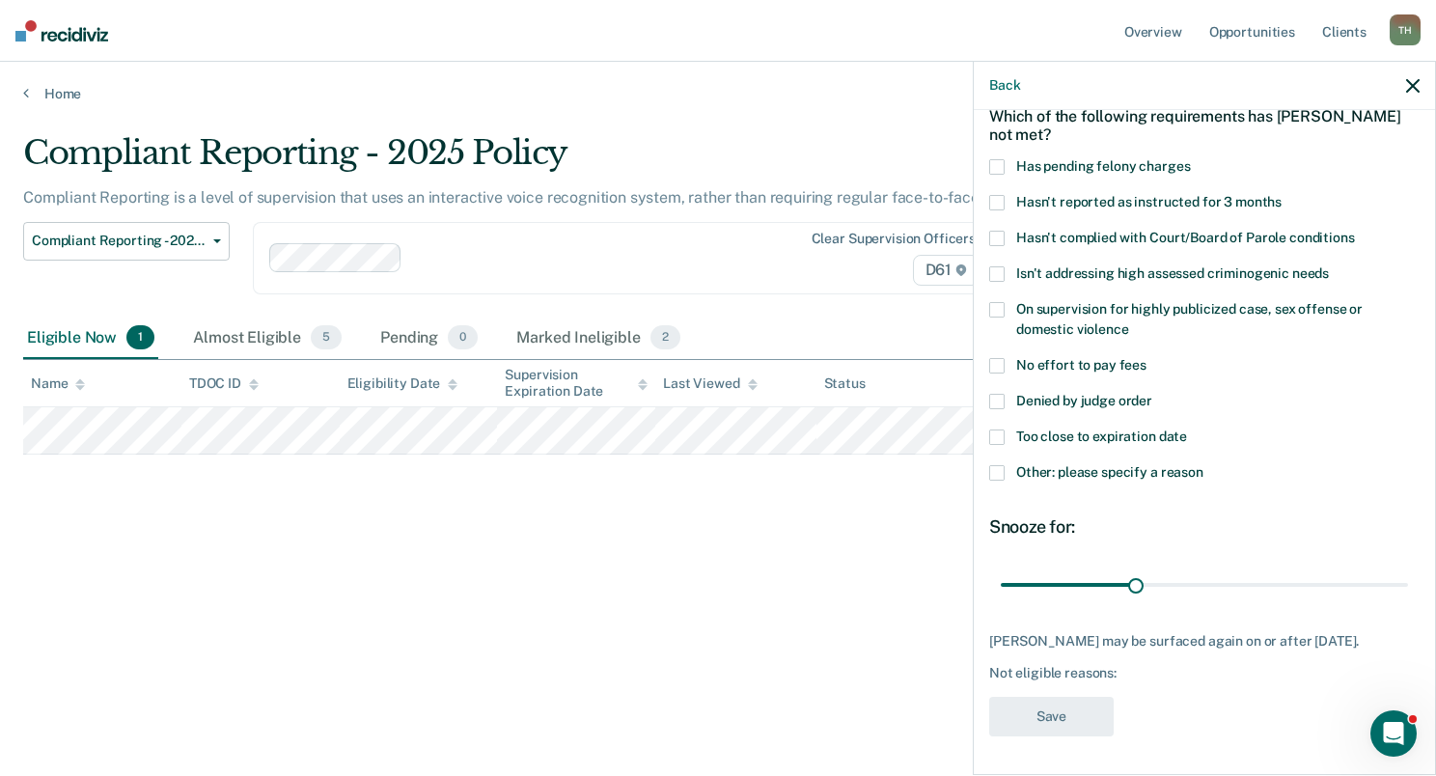
scroll to position [111, 0]
drag, startPoint x: 1141, startPoint y: 566, endPoint x: 1478, endPoint y: 559, distance: 337.0
type input "90"
click at [1408, 569] on input "range" at bounding box center [1204, 586] width 407 height 34
click at [1008, 467] on label "Other: please specify a reason" at bounding box center [1204, 475] width 431 height 20
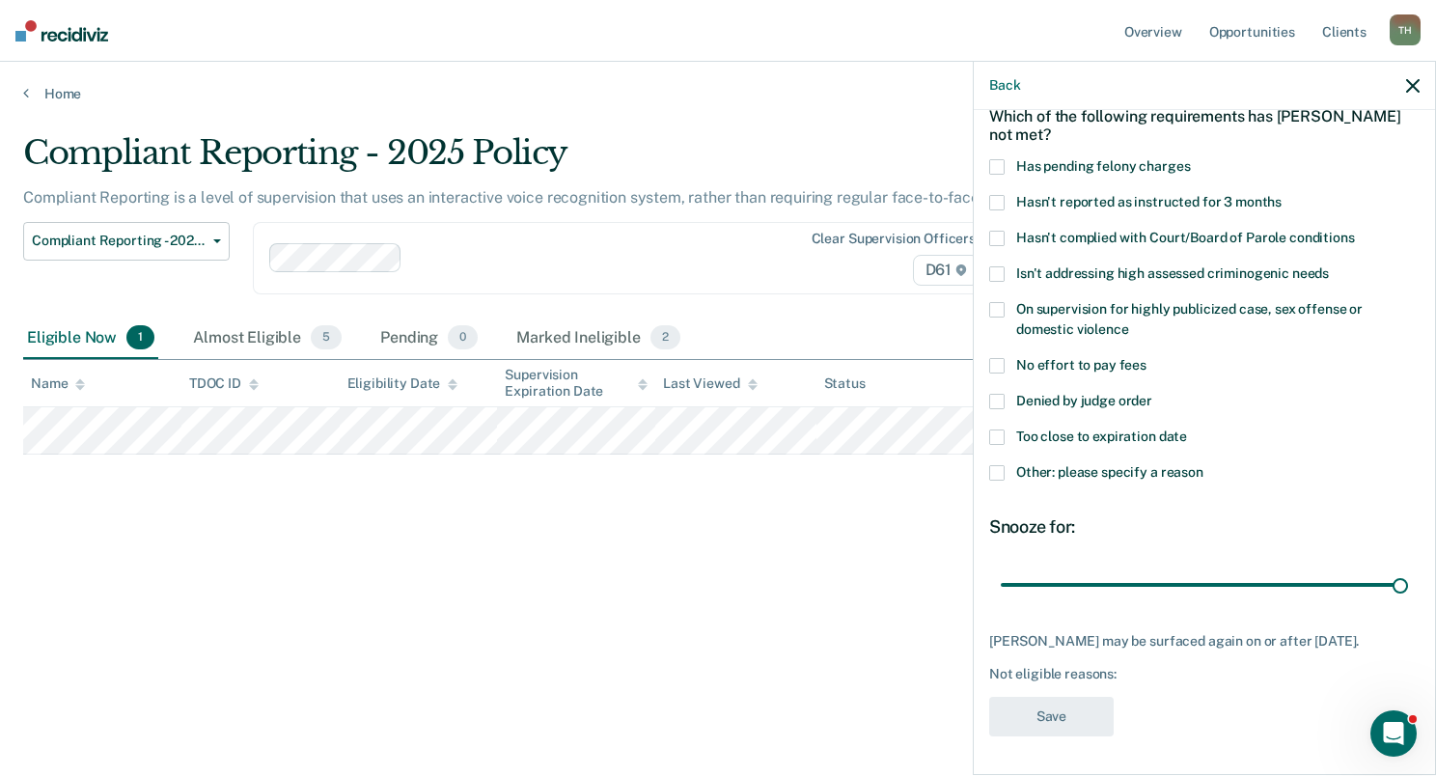
click at [1204, 465] on input "Other: please specify a reason" at bounding box center [1204, 465] width 0 height 0
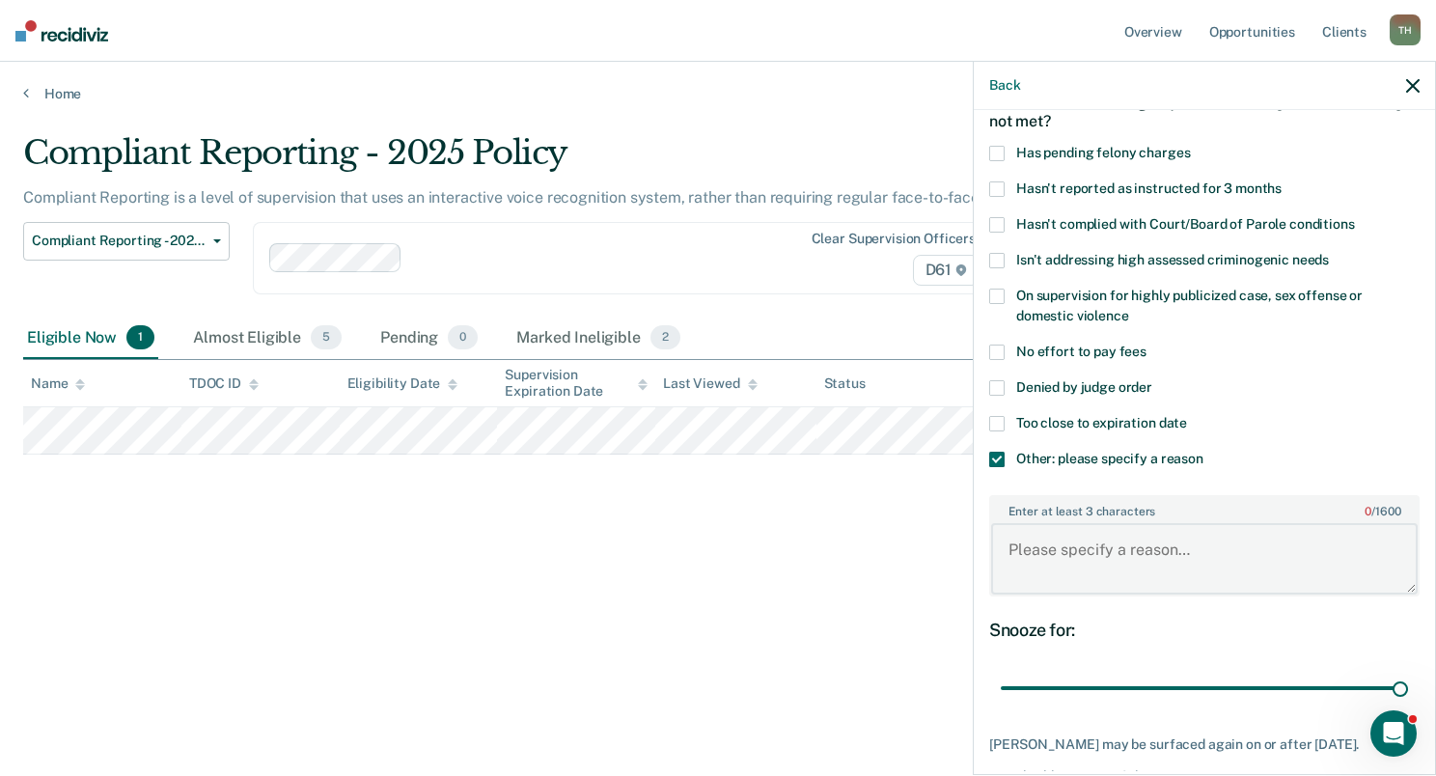
click at [1027, 552] on textarea "Enter at least 3 characters 0 / 1600" at bounding box center [1204, 558] width 427 height 71
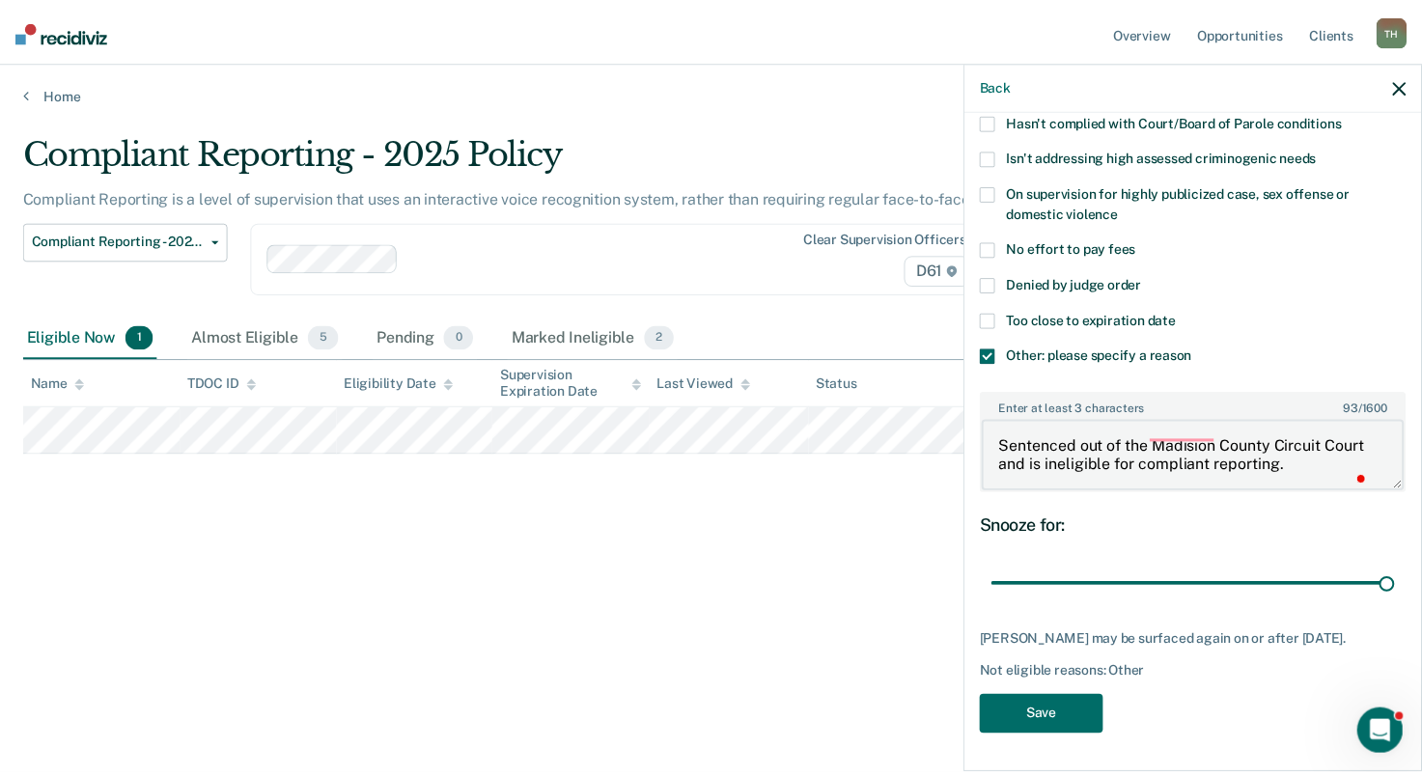
scroll to position [226, 0]
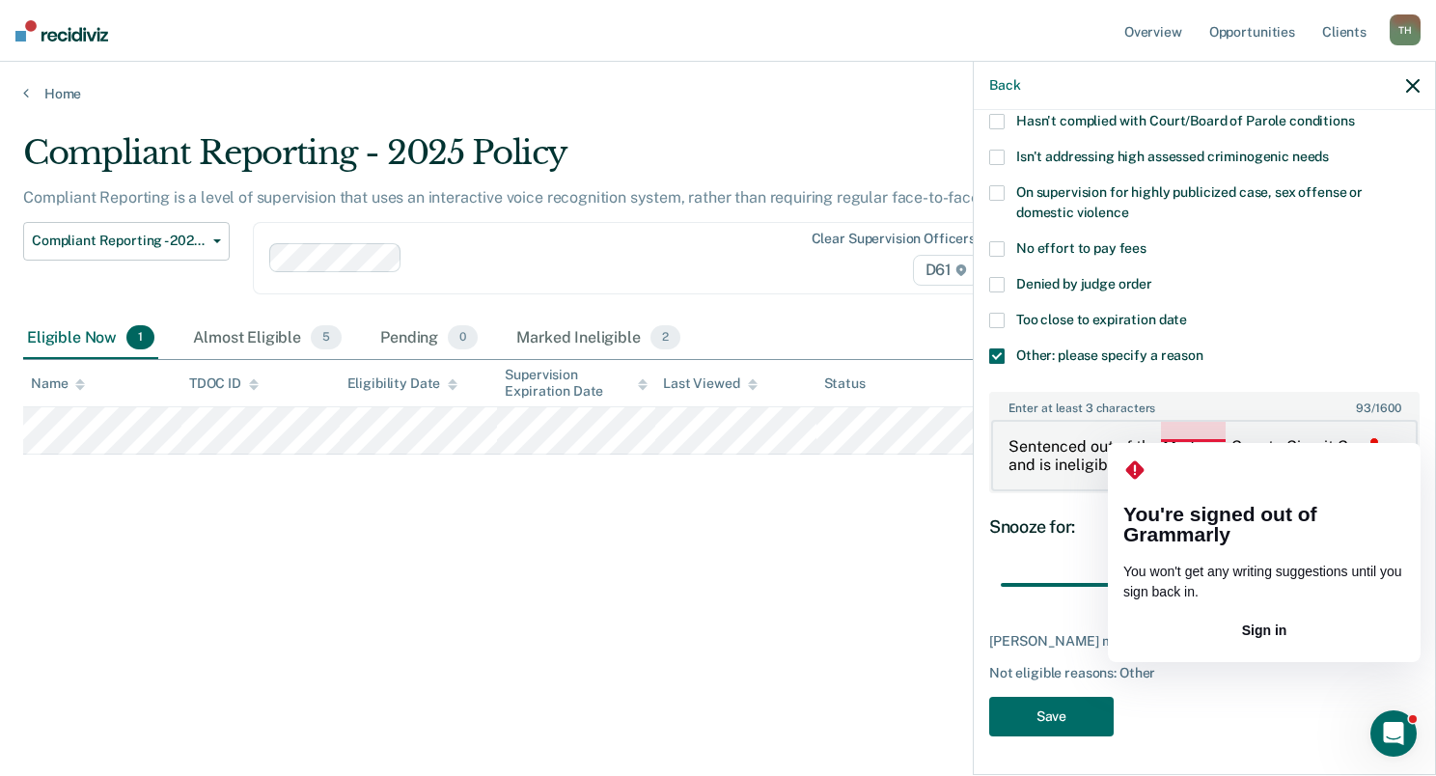
click at [1185, 436] on textarea "Sentenced out of the Madision County Circuit Court and is ineligible for compli…" at bounding box center [1204, 455] width 427 height 71
click at [1211, 429] on textarea "Sentenced out of the Madision County Circuit Court and is ineligible for compli…" at bounding box center [1204, 455] width 427 height 71
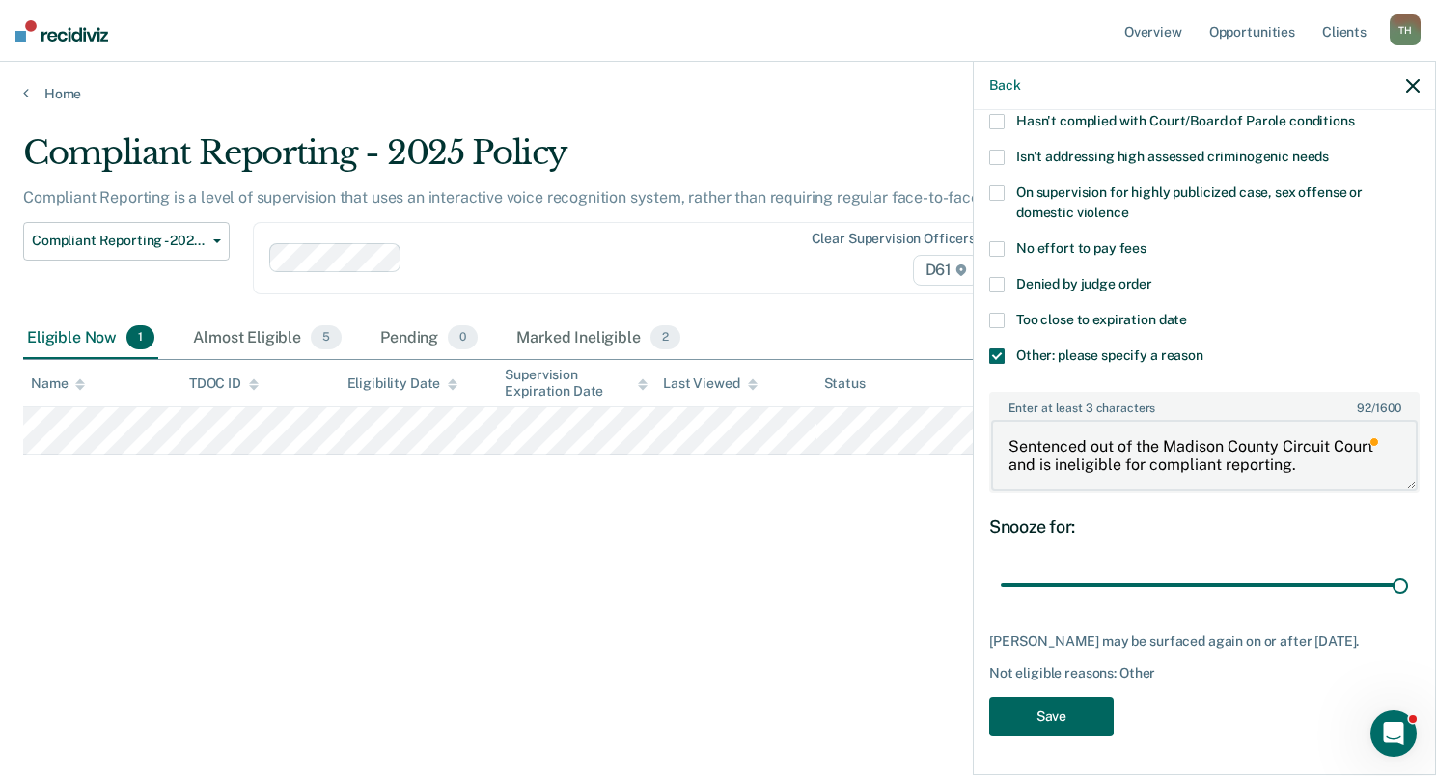
type textarea "Sentenced out of the Madison County Circuit Court and is ineligible for complia…"
click at [1042, 715] on button "Save" at bounding box center [1051, 717] width 125 height 40
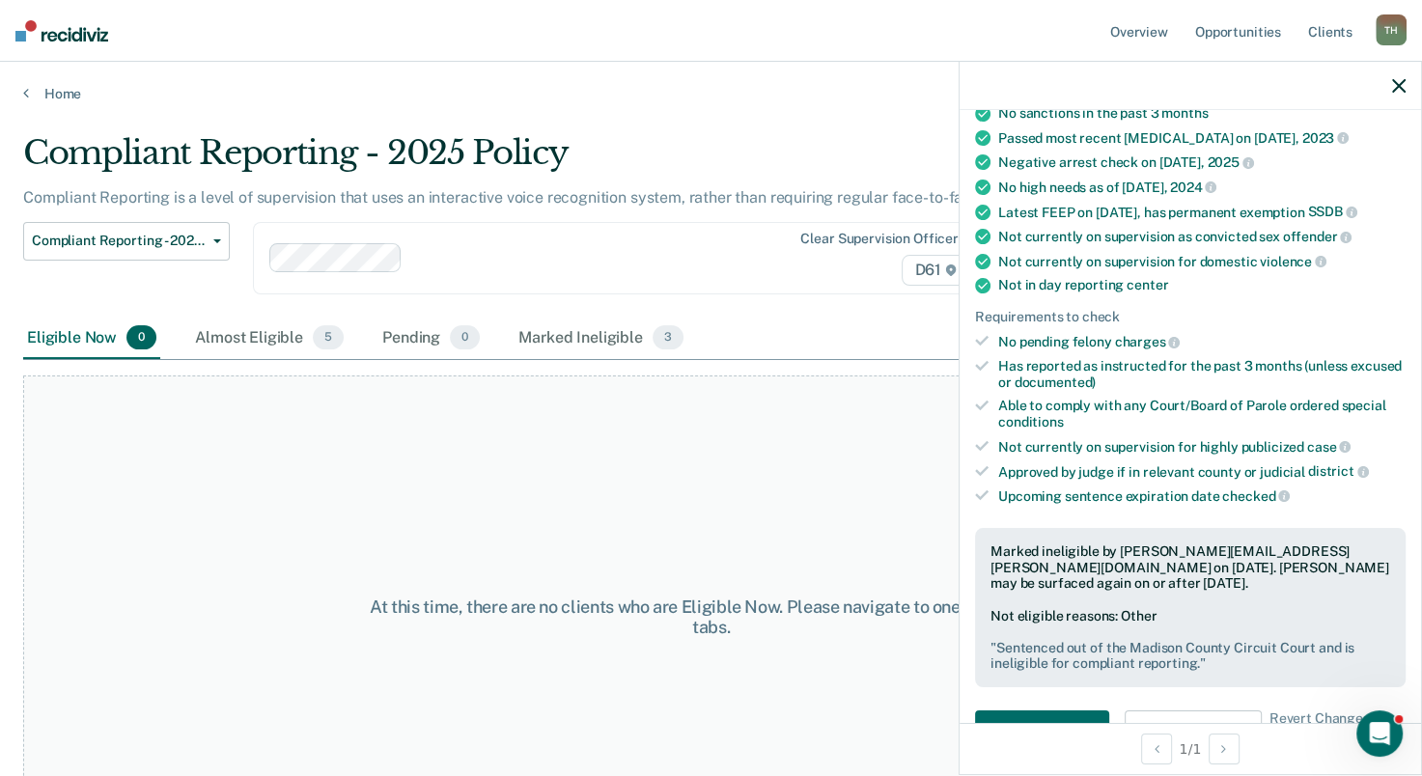
click at [1397, 81] on icon "button" at bounding box center [1399, 86] width 14 height 14
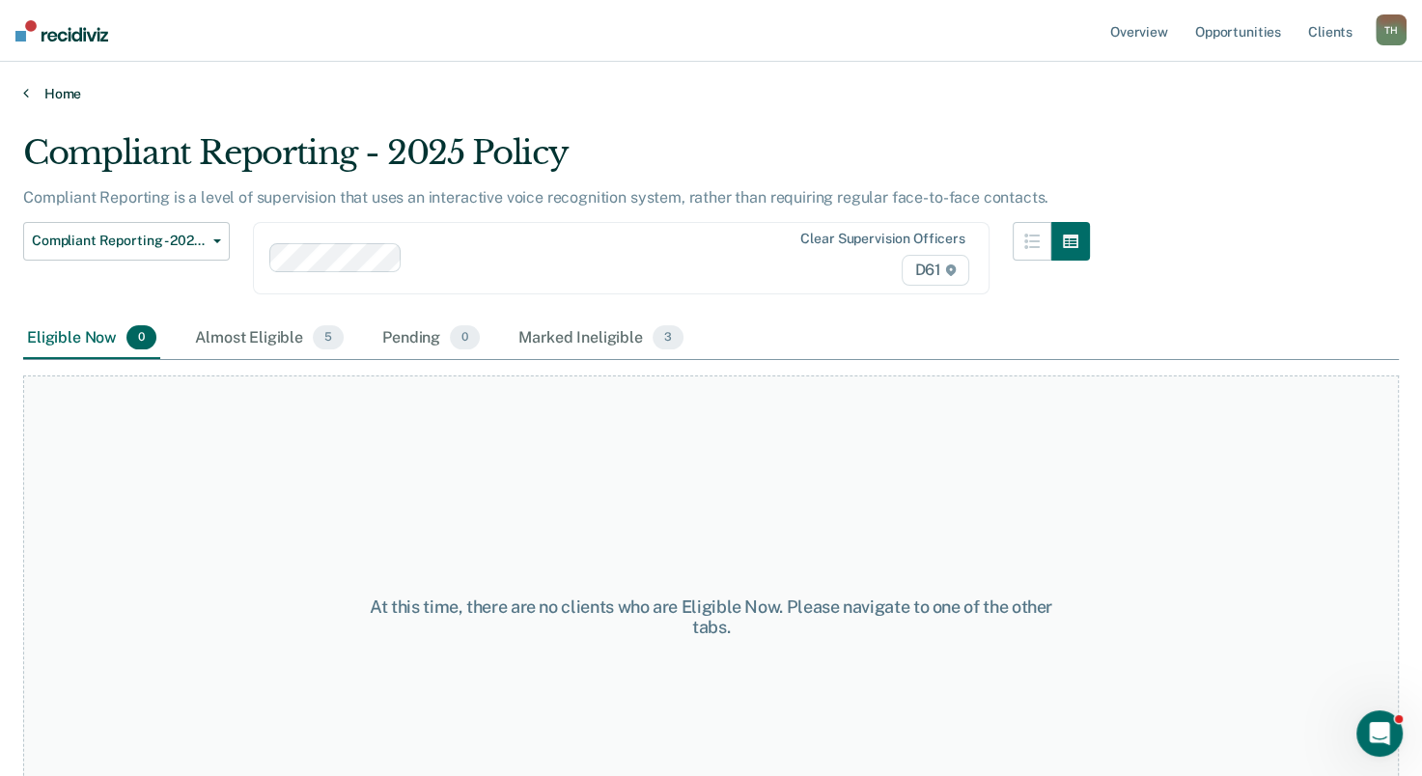
click at [60, 86] on link "Home" at bounding box center [711, 93] width 1376 height 17
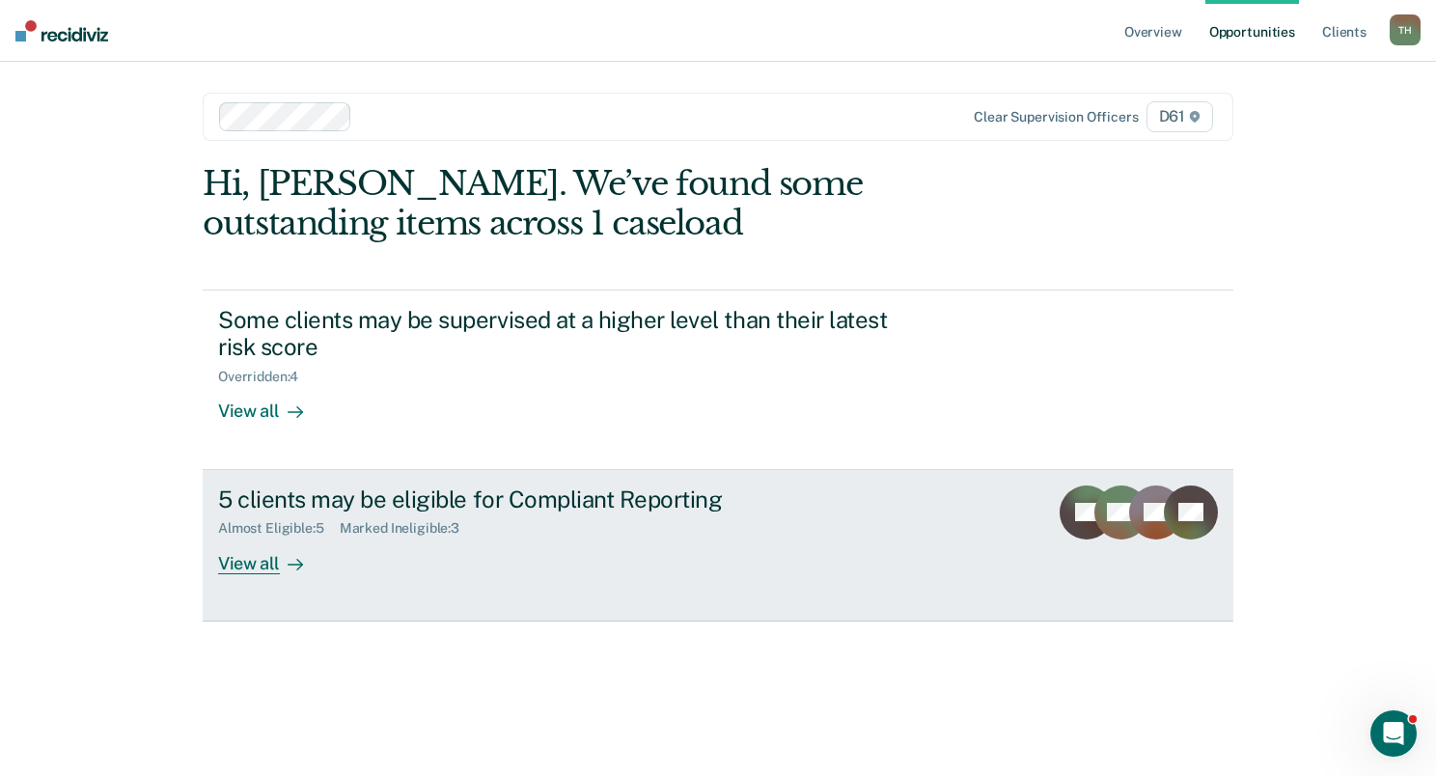
click at [257, 560] on div "View all" at bounding box center [272, 556] width 108 height 38
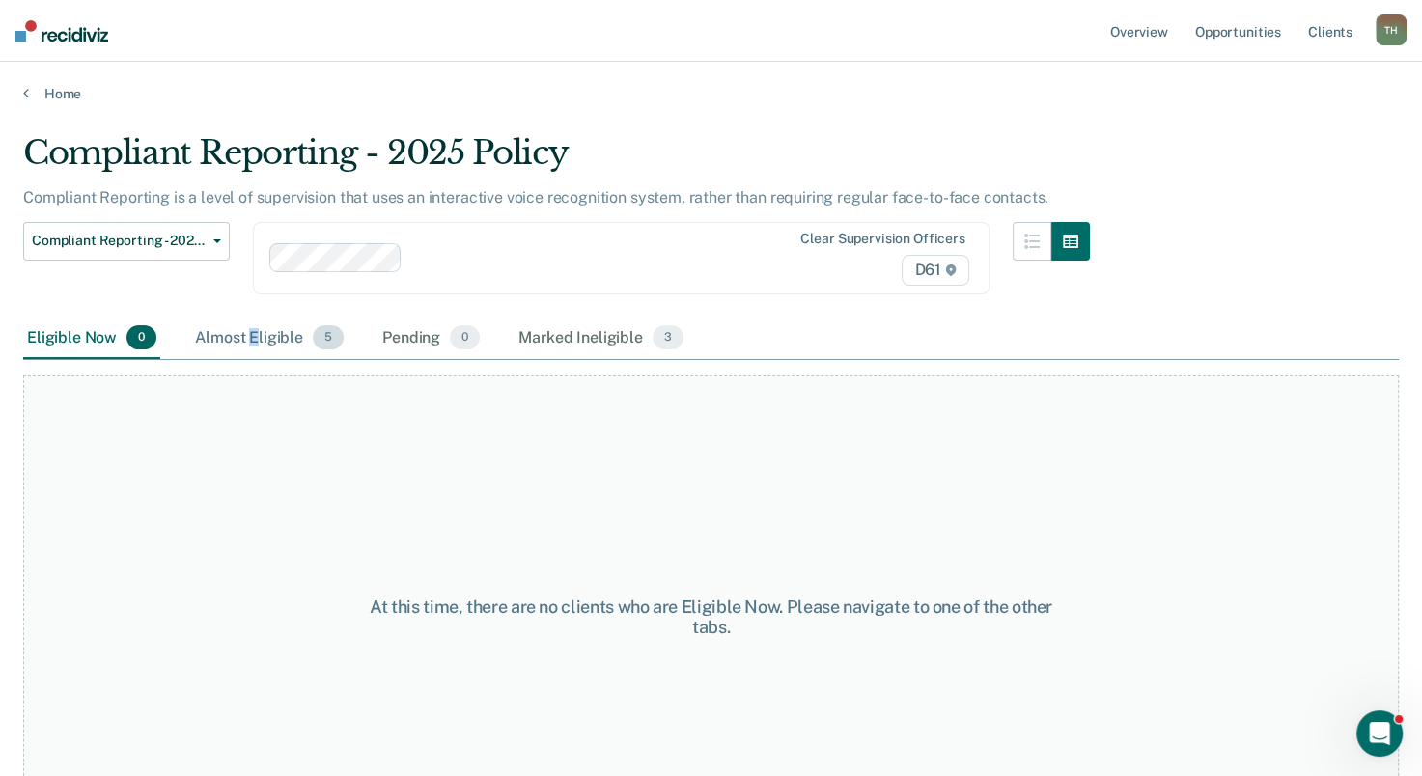
click at [252, 338] on div "Almost Eligible 5" at bounding box center [269, 339] width 156 height 42
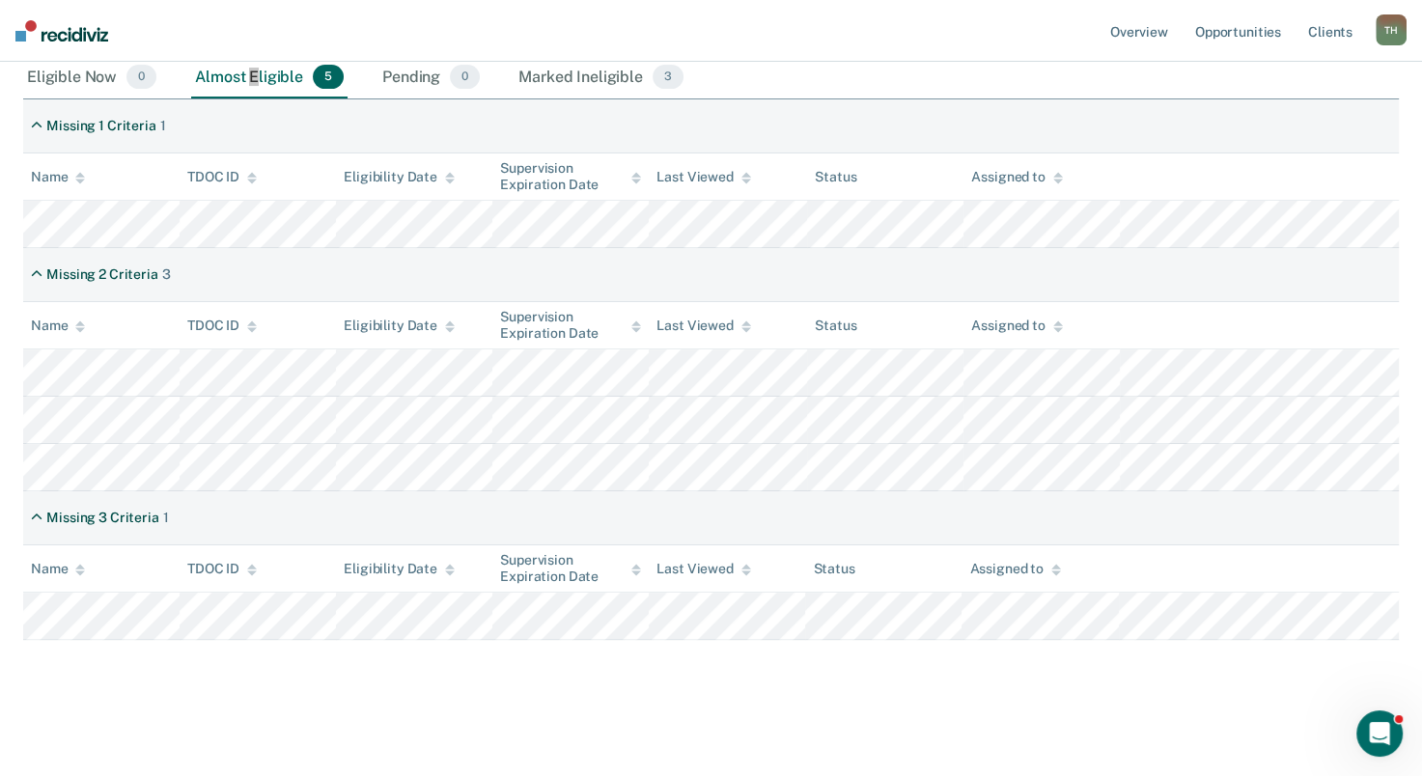
scroll to position [262, 0]
click at [672, 702] on main "Compliant Reporting - 2025 Policy Compliant Reporting is a level of supervision…" at bounding box center [711, 307] width 1422 height 932
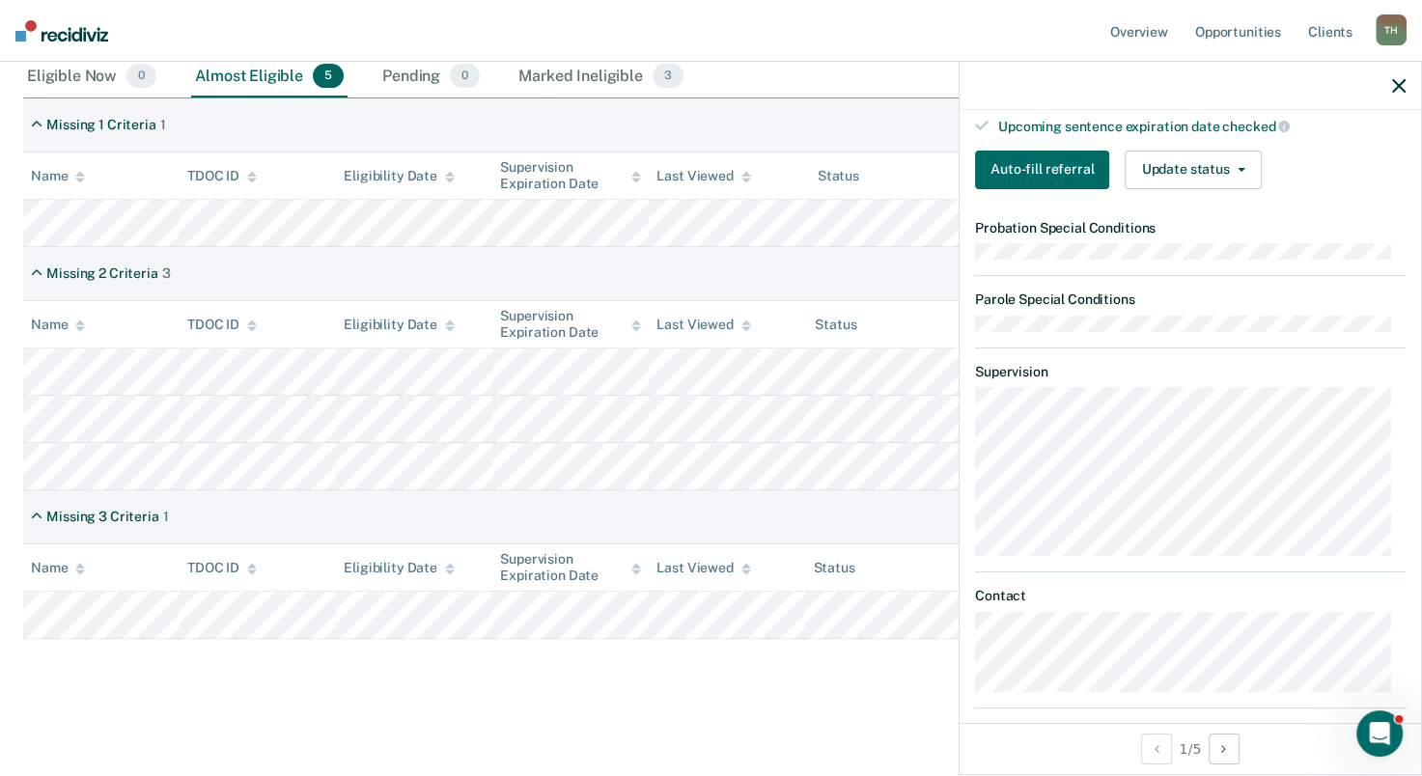
scroll to position [579, 0]
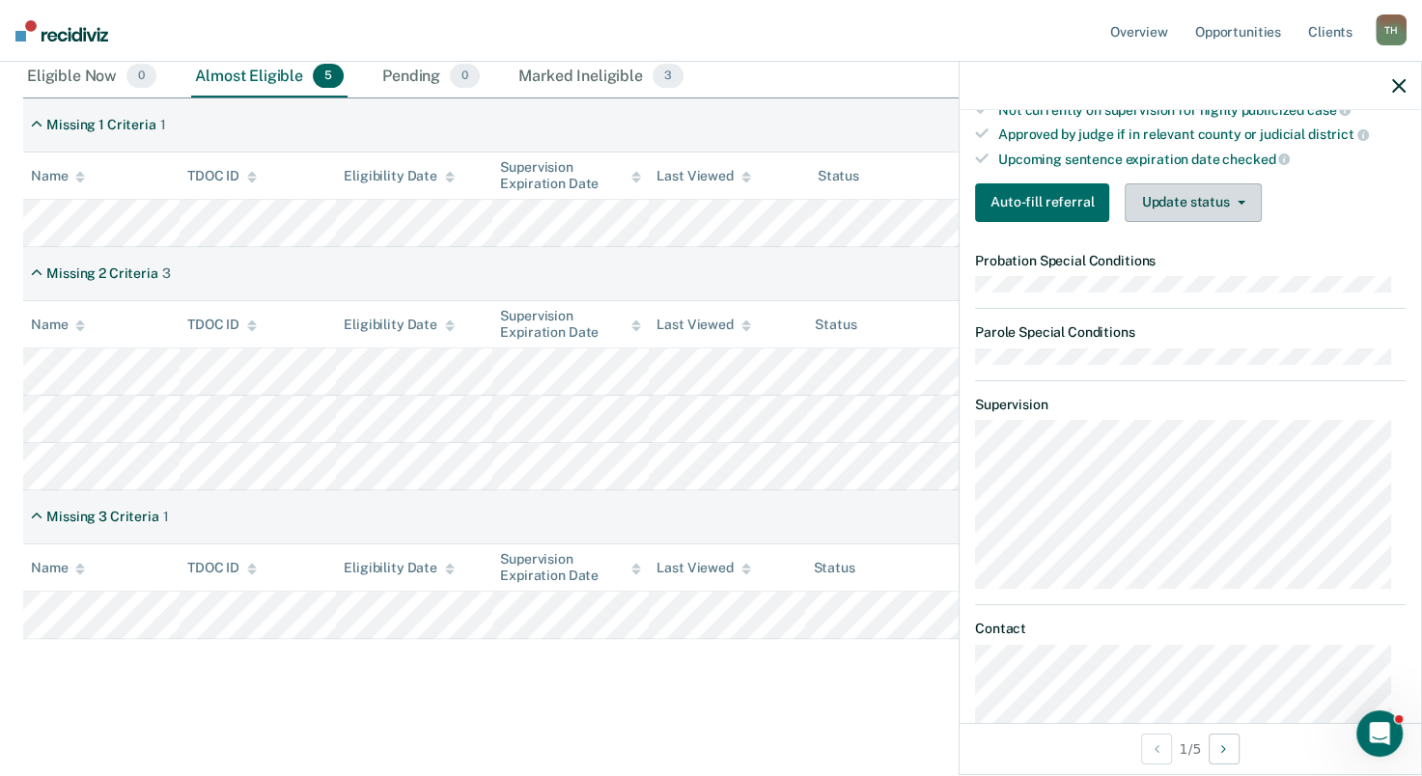
click at [1221, 186] on button "Update status" at bounding box center [1193, 202] width 136 height 39
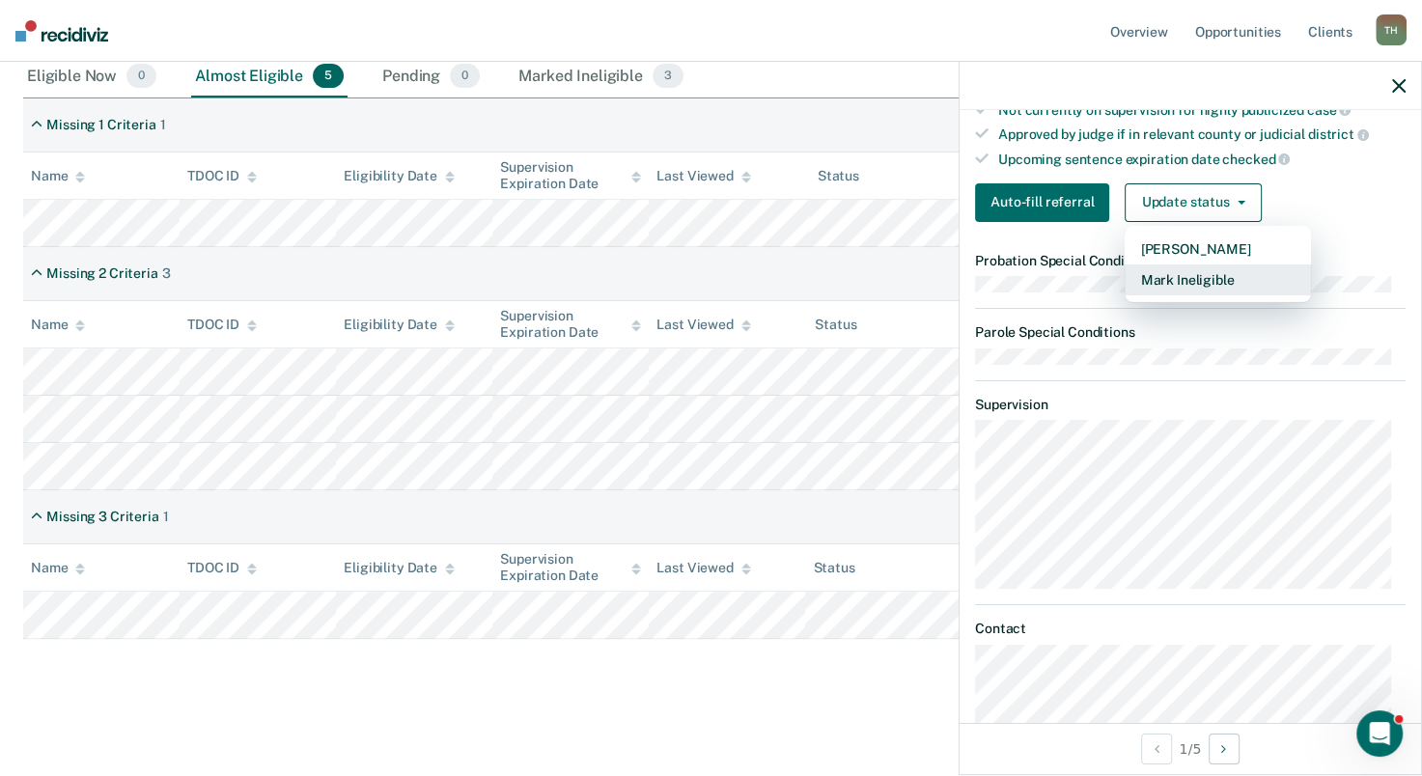
click at [1183, 264] on button "Mark Ineligible" at bounding box center [1218, 279] width 186 height 31
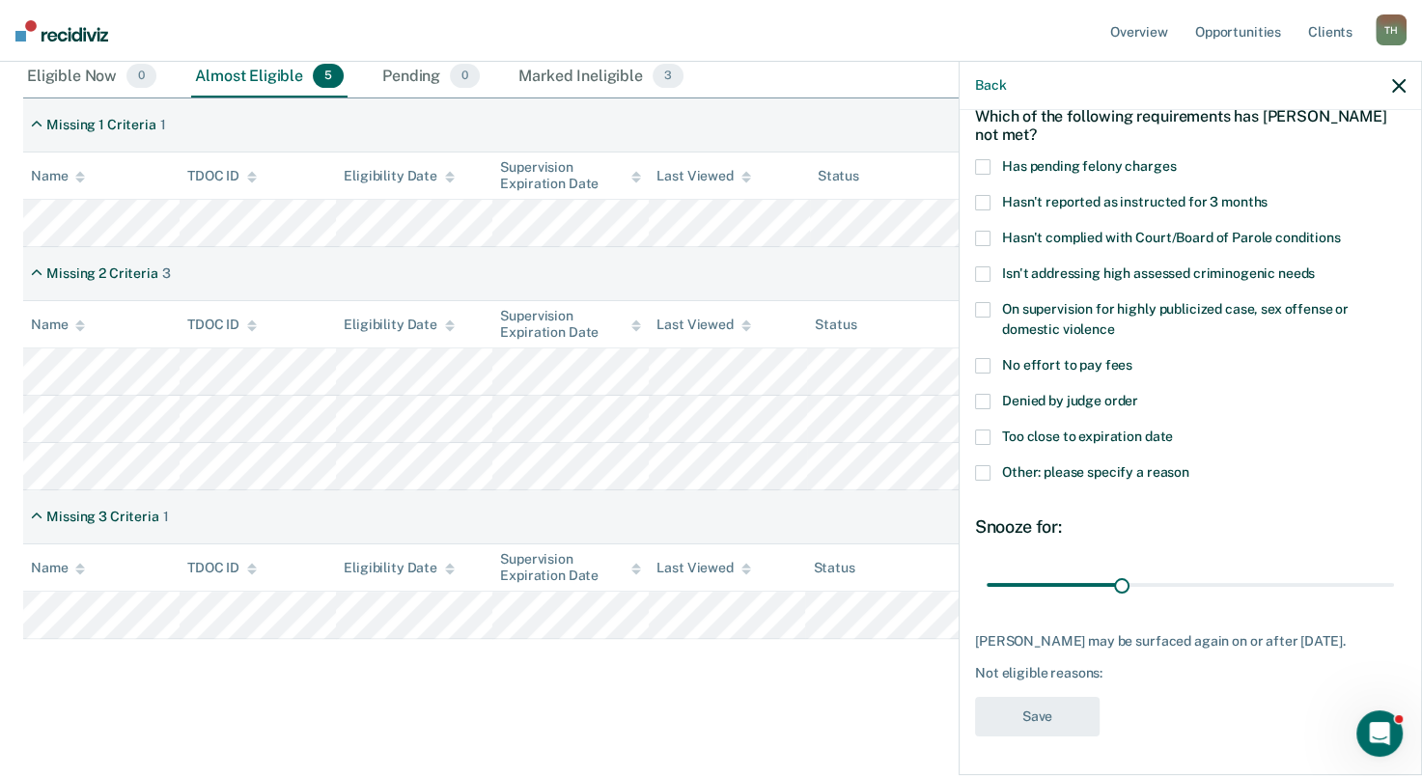
scroll to position [95, 0]
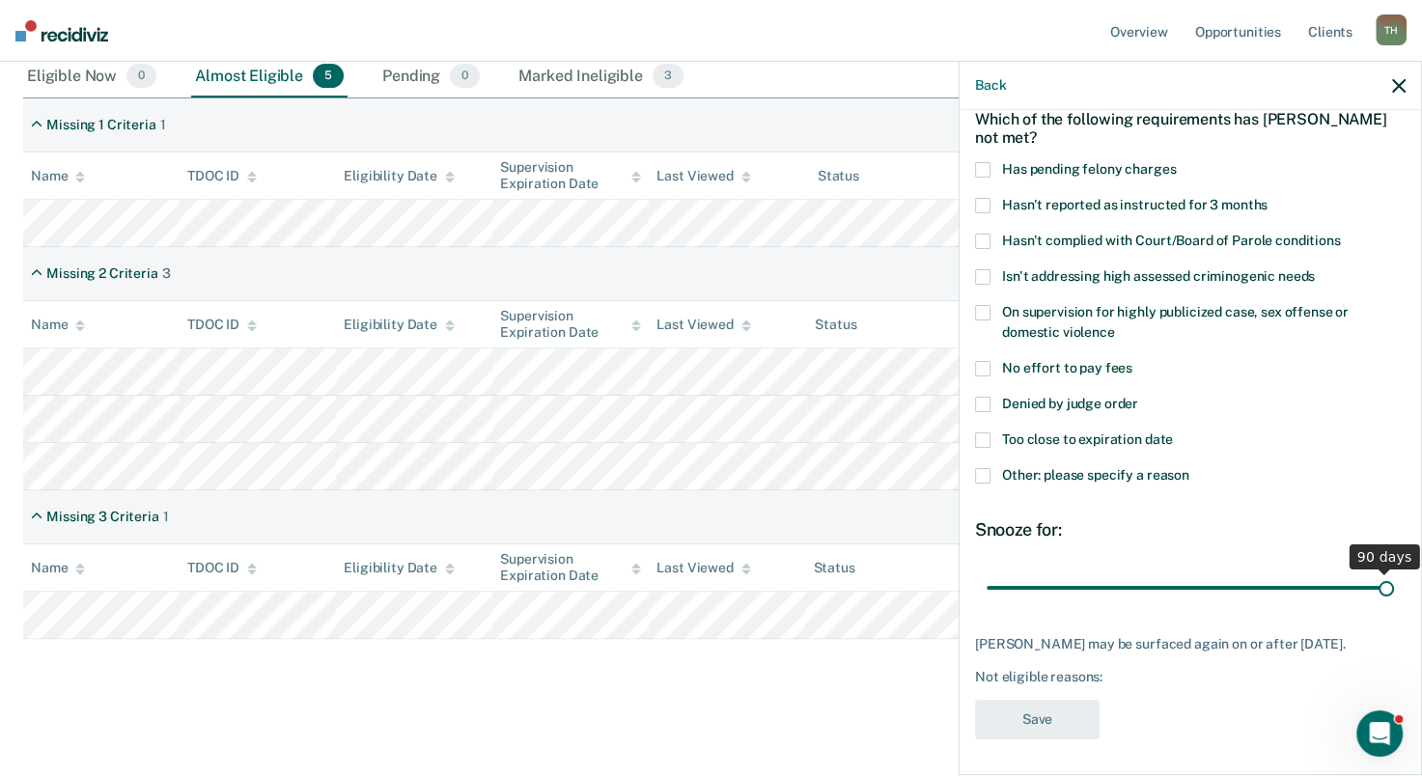
drag, startPoint x: 1108, startPoint y: 593, endPoint x: 1390, endPoint y: 568, distance: 283.0
type input "90"
click at [1390, 571] on input "range" at bounding box center [1190, 588] width 407 height 34
click at [983, 487] on div "Other: please specify a reason" at bounding box center [1190, 486] width 431 height 36
click at [970, 473] on div "JD Which of the following requirements has [PERSON_NAME] not met? Has pending f…" at bounding box center [1190, 440] width 461 height 661
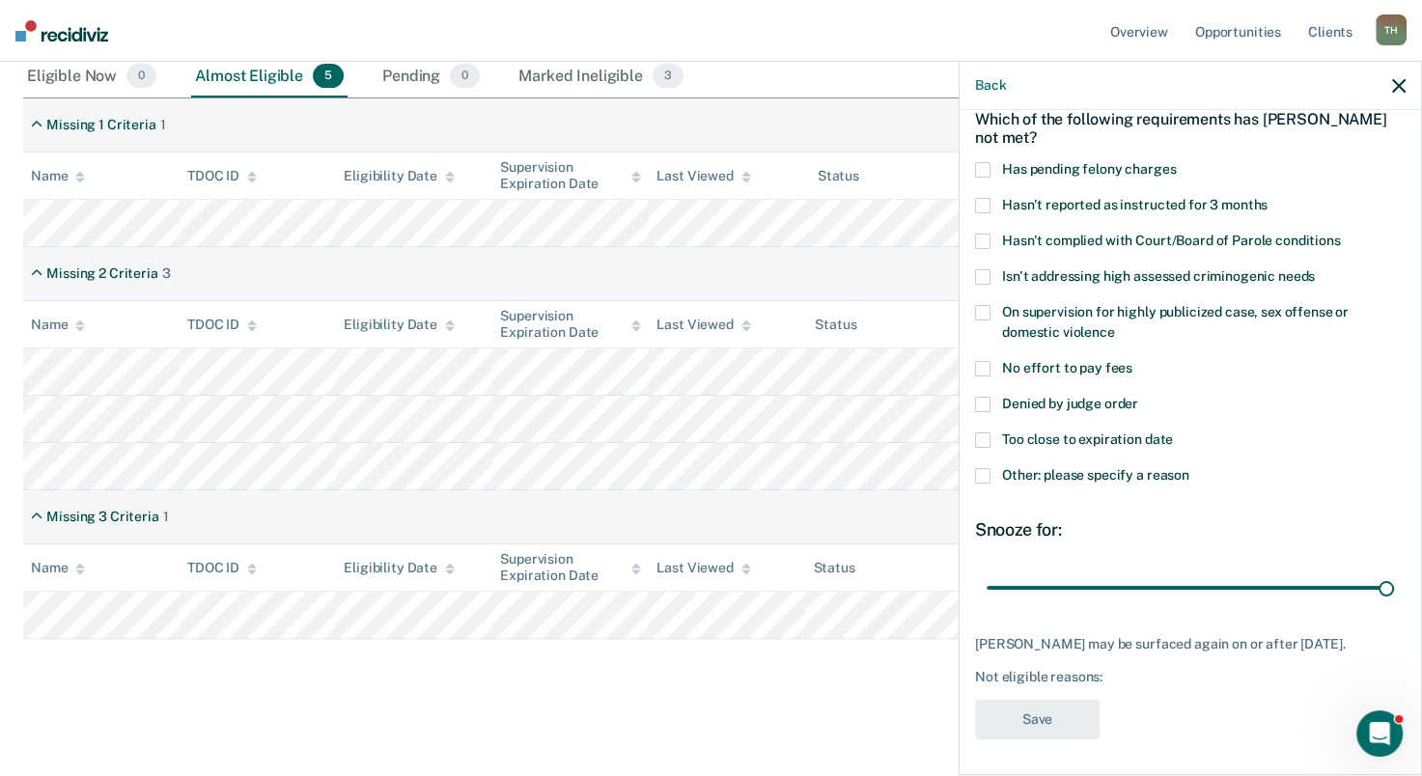
click at [986, 472] on span at bounding box center [982, 475] width 15 height 15
click at [1189, 468] on input "Other: please specify a reason" at bounding box center [1189, 468] width 0 height 0
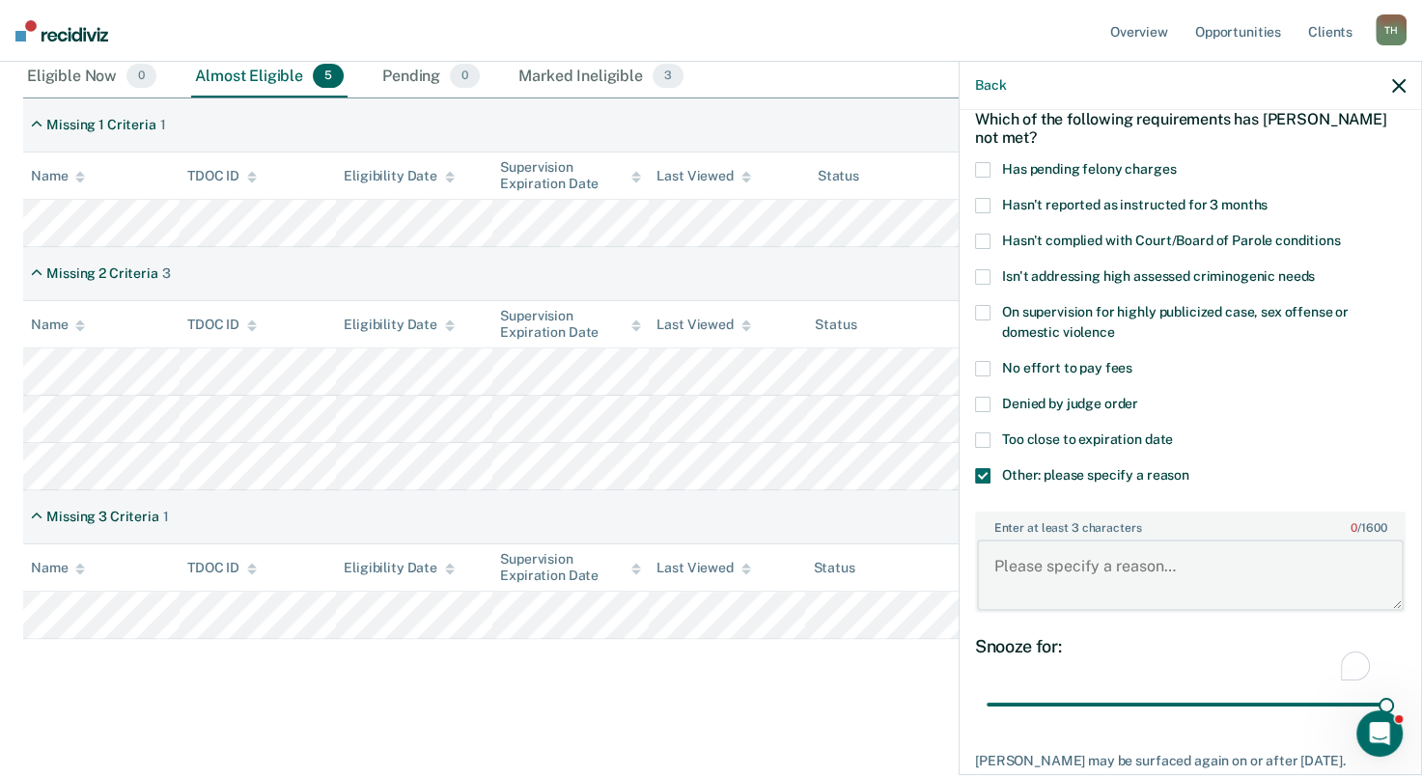
drag, startPoint x: 1022, startPoint y: 571, endPoint x: 1020, endPoint y: 561, distance: 10.8
click at [1022, 569] on textarea "Enter at least 3 characters 0 / 1600" at bounding box center [1190, 575] width 427 height 71
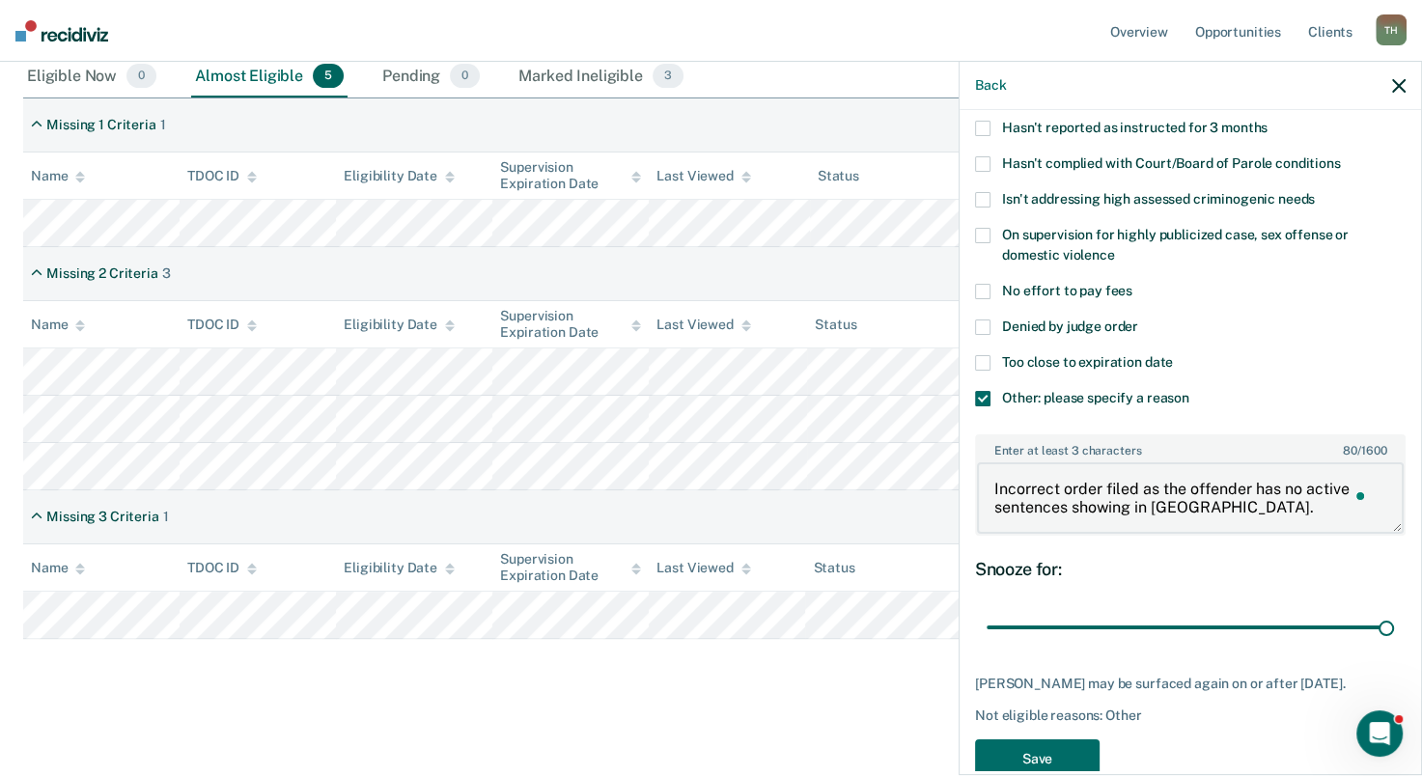
scroll to position [226, 0]
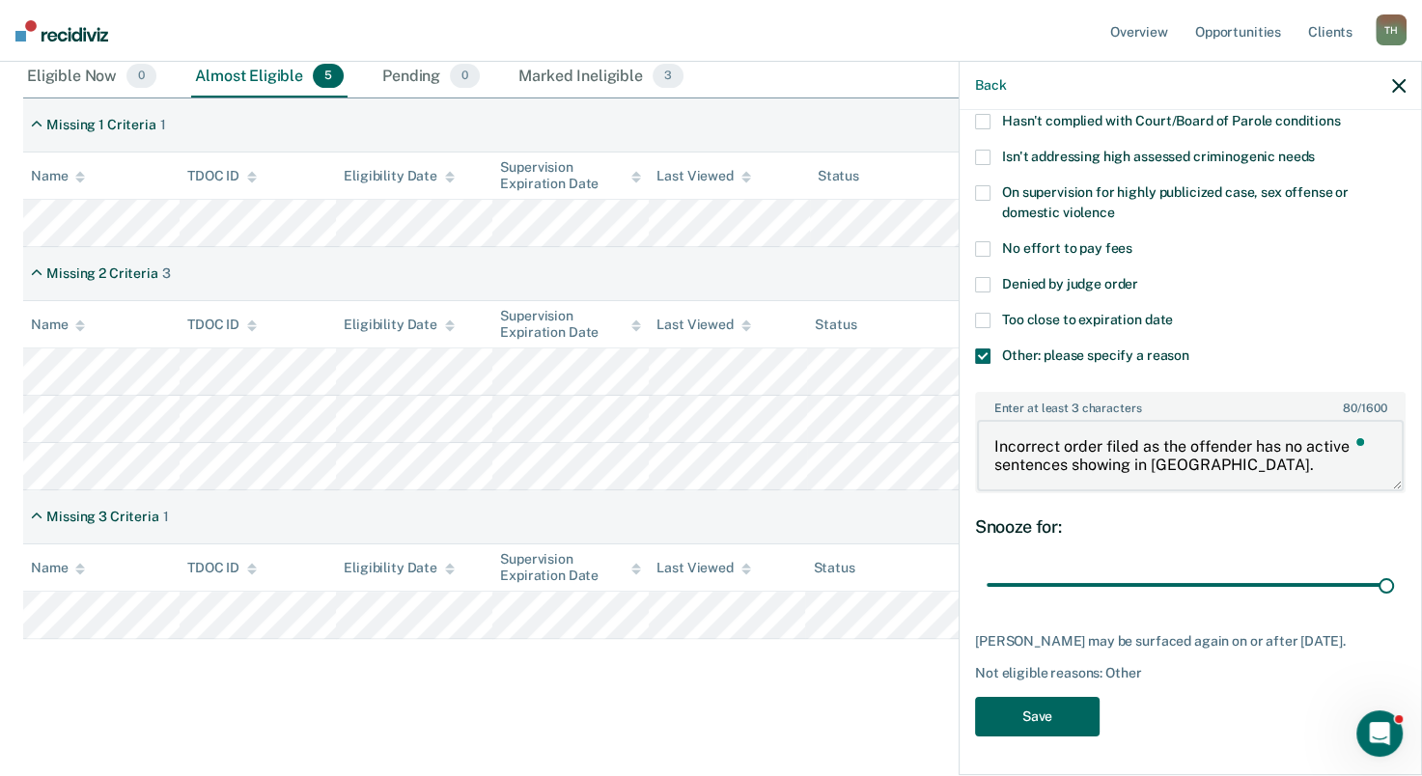
type textarea "Incorrect order filed as the offender has no active sentences showing in [GEOGR…"
click at [1080, 722] on button "Save" at bounding box center [1037, 717] width 125 height 40
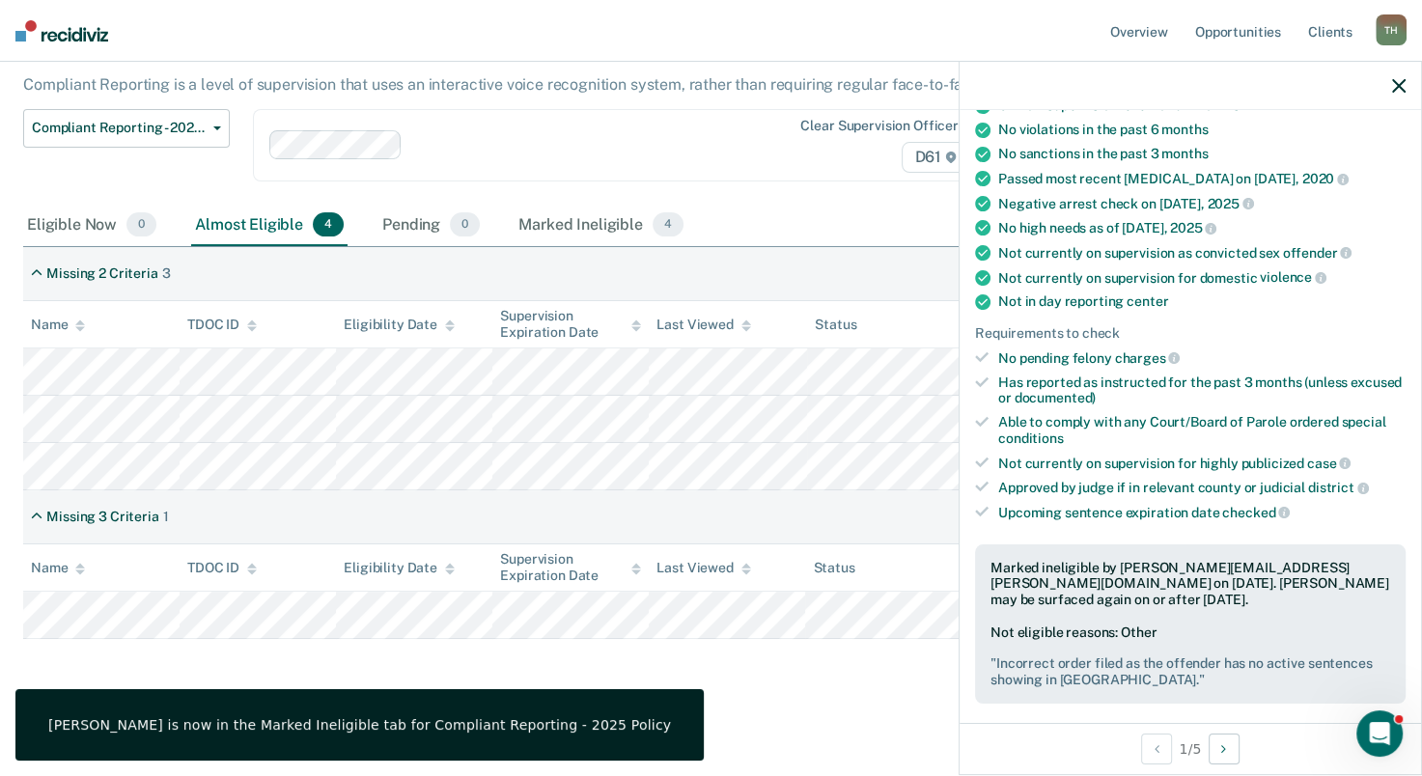
click at [1402, 84] on icon "button" at bounding box center [1399, 86] width 14 height 14
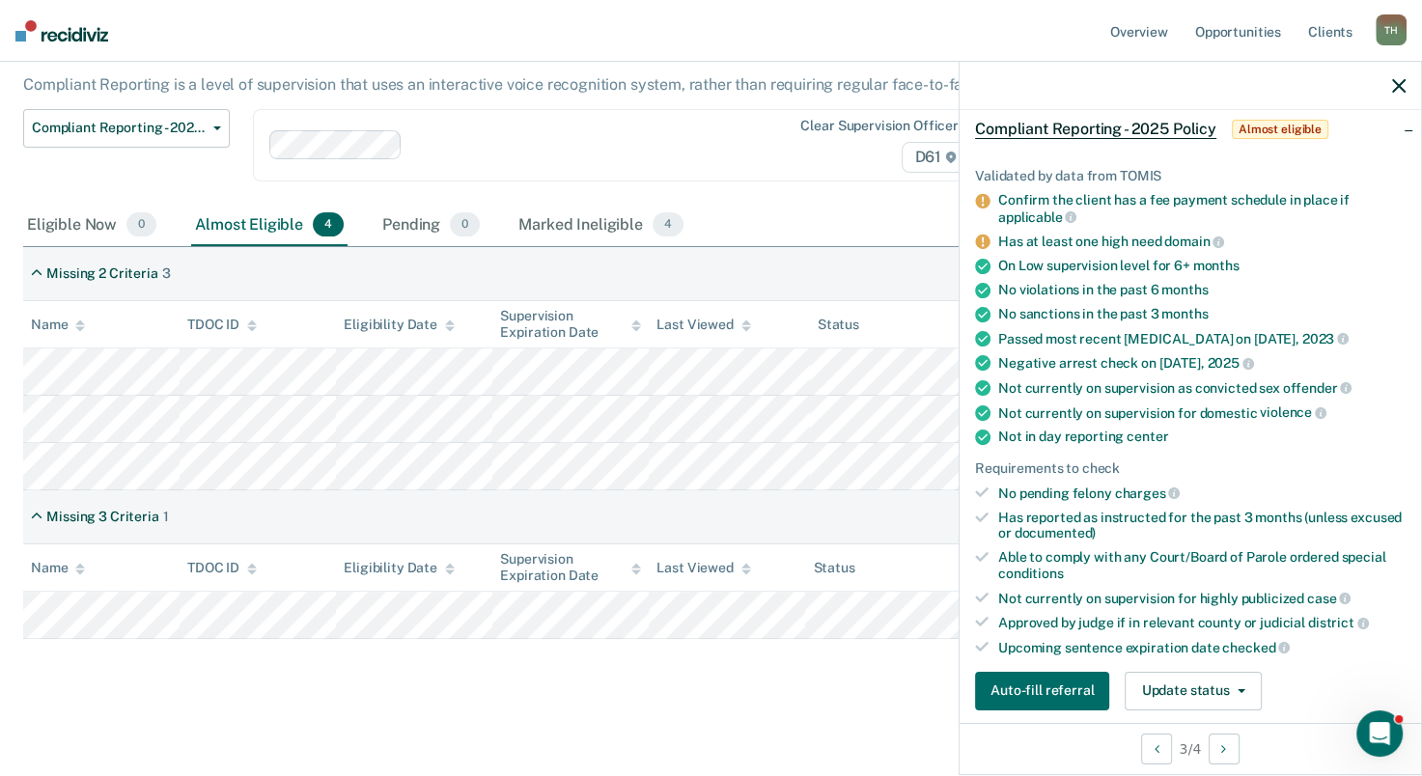
scroll to position [193, 0]
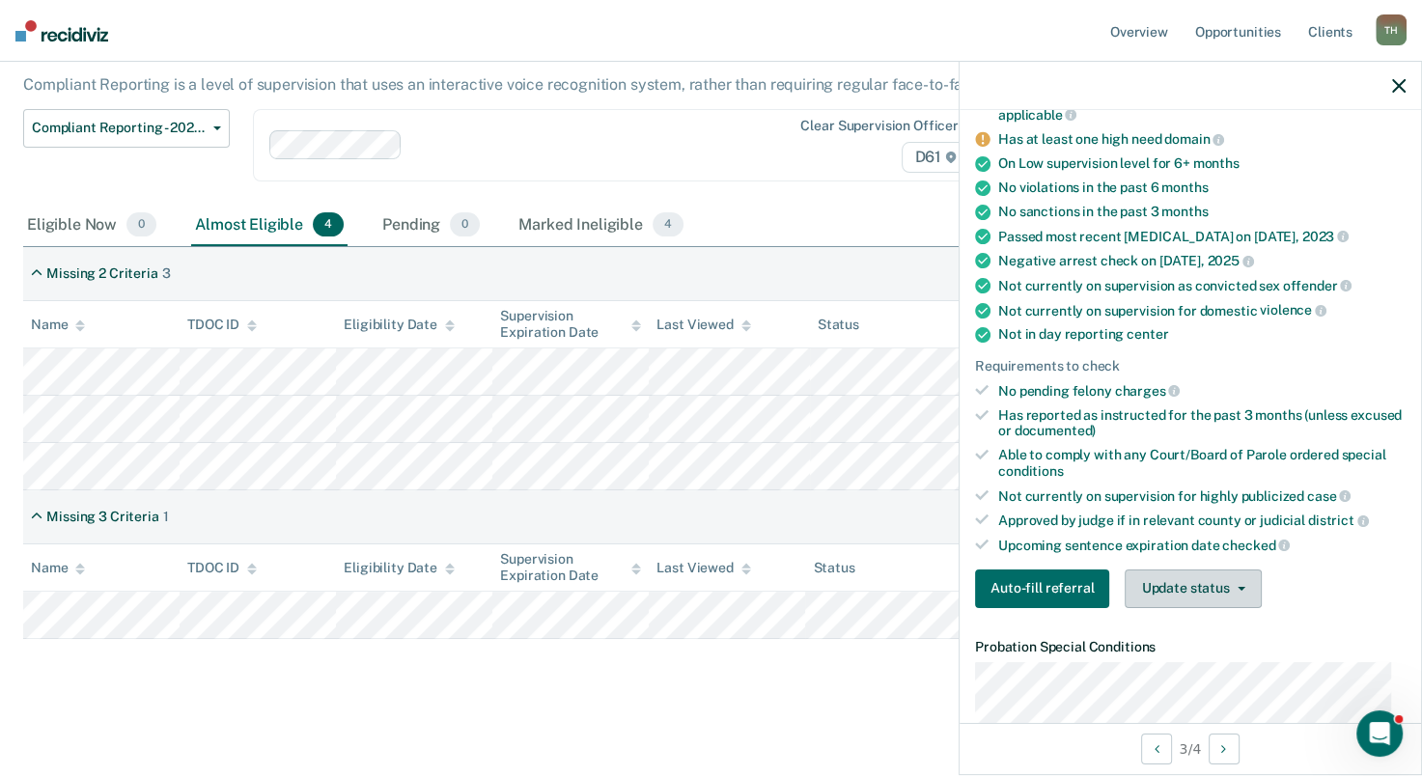
click at [1220, 584] on button "Update status" at bounding box center [1193, 589] width 136 height 39
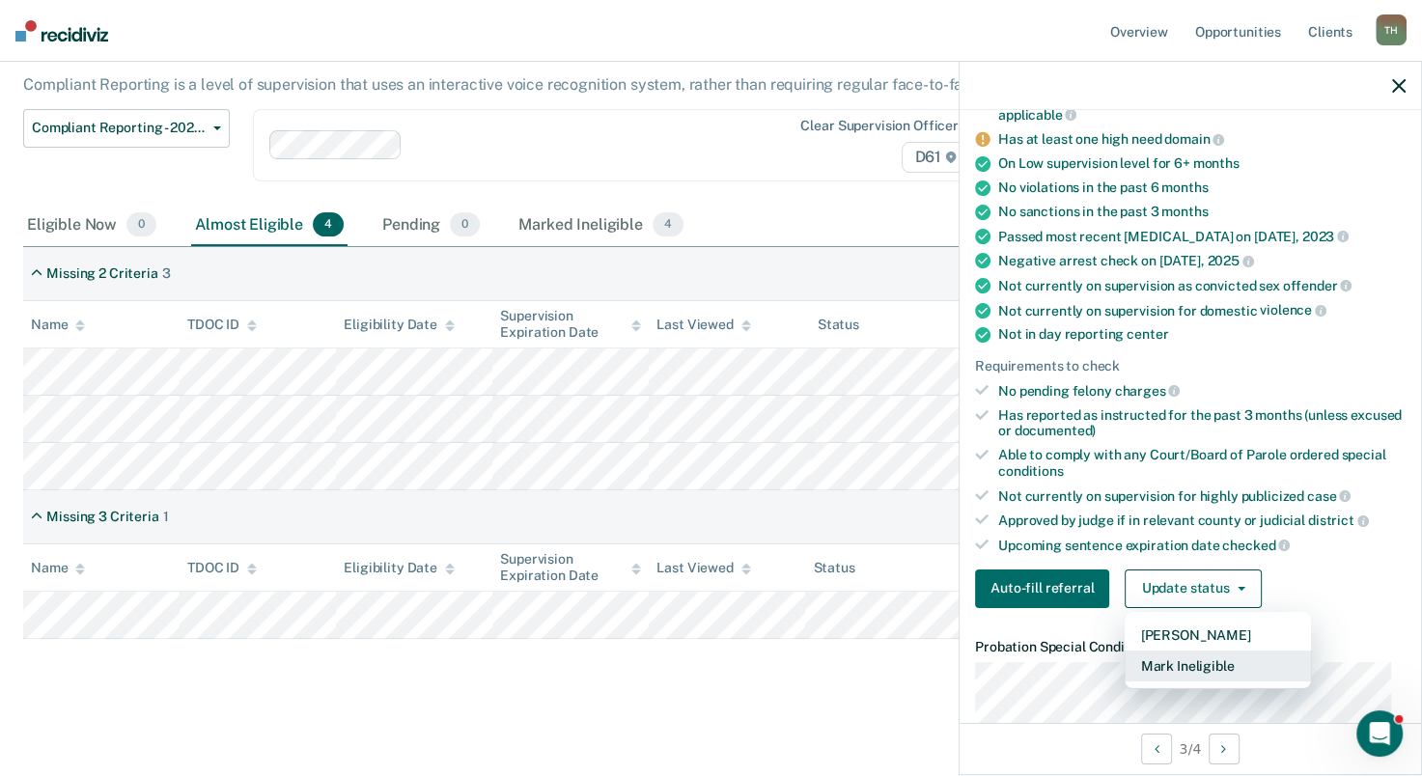
click at [1199, 654] on button "Mark Ineligible" at bounding box center [1218, 666] width 186 height 31
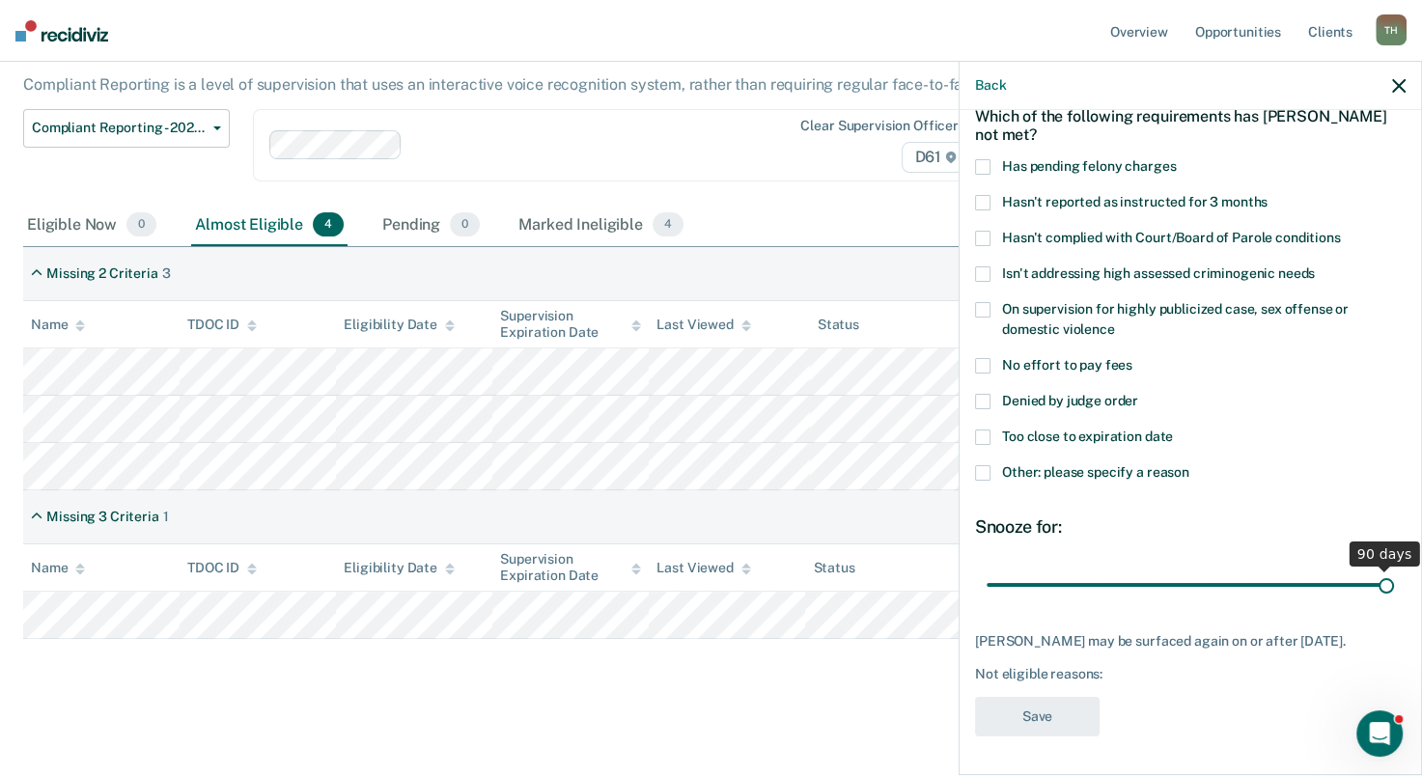
drag, startPoint x: 1116, startPoint y: 571, endPoint x: 1183, endPoint y: 535, distance: 76.0
type input "90"
click at [1394, 569] on input "range" at bounding box center [1190, 586] width 407 height 34
click at [987, 465] on span at bounding box center [982, 472] width 15 height 15
click at [1189, 465] on input "Other: please specify a reason" at bounding box center [1189, 465] width 0 height 0
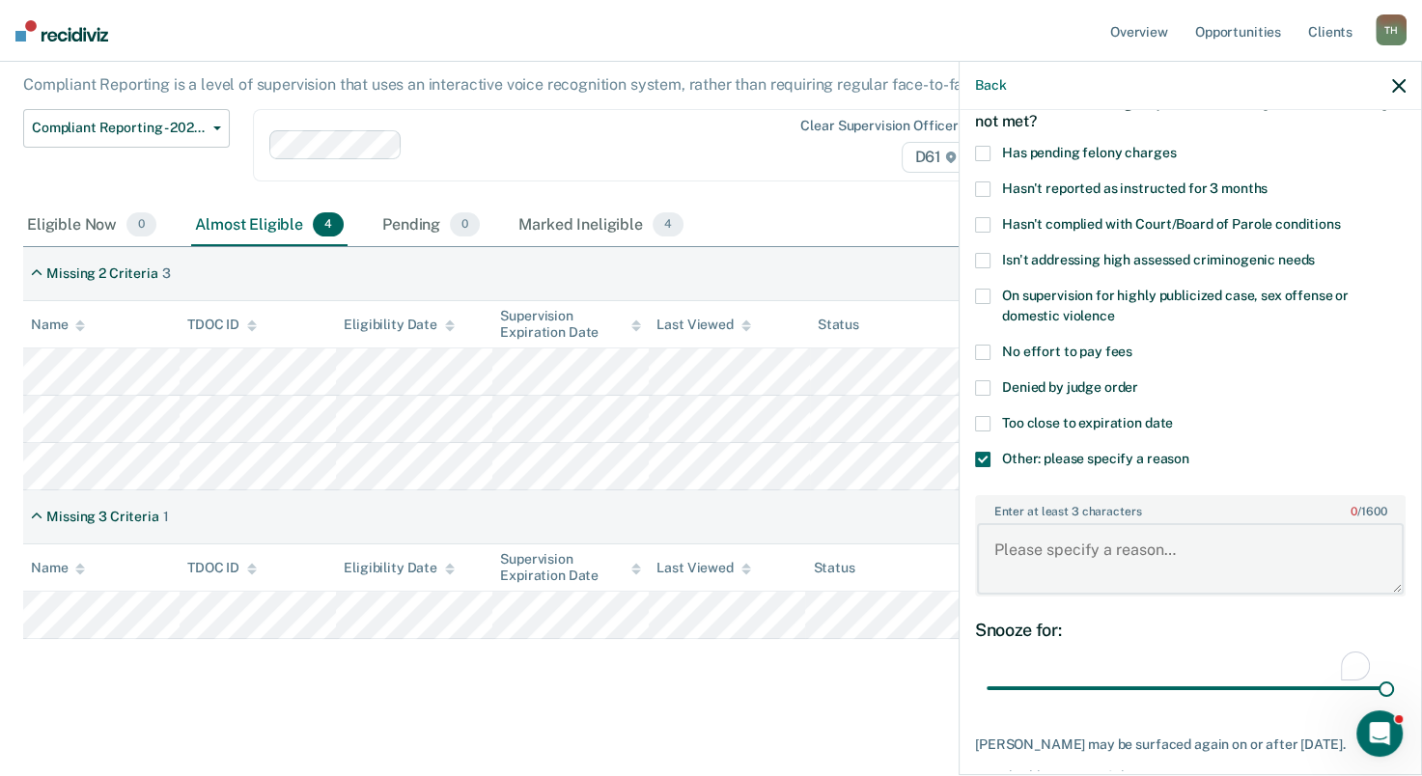
click at [1005, 537] on textarea "Enter at least 3 characters 0 / 1600" at bounding box center [1190, 558] width 427 height 71
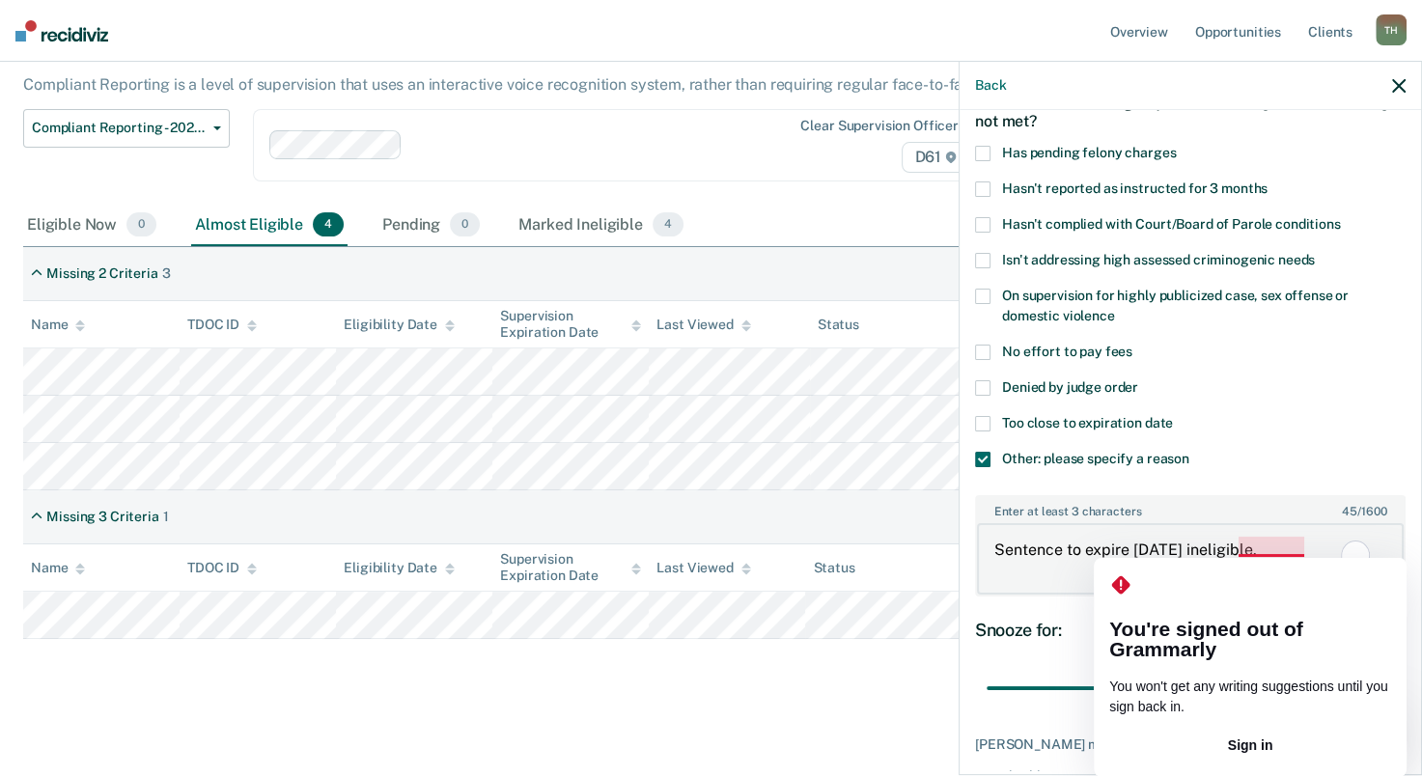
click at [1260, 548] on textarea "Sentence to expire [DATE] ineligible." at bounding box center [1190, 558] width 427 height 71
click at [1259, 731] on button "Sign in" at bounding box center [1250, 746] width 282 height 31
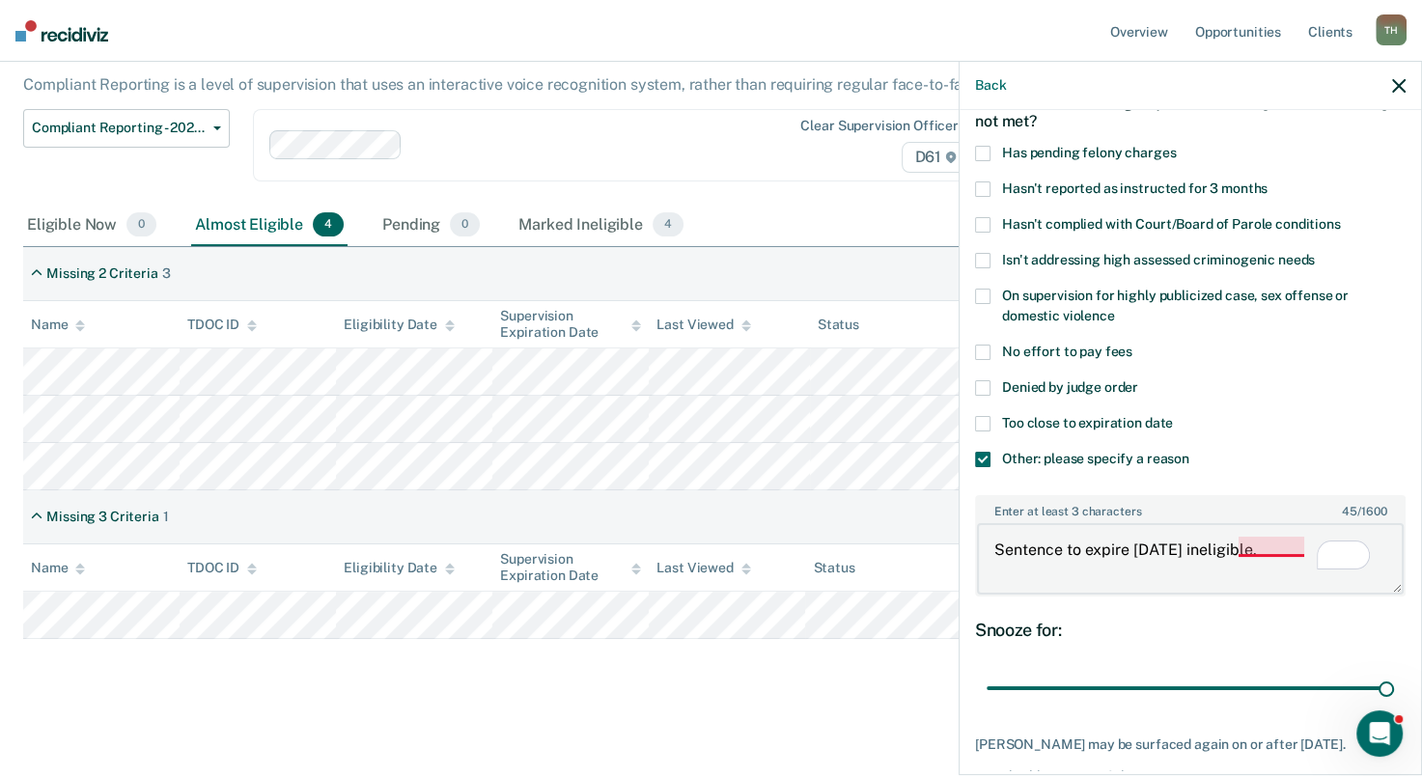
click at [1264, 552] on textarea "Sentence to expire [DATE] ineligible." at bounding box center [1190, 558] width 427 height 71
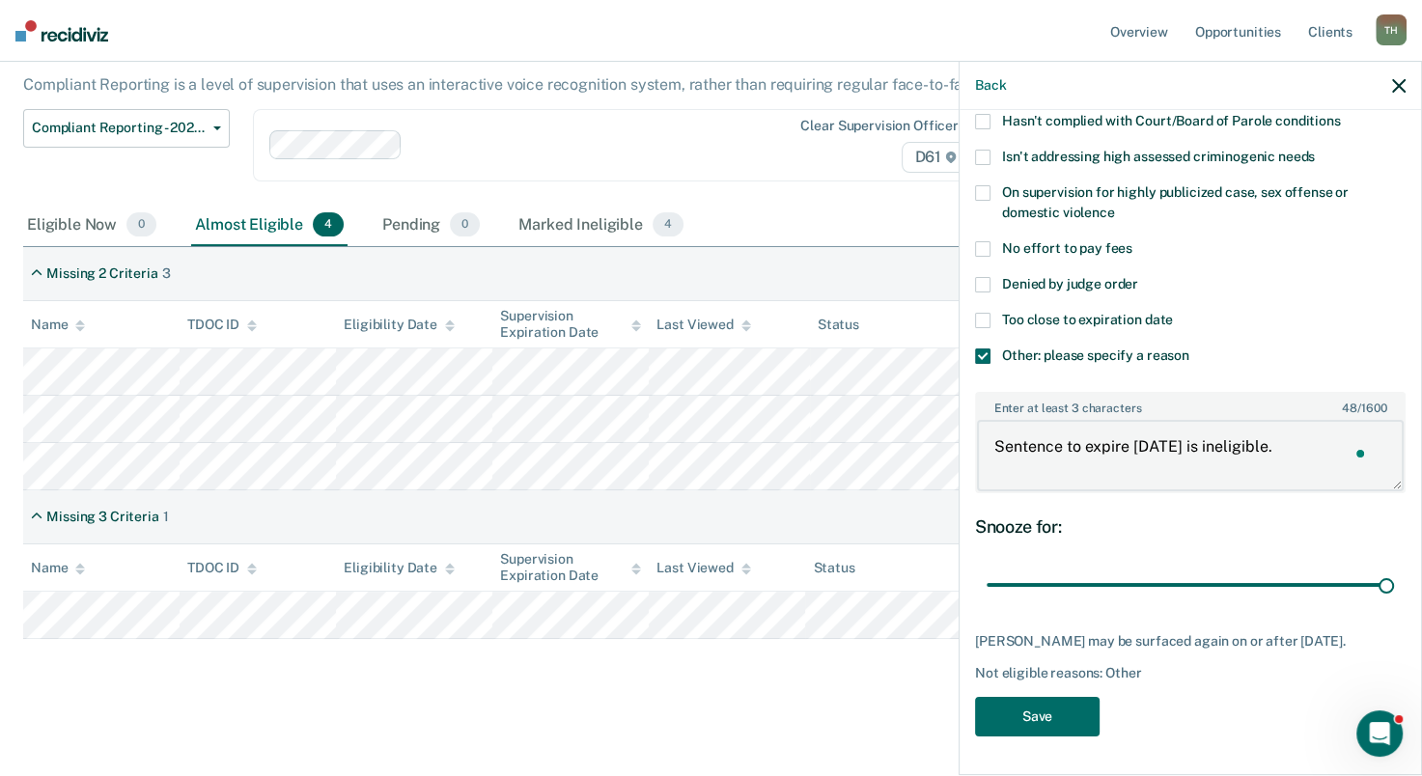
scroll to position [226, 0]
type textarea "Sentence to expire [DATE] is ineligible."
click at [1039, 721] on button "Save" at bounding box center [1037, 717] width 125 height 40
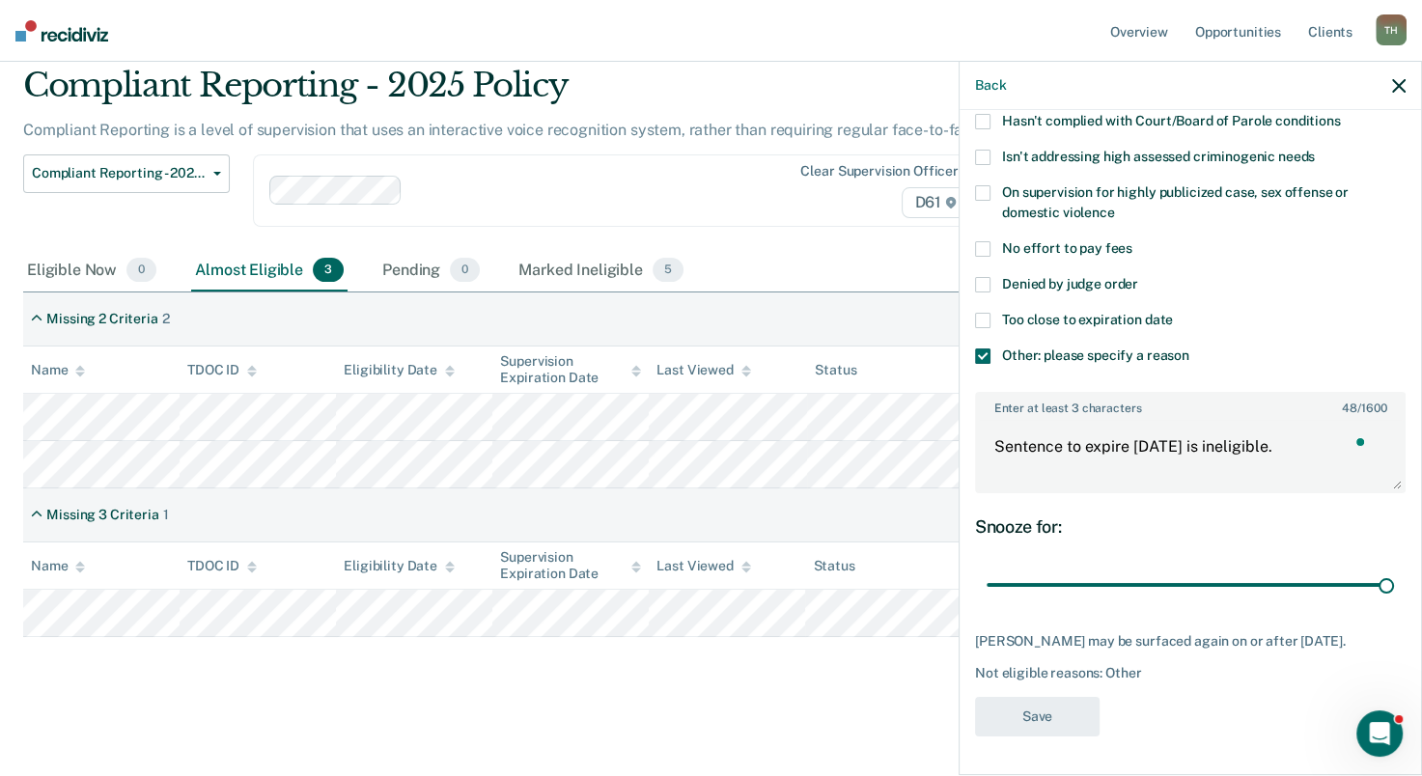
scroll to position [66, 0]
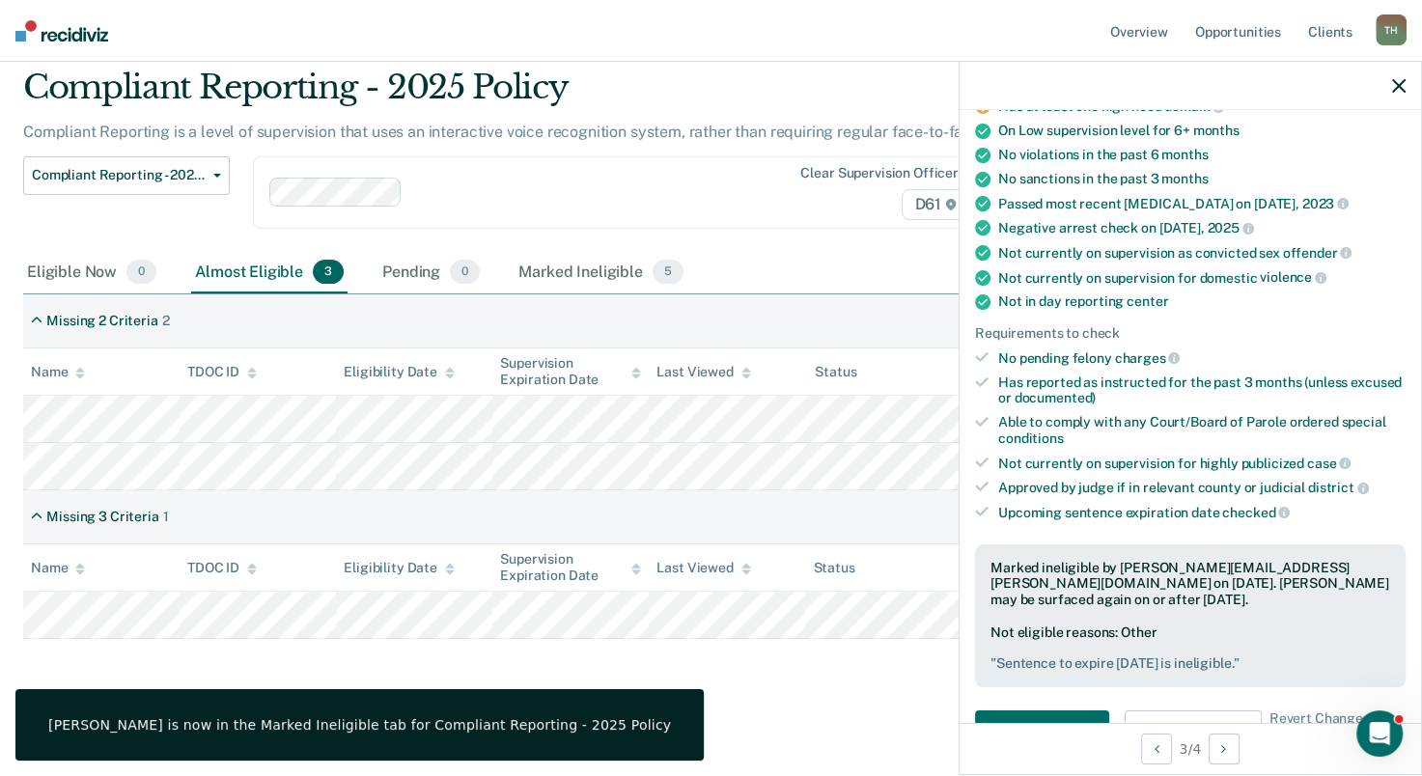
click at [1396, 85] on icon "button" at bounding box center [1399, 86] width 14 height 14
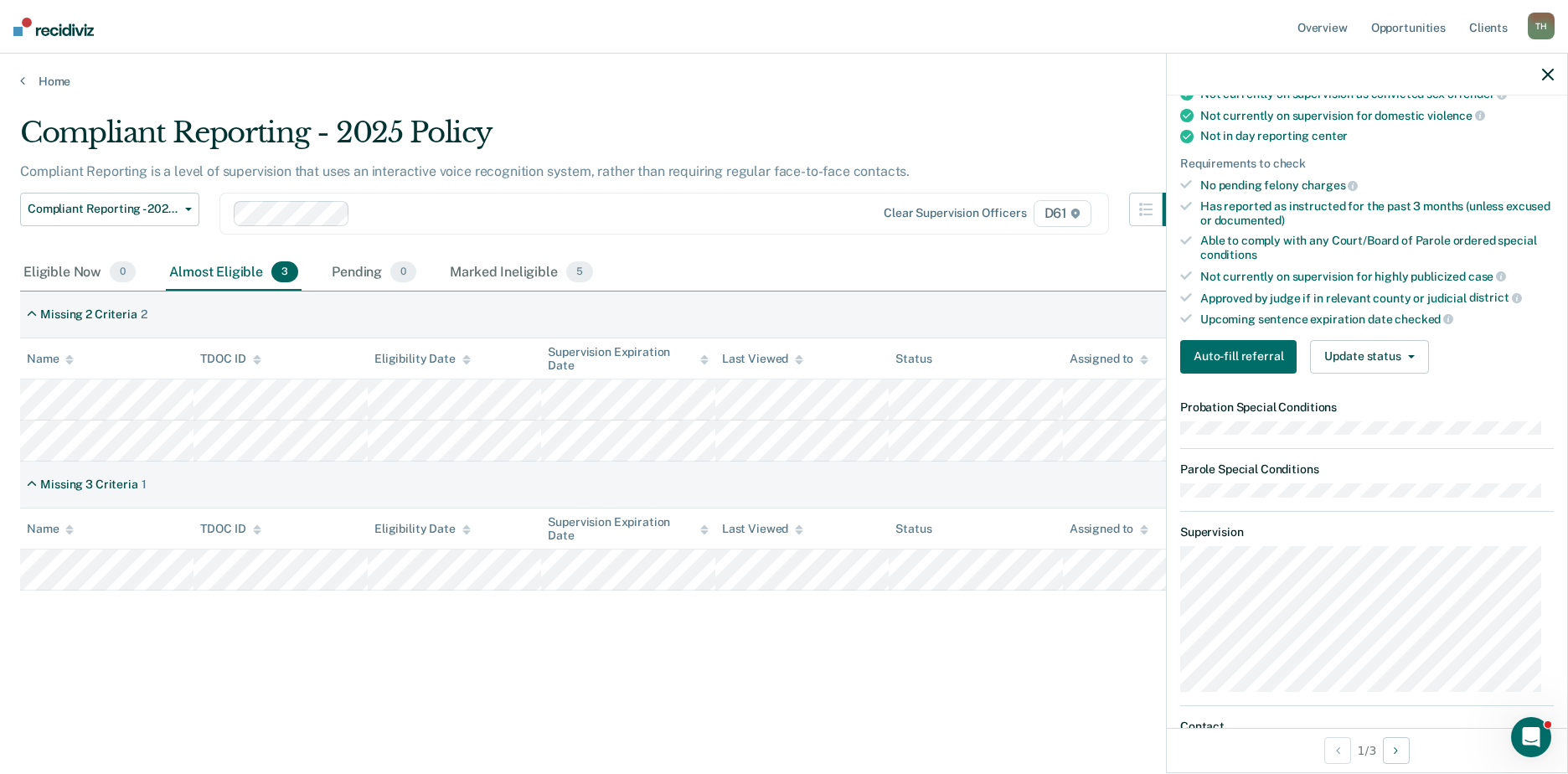
scroll to position [335, 0]
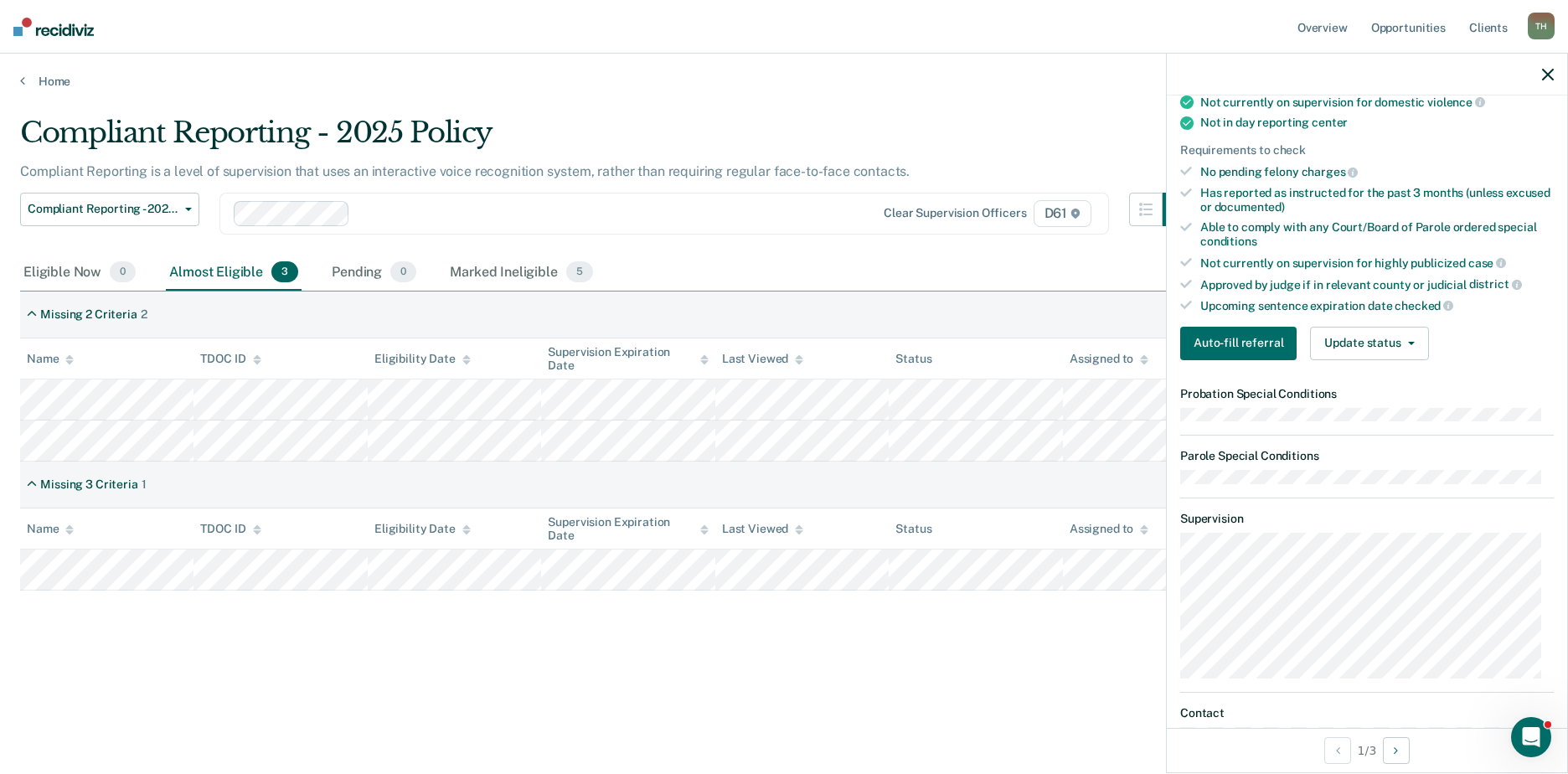
click at [1245, 69] on button "button" at bounding box center [1548, 74] width 12 height 14
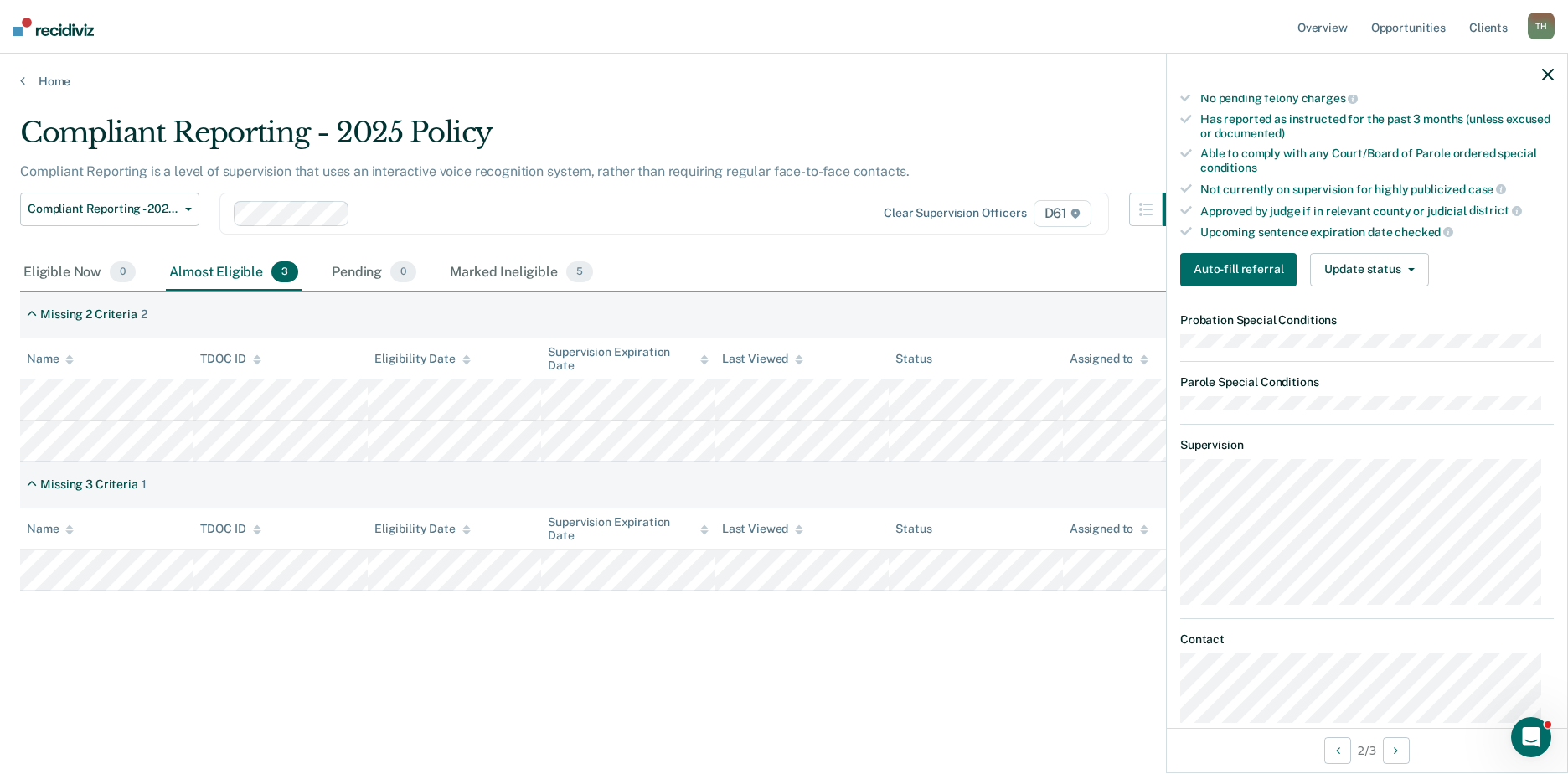
scroll to position [419, 0]
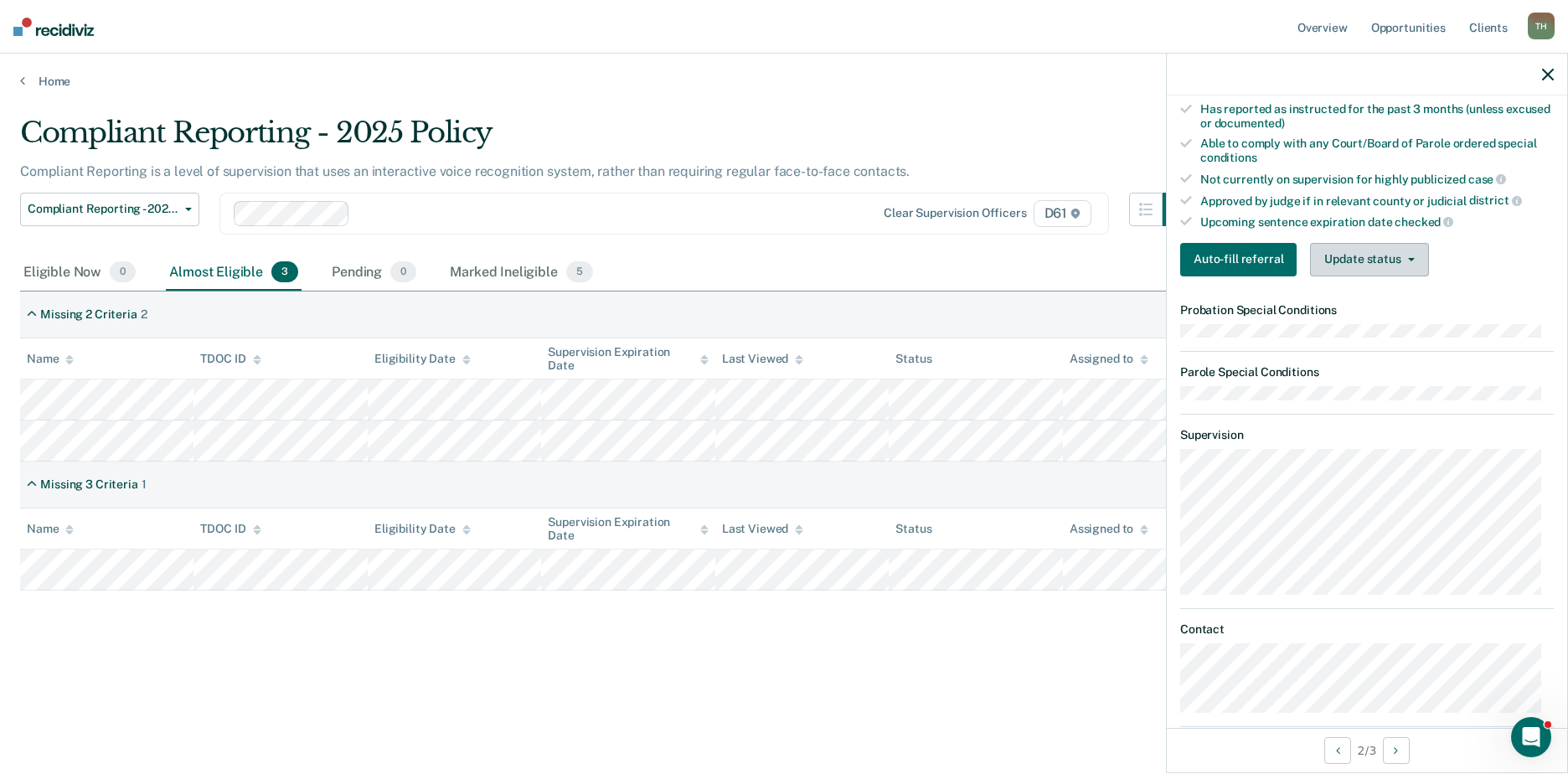
click at [1245, 253] on button "Update status" at bounding box center [1369, 259] width 118 height 34
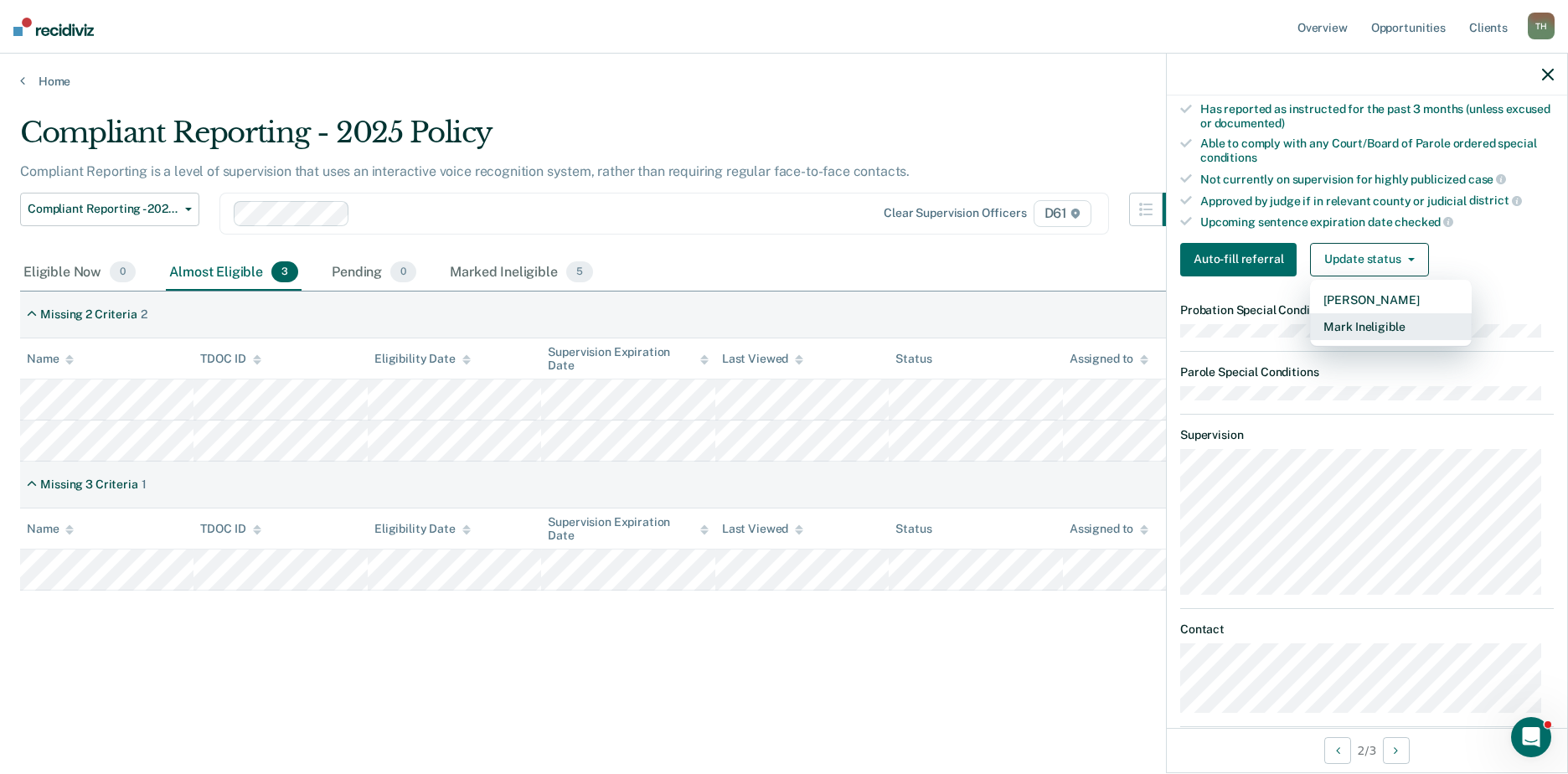
click at [1245, 326] on button "Mark Ineligible" at bounding box center [1391, 326] width 161 height 27
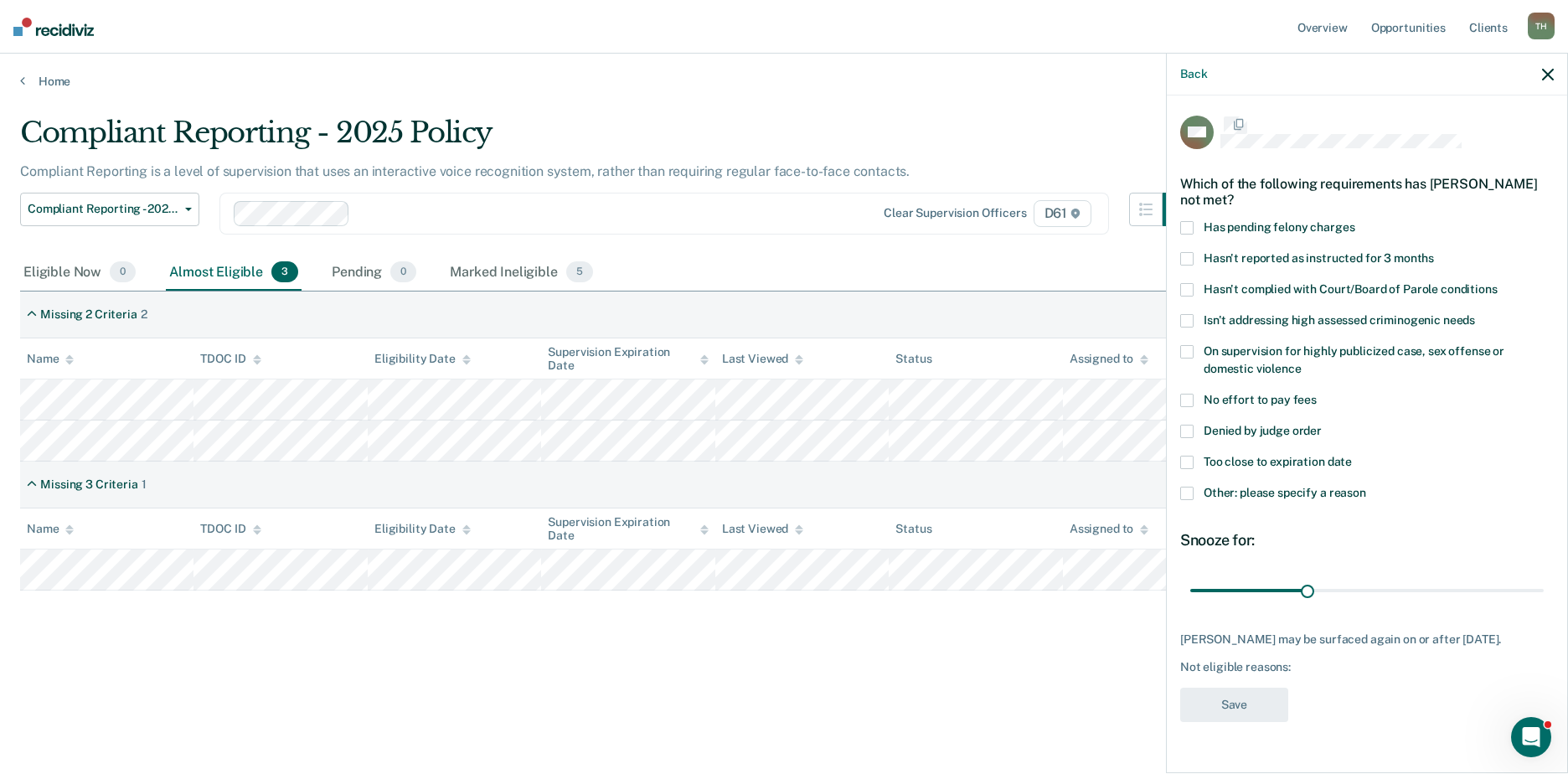
scroll to position [0, 0]
click at [1191, 350] on span at bounding box center [1186, 354] width 13 height 13
click at [1245, 365] on input "On supervision for highly publicized case, sex offense or domestic violence" at bounding box center [1302, 365] width 0 height 0
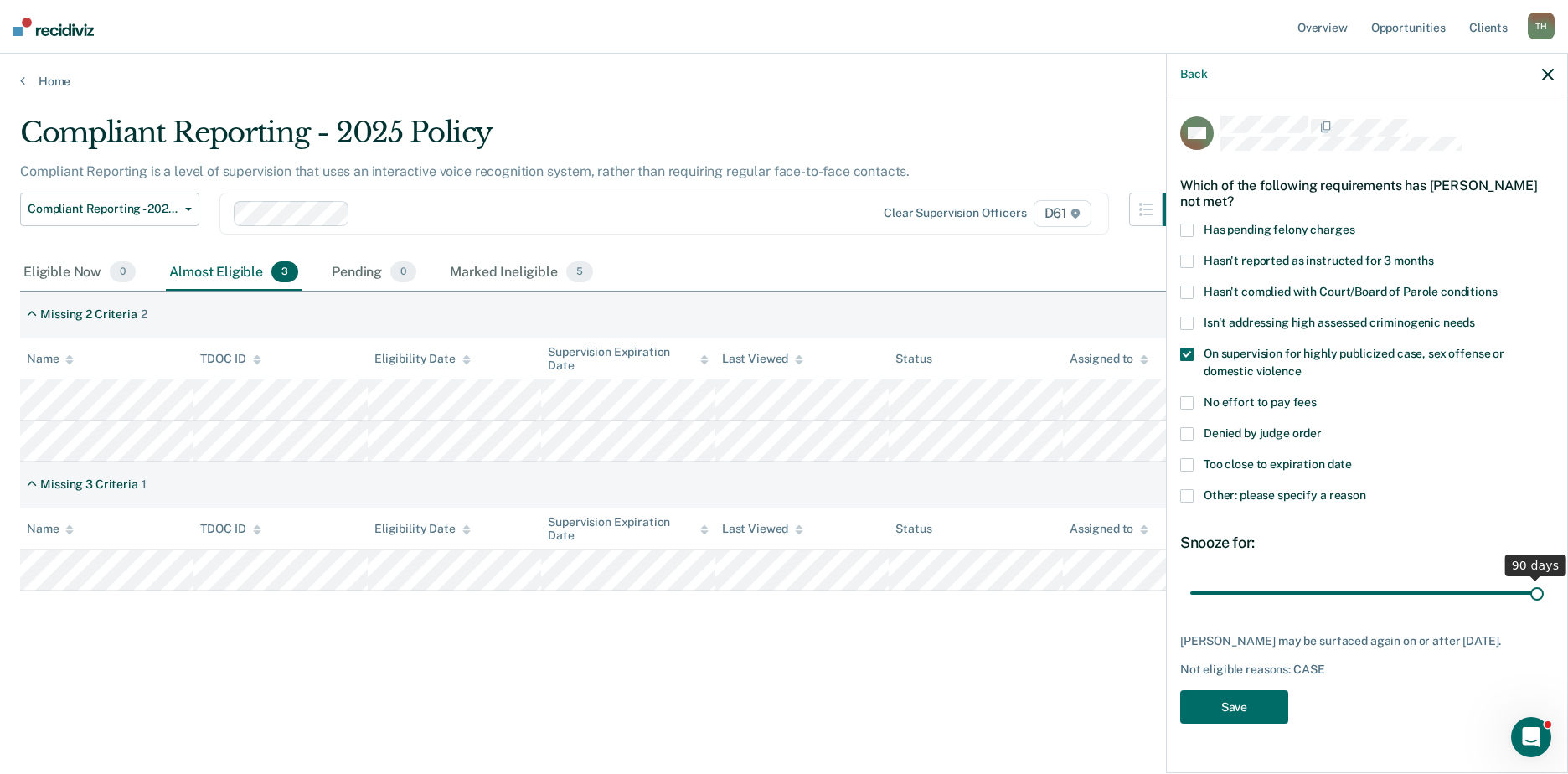
drag, startPoint x: 1309, startPoint y: 592, endPoint x: 1564, endPoint y: 584, distance: 255.1
type input "90"
click at [1245, 584] on input "range" at bounding box center [1367, 593] width 353 height 30
click at [1190, 432] on span at bounding box center [1186, 433] width 13 height 13
click at [1245, 427] on input "Denied by judge order" at bounding box center [1322, 427] width 0 height 0
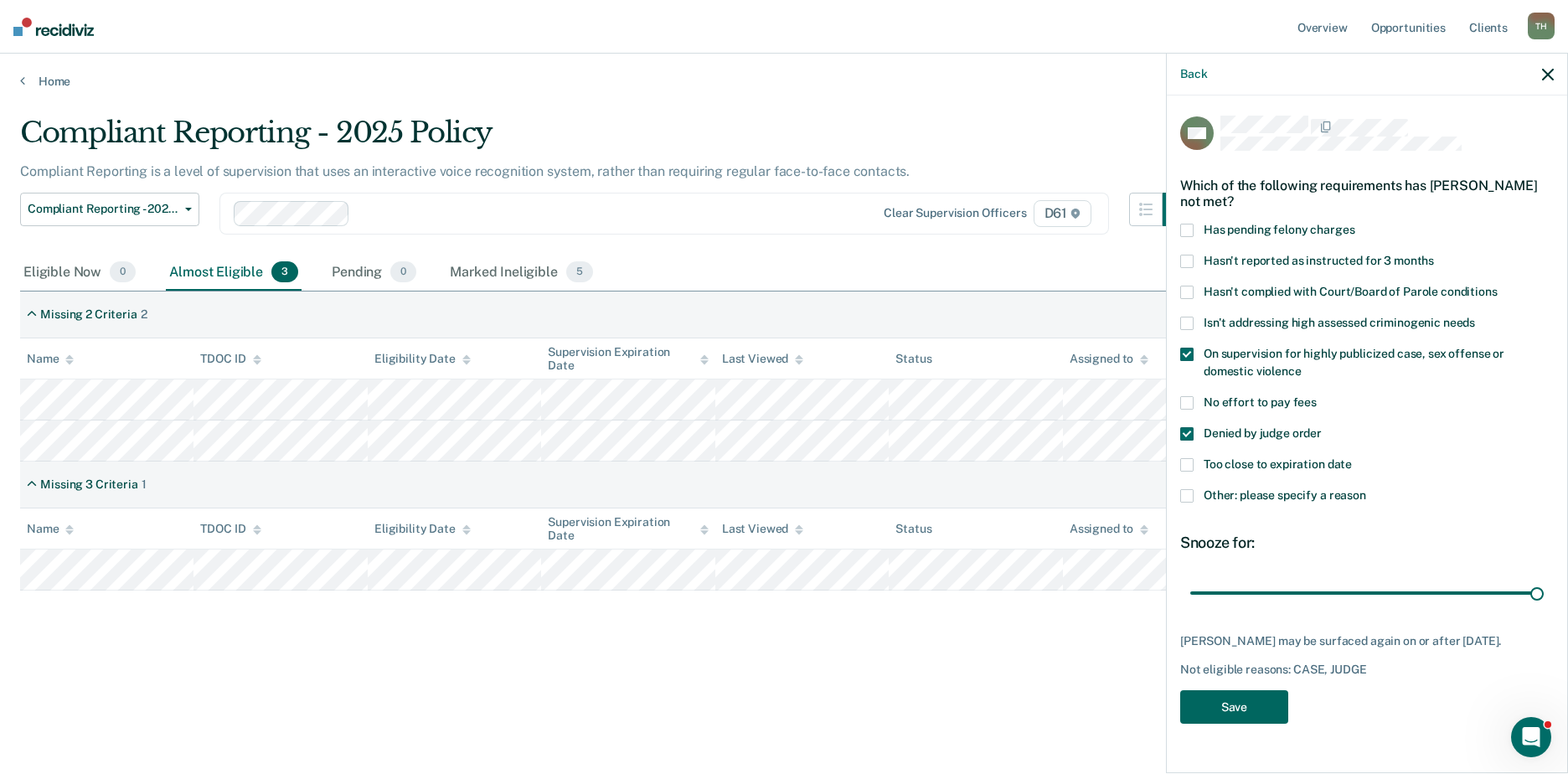
click at [1243, 672] on button "Save" at bounding box center [1234, 707] width 108 height 35
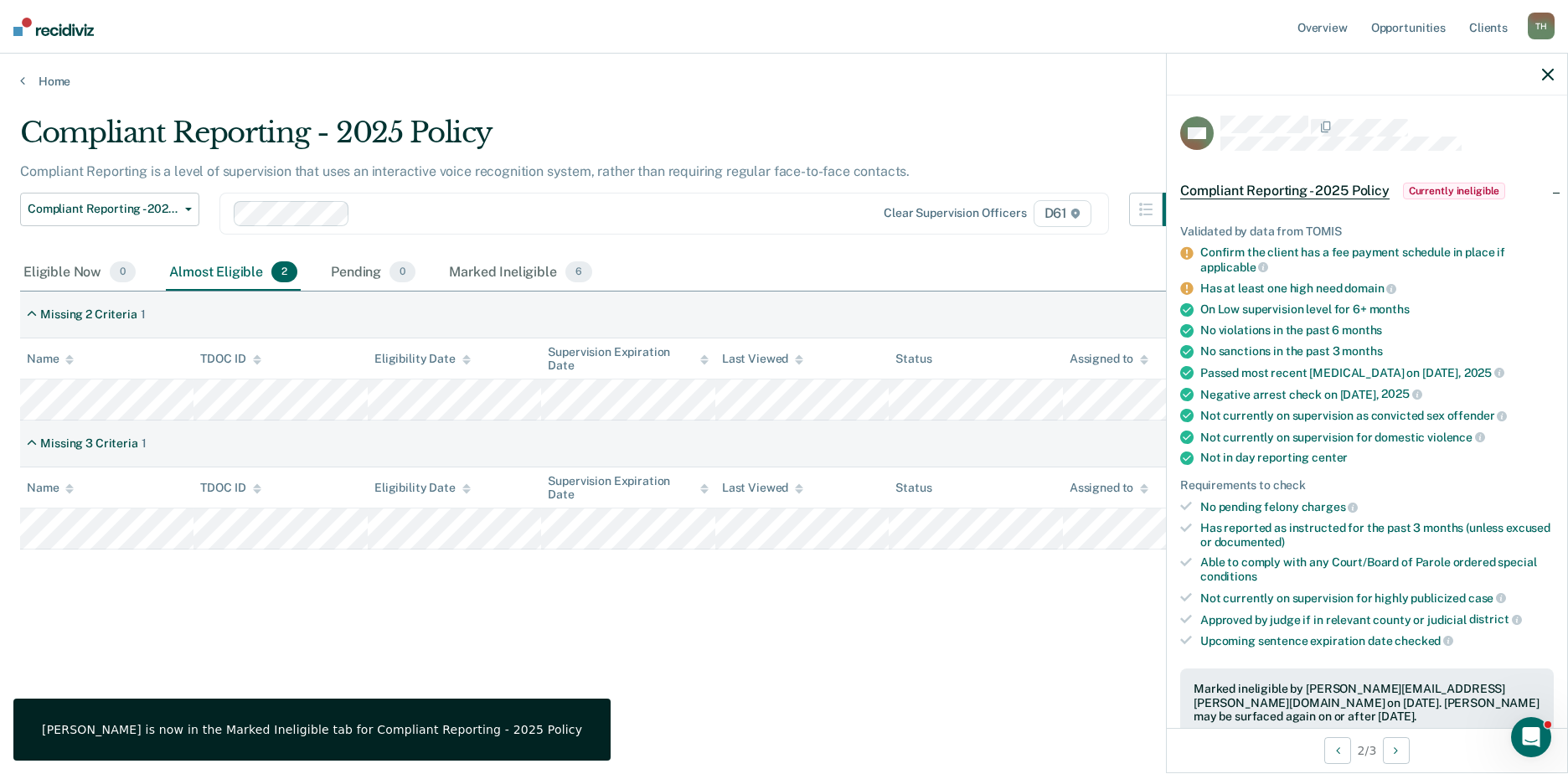
click at [1245, 77] on icon "button" at bounding box center [1548, 75] width 12 height 12
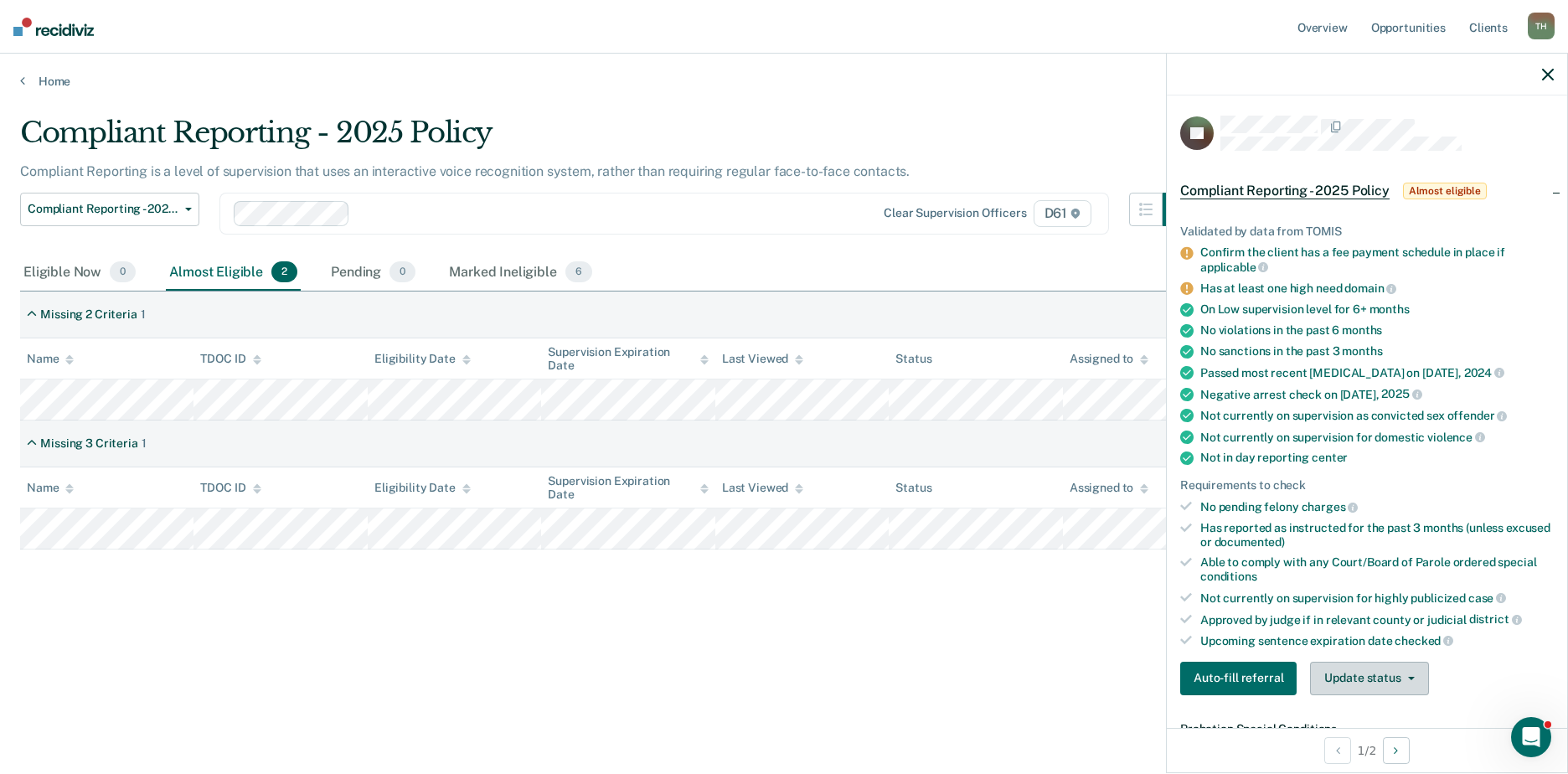
click at [1245, 672] on button "Update status" at bounding box center [1369, 679] width 118 height 34
click at [1245, 672] on button "[PERSON_NAME]" at bounding box center [1391, 717] width 161 height 27
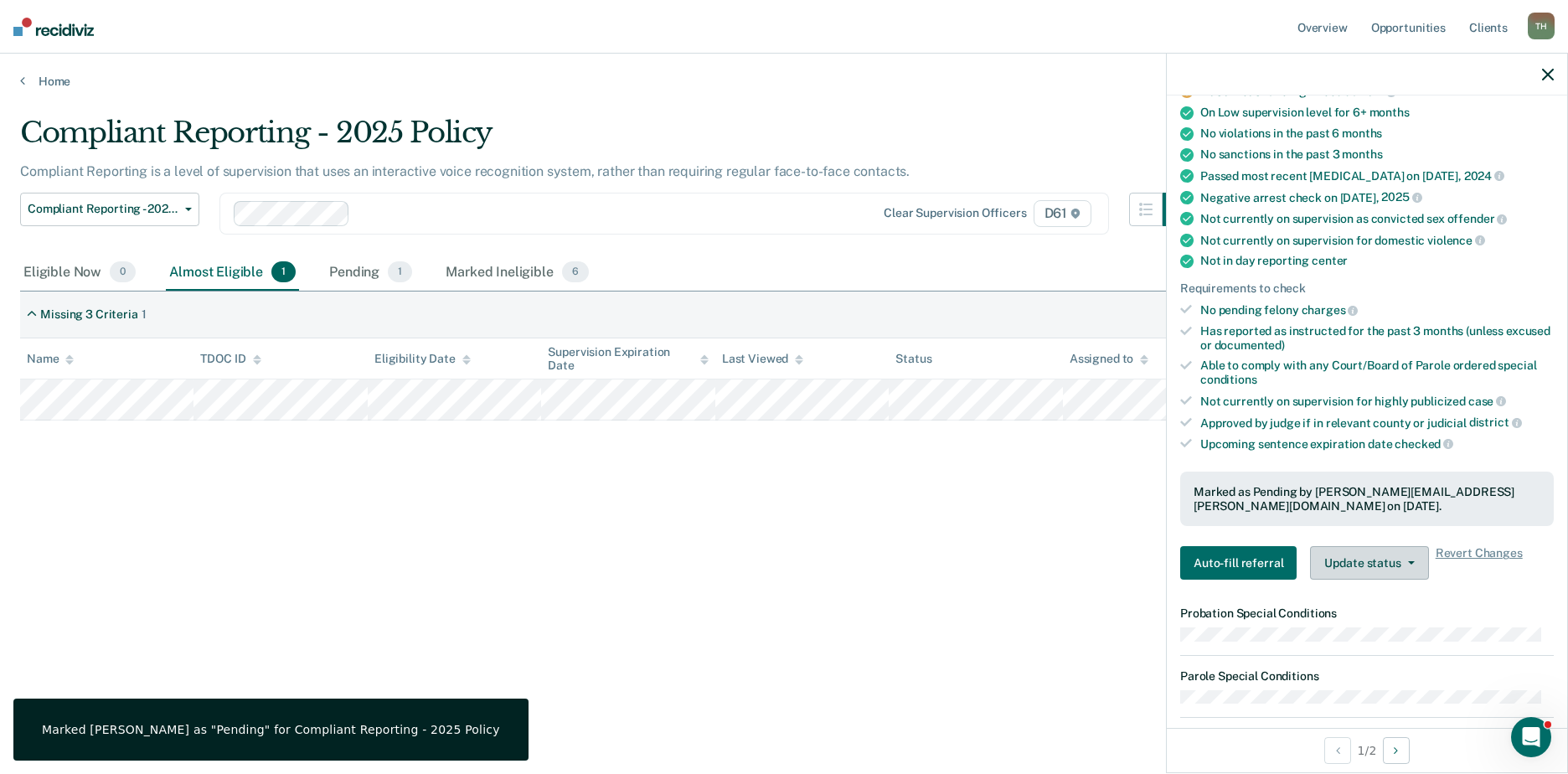
scroll to position [253, 0]
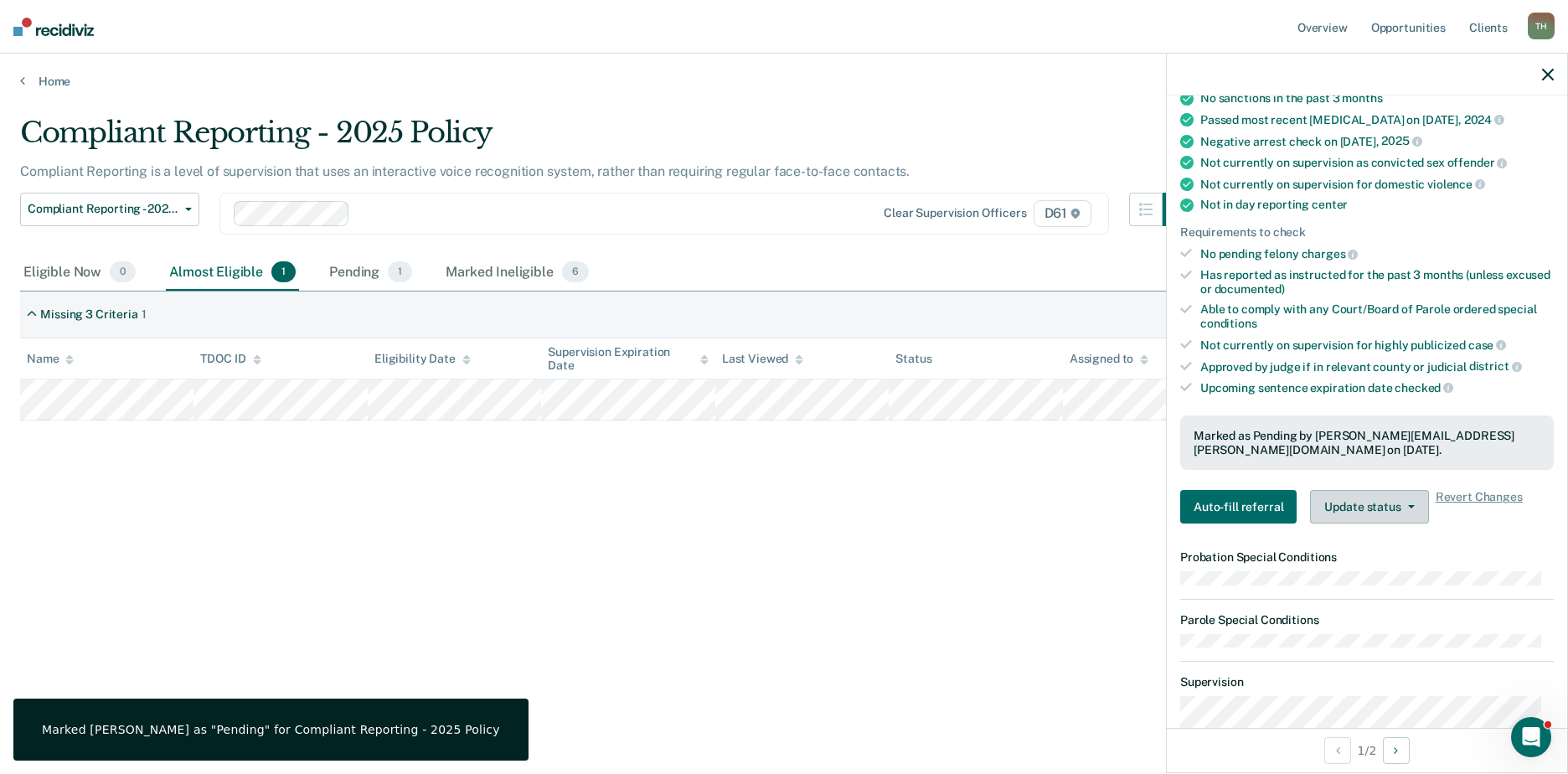
click at [1245, 498] on button "Update status" at bounding box center [1369, 507] width 118 height 34
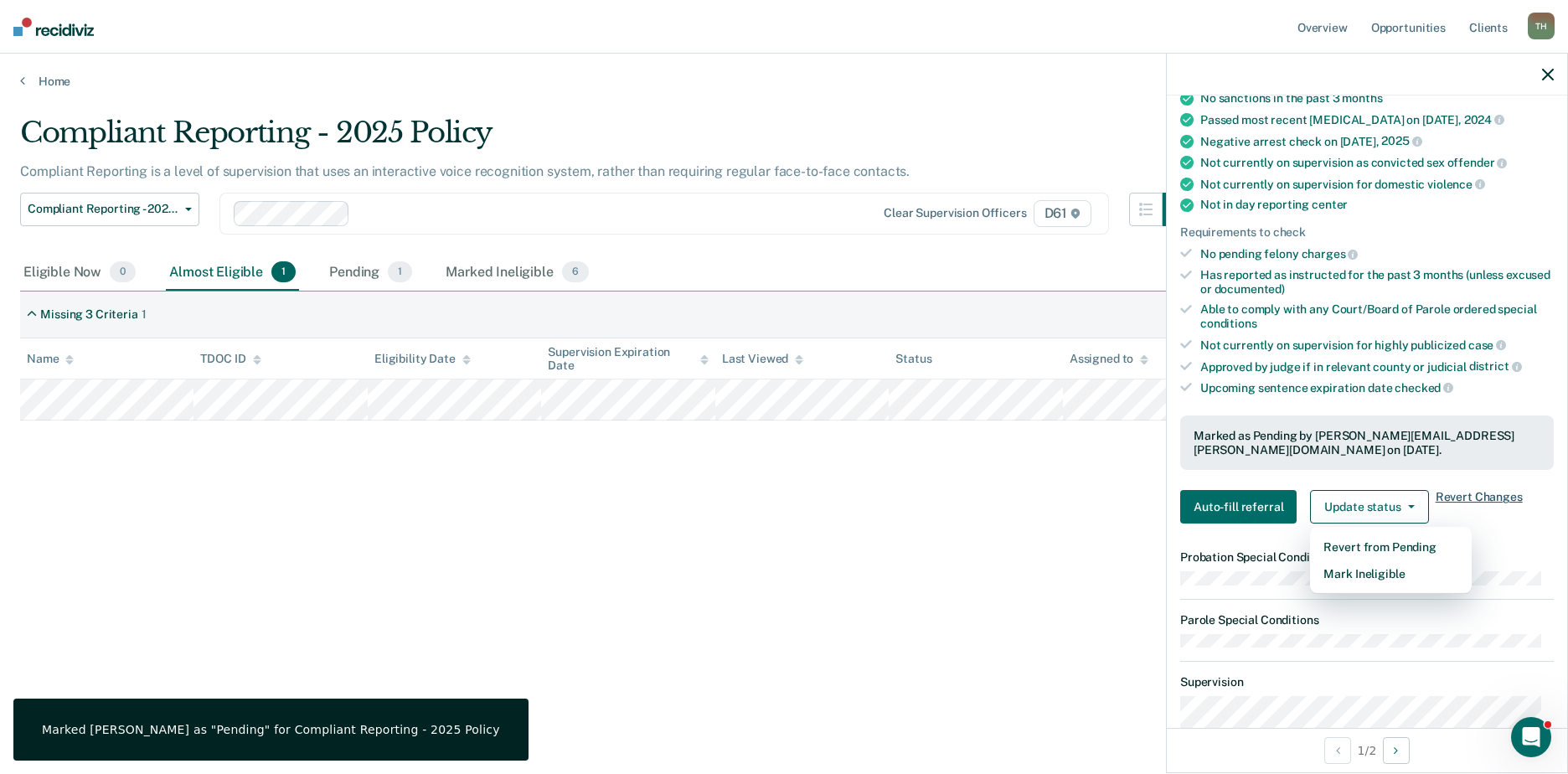
click at [1245, 502] on span "Revert Changes" at bounding box center [1479, 507] width 87 height 34
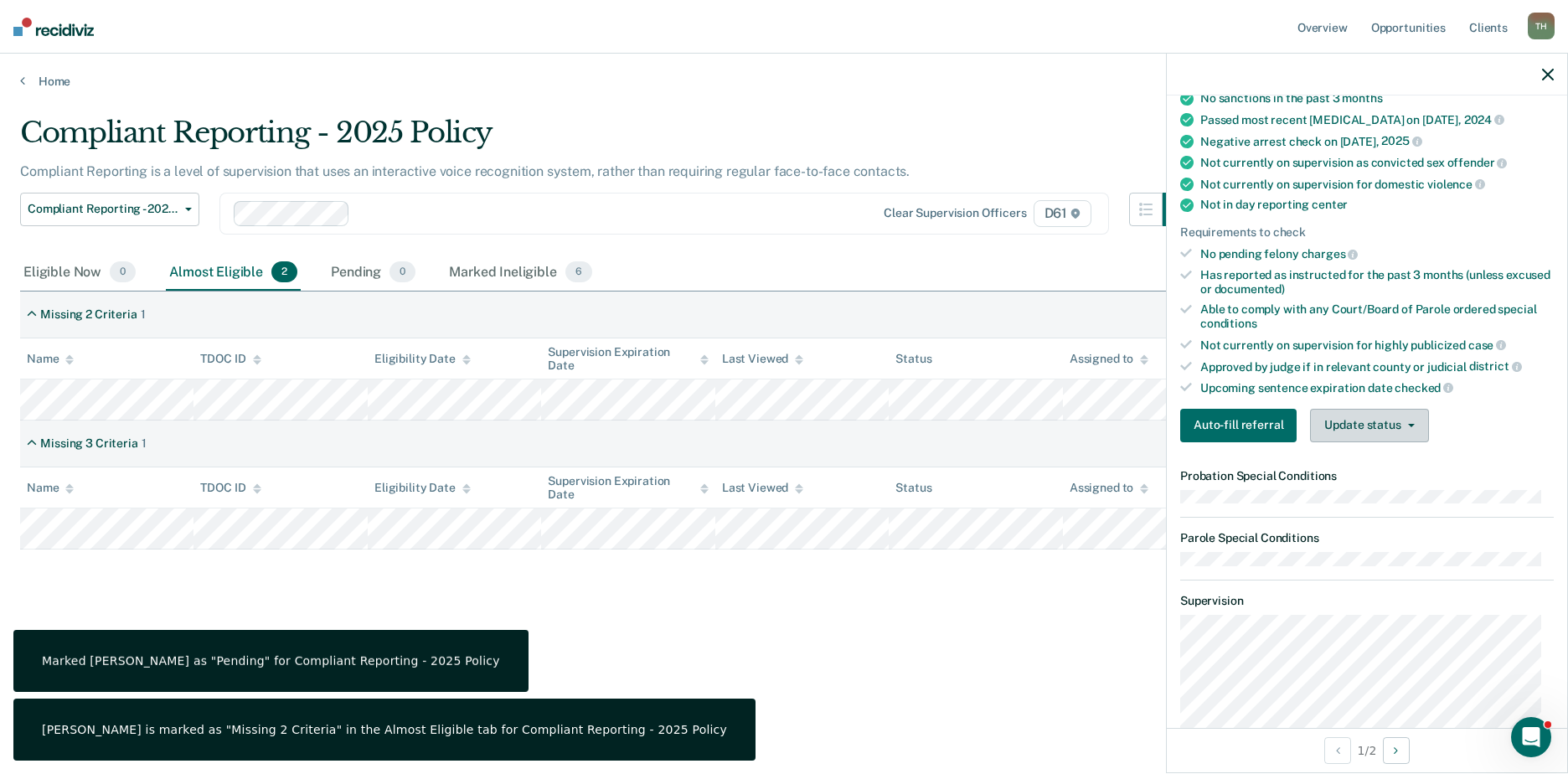
click at [1245, 427] on button "Update status" at bounding box center [1369, 425] width 118 height 34
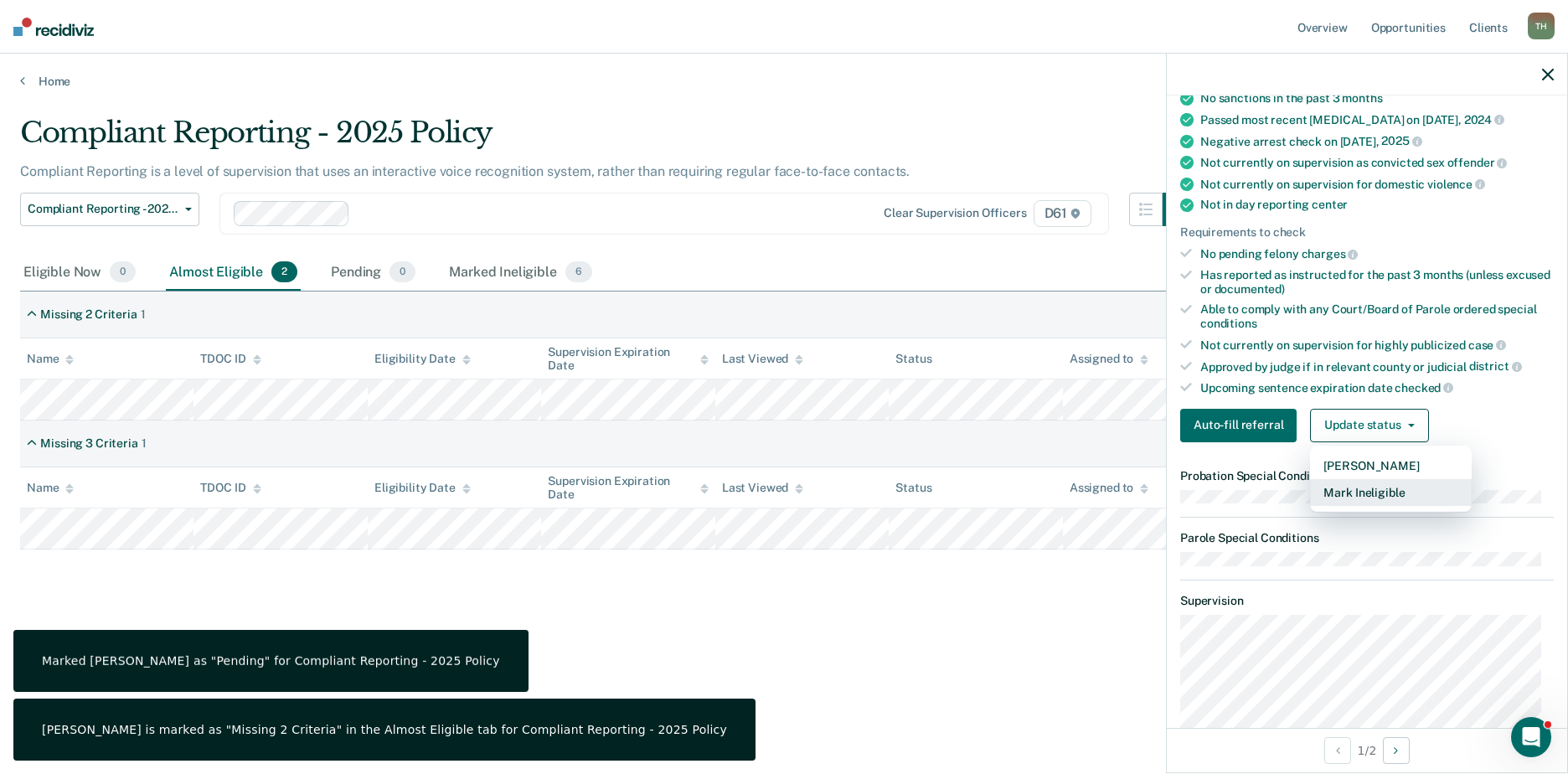
click at [1245, 490] on button "Mark Ineligible" at bounding box center [1391, 492] width 161 height 27
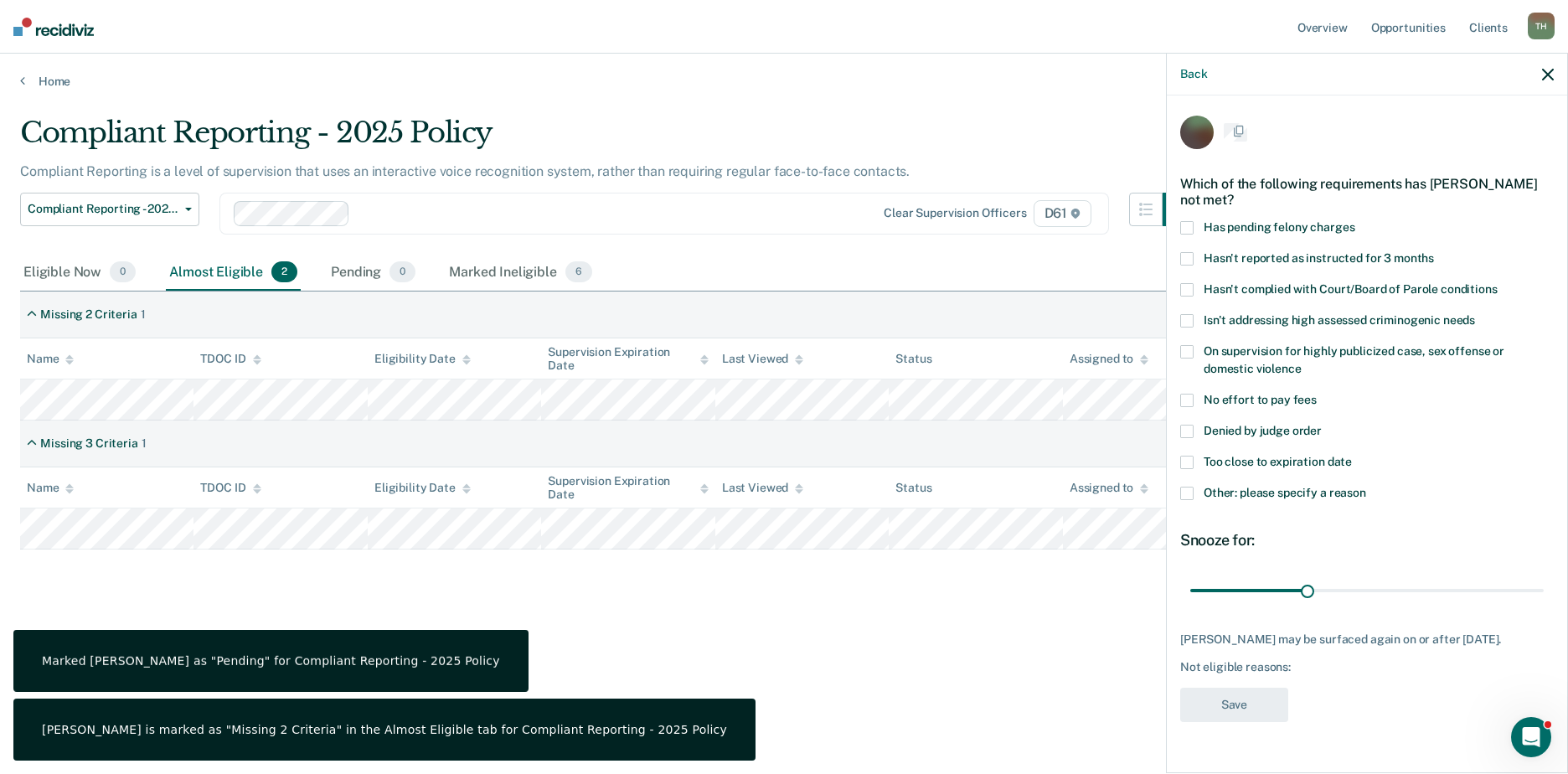
scroll to position [0, 0]
click at [1207, 432] on span "Denied by judge order" at bounding box center [1263, 432] width 118 height 13
click at [1245, 427] on input "Denied by judge order" at bounding box center [1322, 427] width 0 height 0
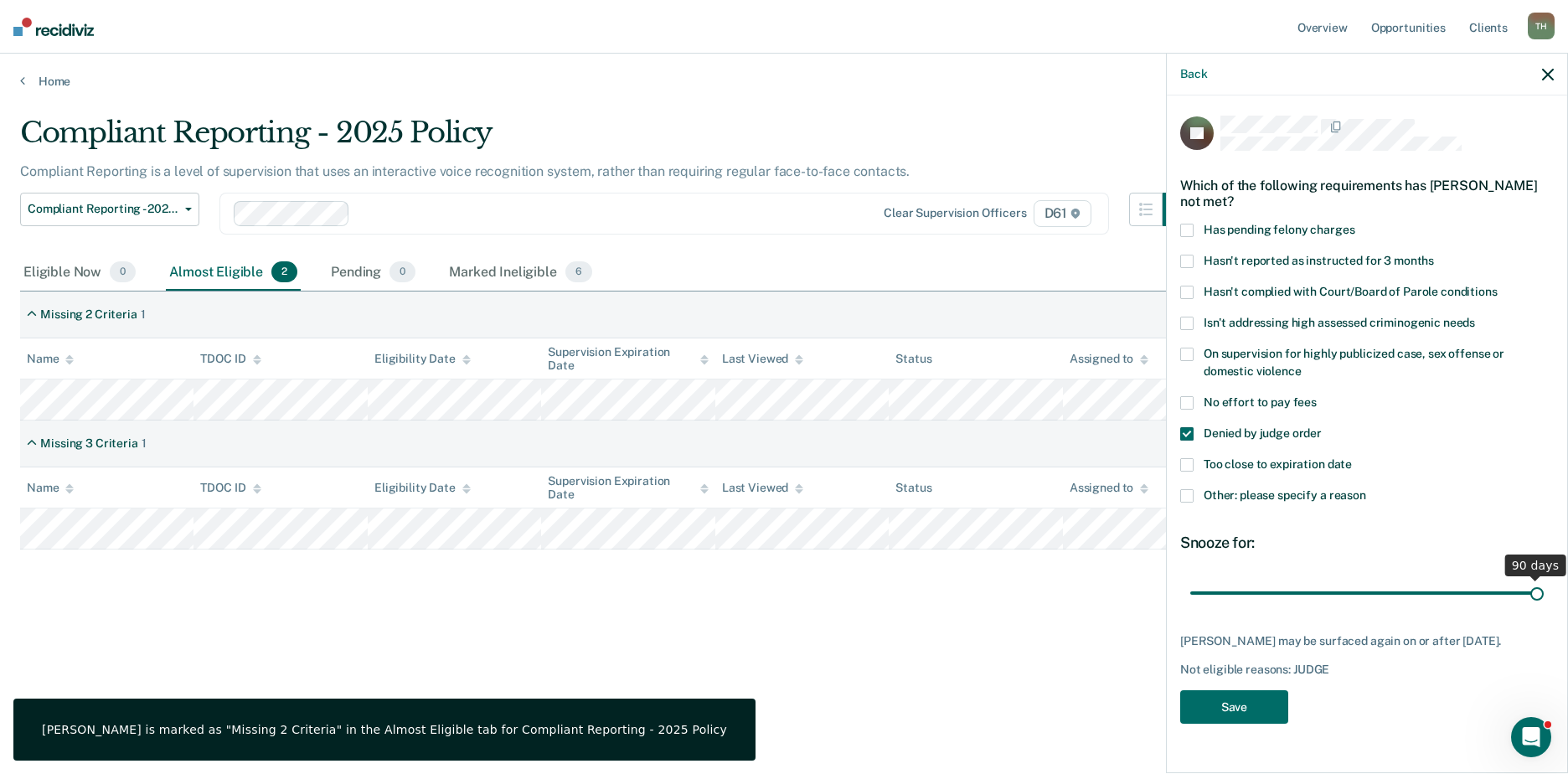
drag, startPoint x: 1306, startPoint y: 593, endPoint x: 1647, endPoint y: 594, distance: 341.0
type input "90"
click at [1245, 594] on input "range" at bounding box center [1367, 593] width 353 height 30
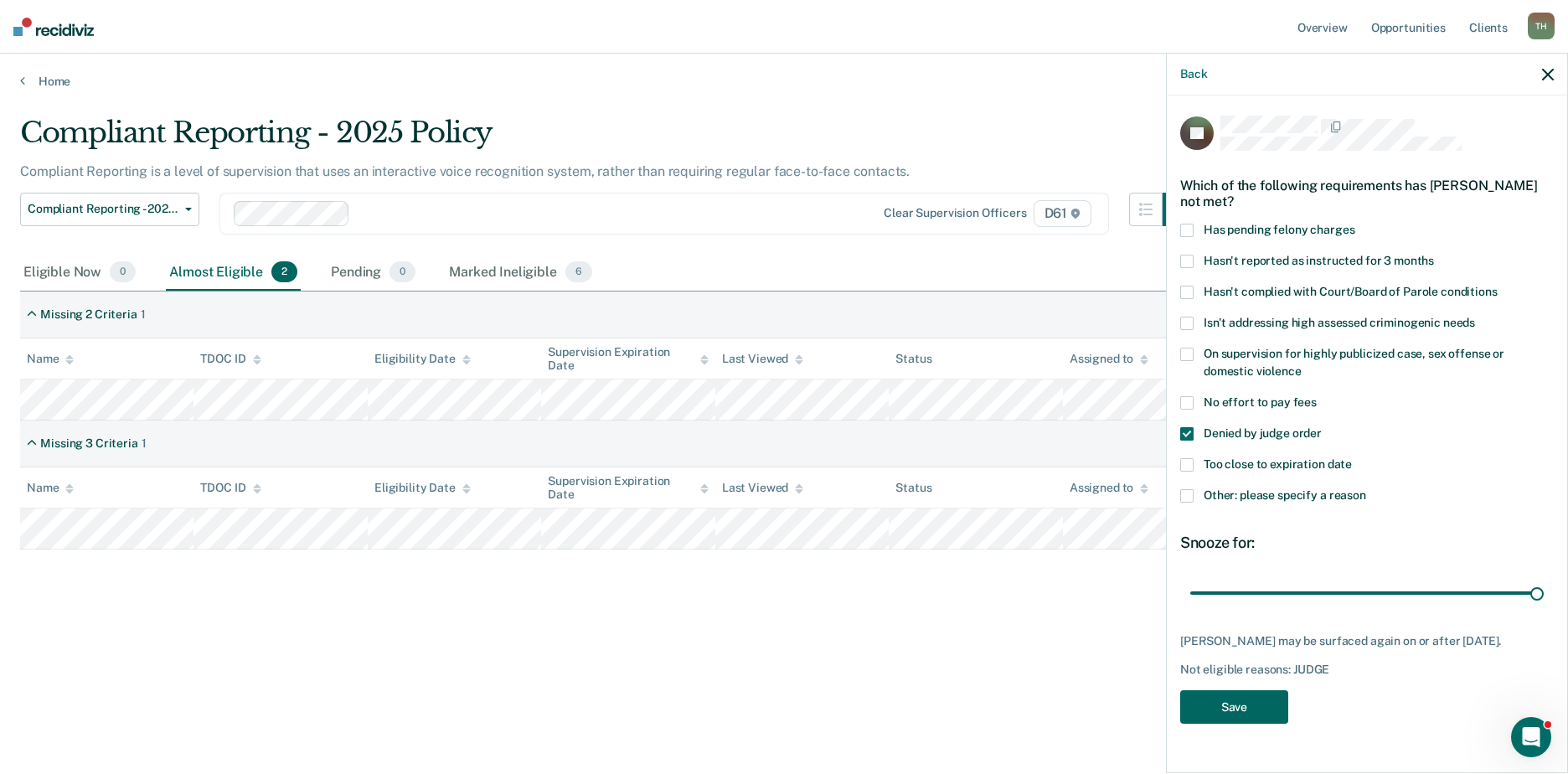
click at [1244, 672] on button "Save" at bounding box center [1234, 707] width 108 height 35
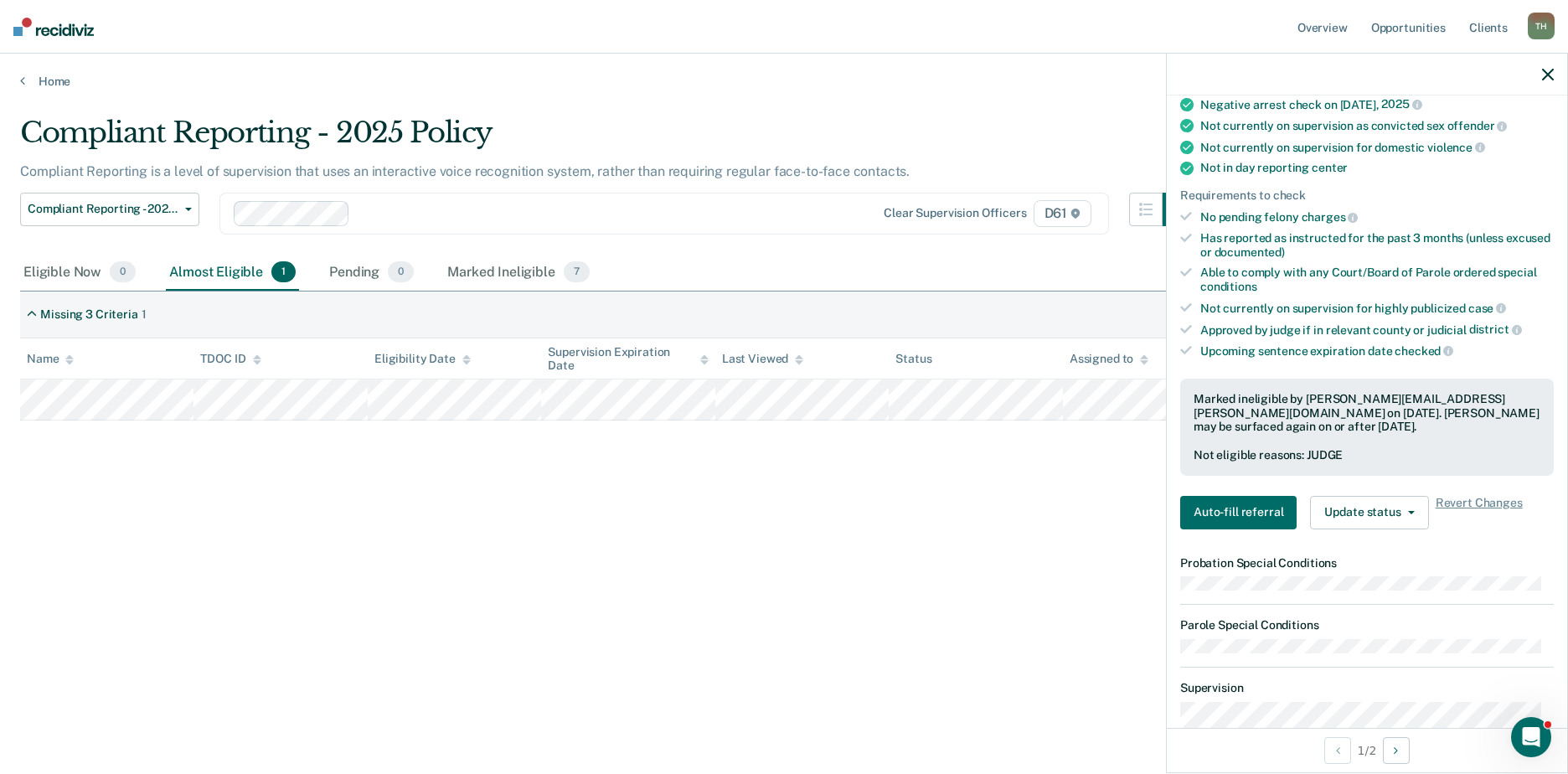
scroll to position [252, 0]
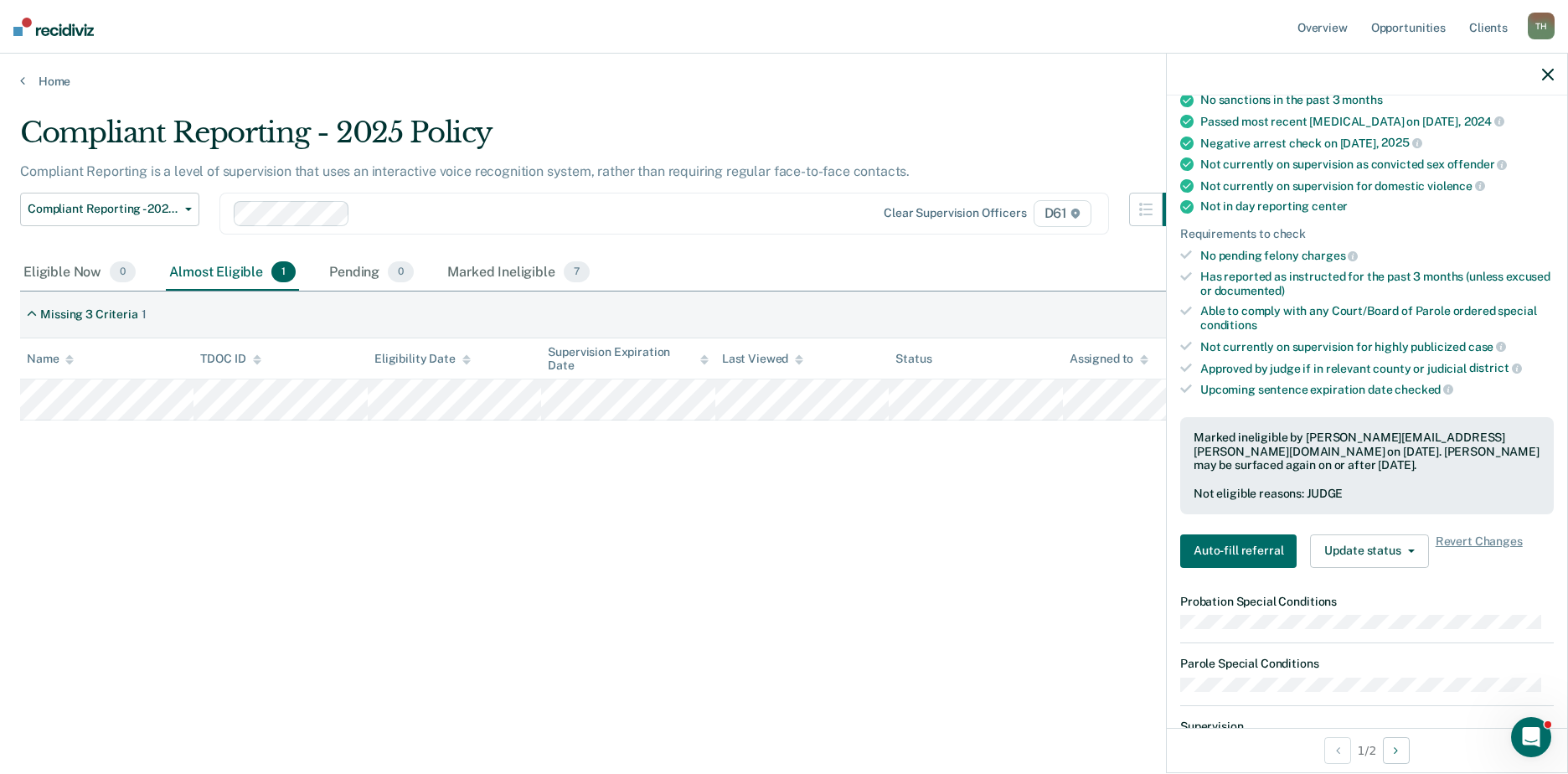
click at [1245, 72] on icon "button" at bounding box center [1548, 75] width 12 height 12
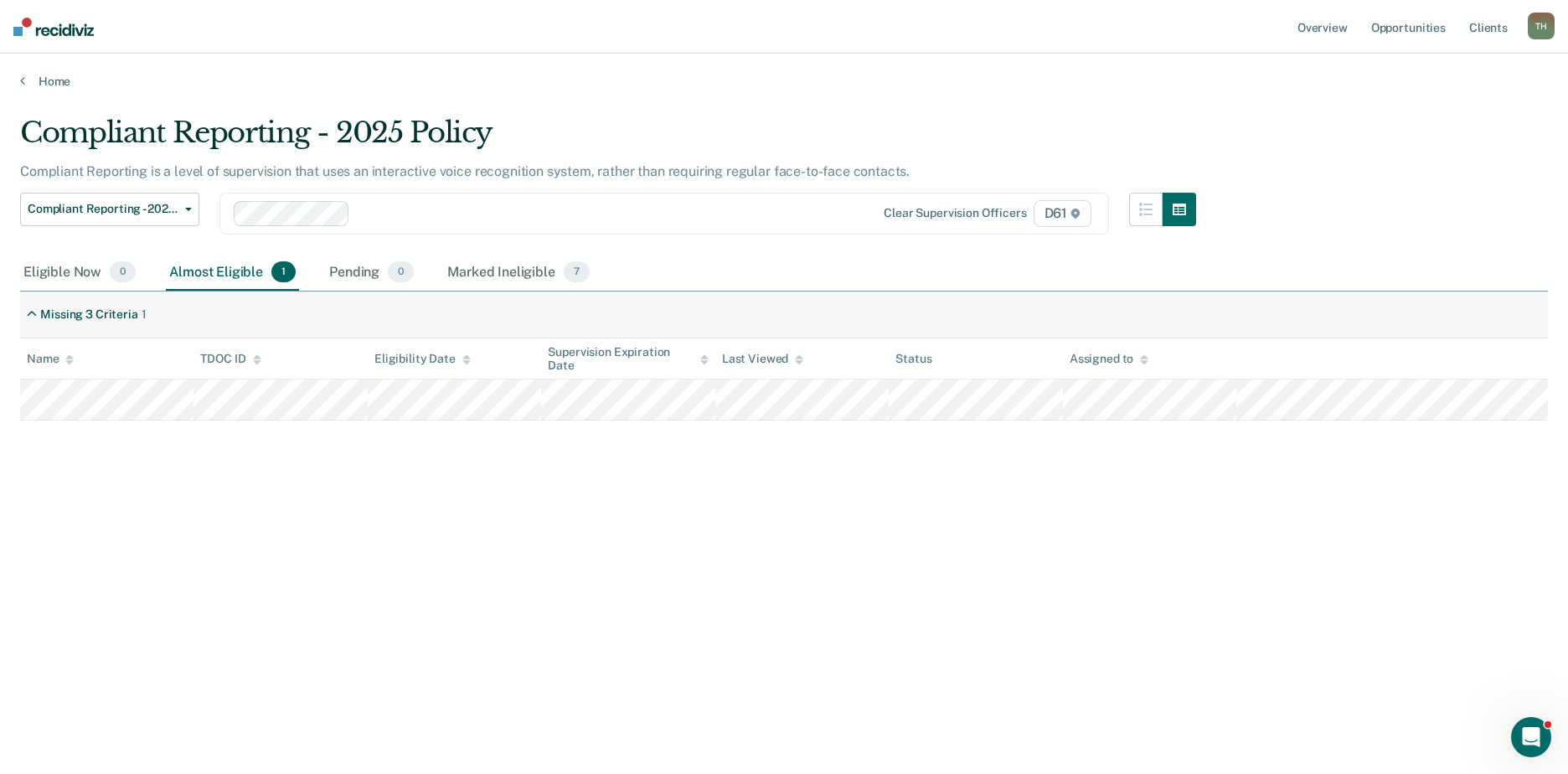
click at [930, 580] on div "Compliant Reporting - 2025 Policy Compliant Reporting is a level of supervision…" at bounding box center [784, 382] width 1528 height 533
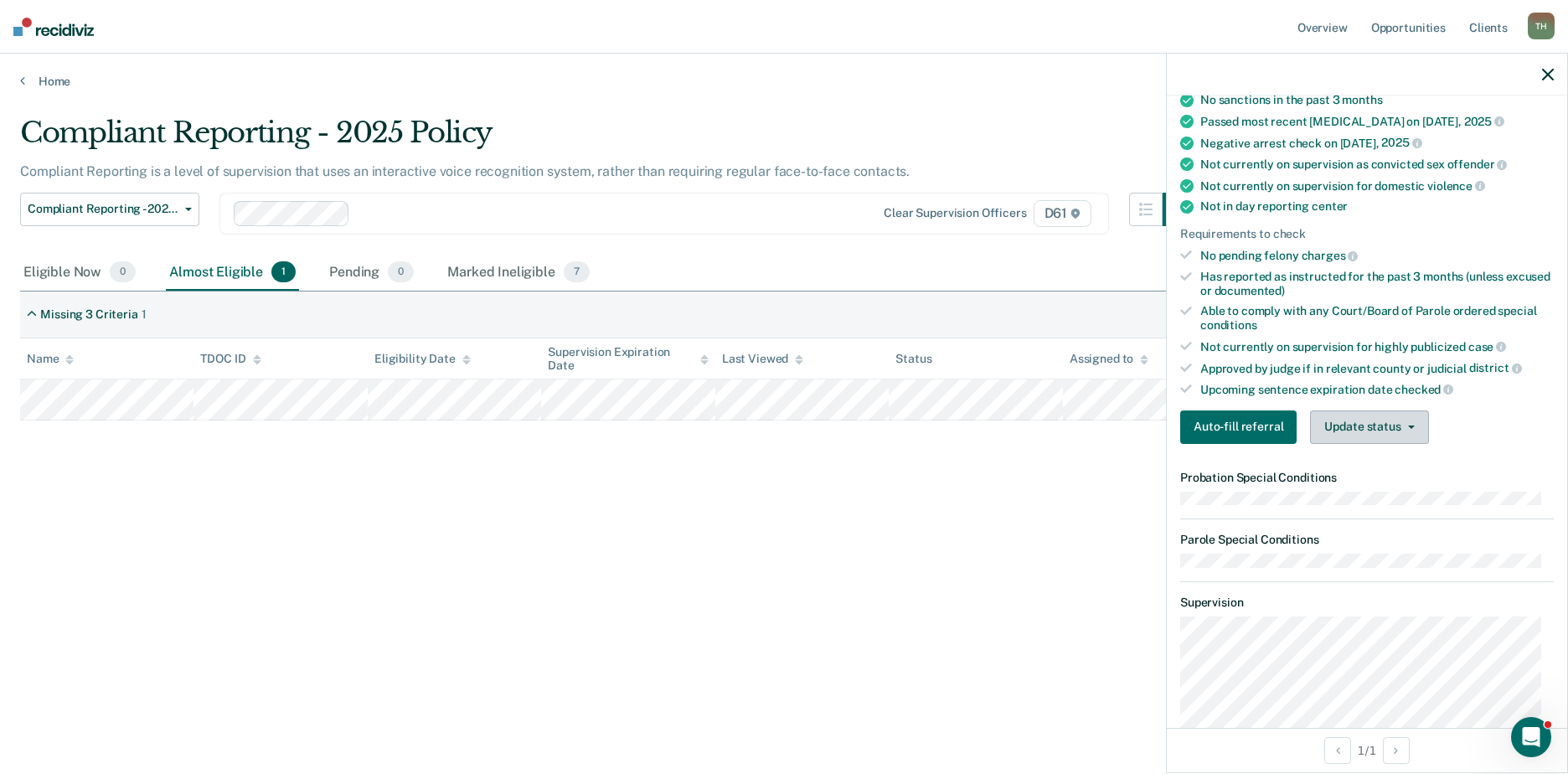
click at [1245, 420] on button "Update status" at bounding box center [1369, 427] width 118 height 34
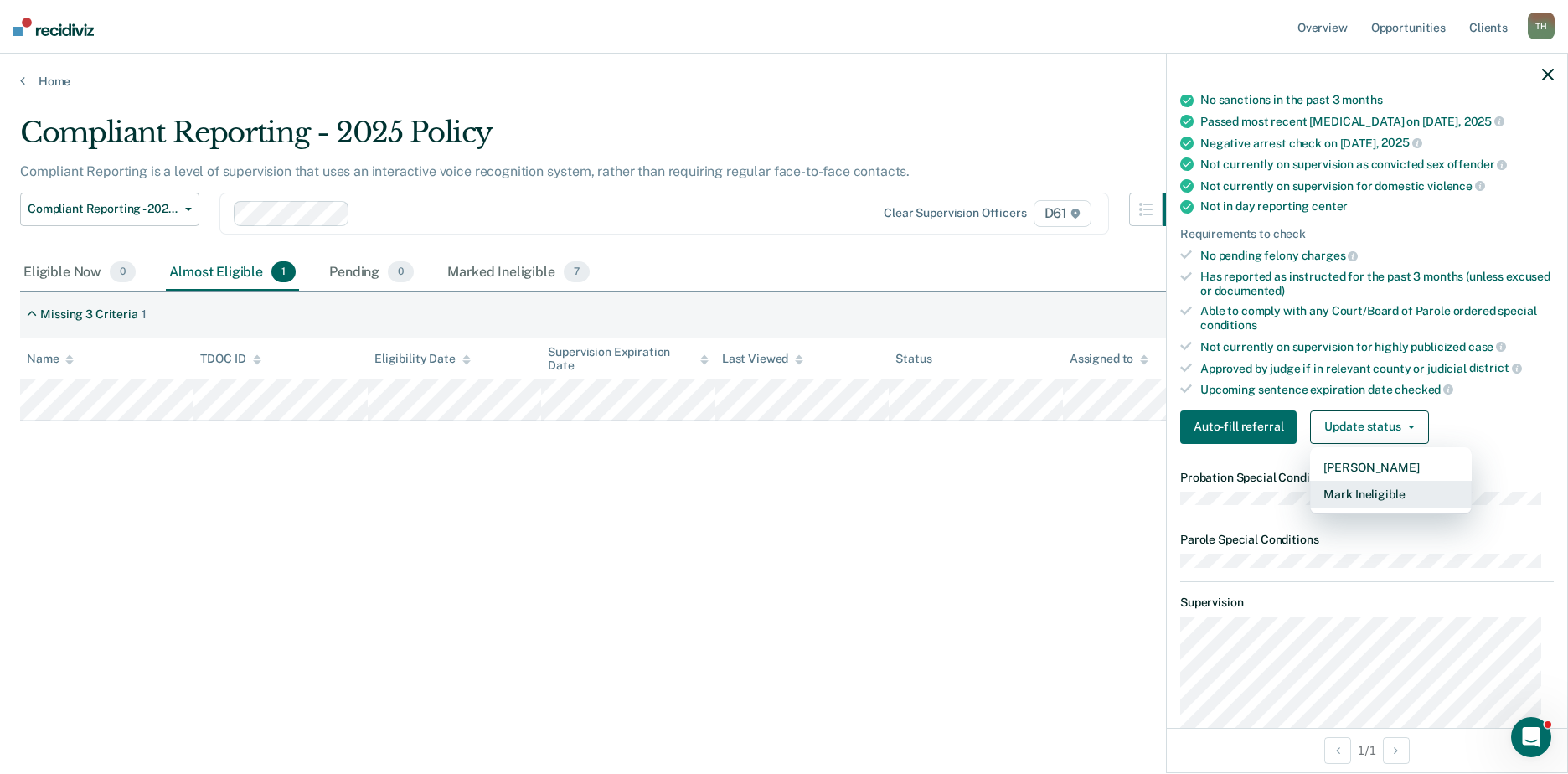
click at [1245, 490] on button "Mark Ineligible" at bounding box center [1391, 494] width 161 height 27
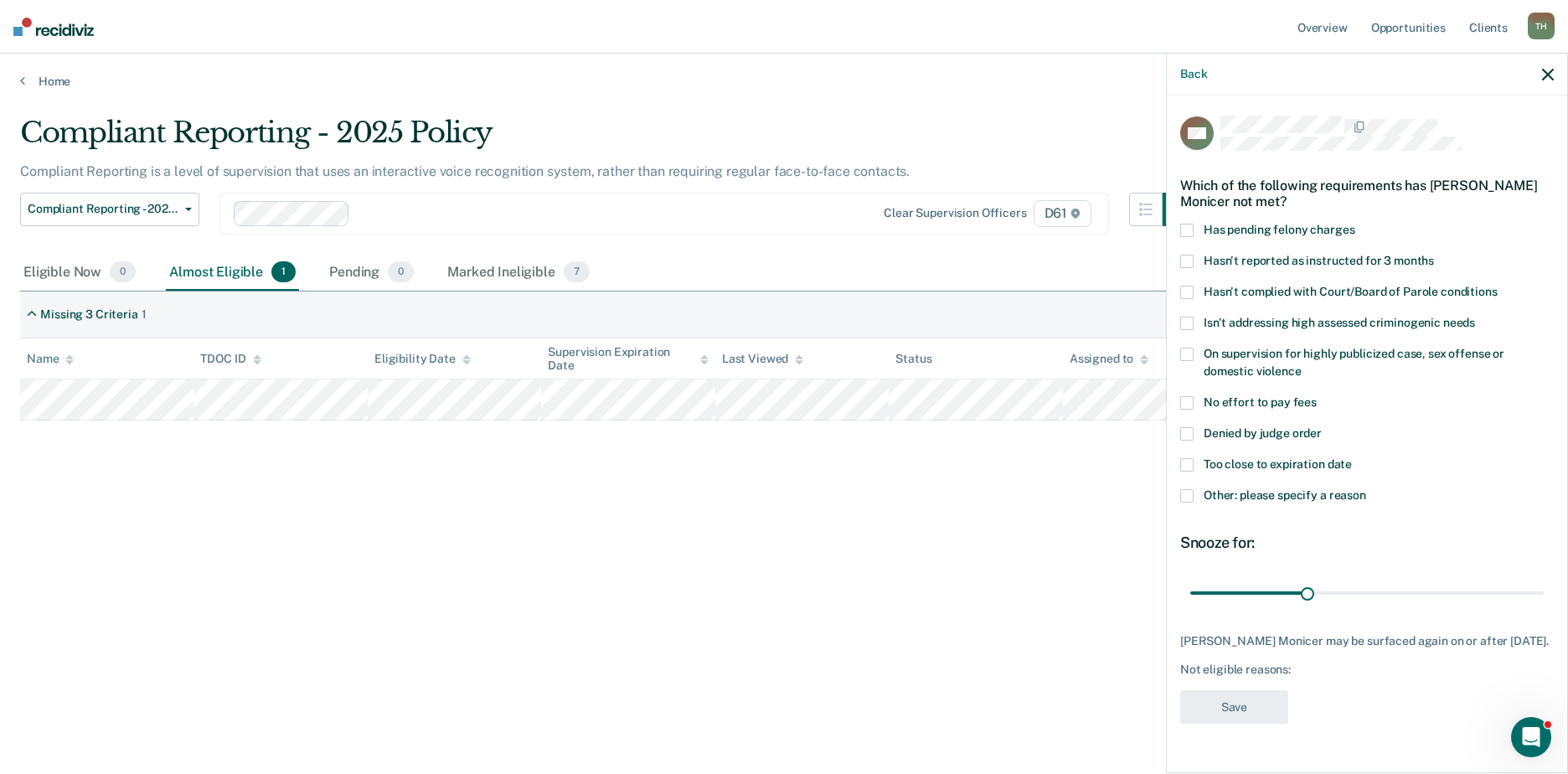
click at [1197, 434] on label "Denied by judge order" at bounding box center [1367, 436] width 374 height 17
click at [1245, 427] on input "Denied by judge order" at bounding box center [1322, 427] width 0 height 0
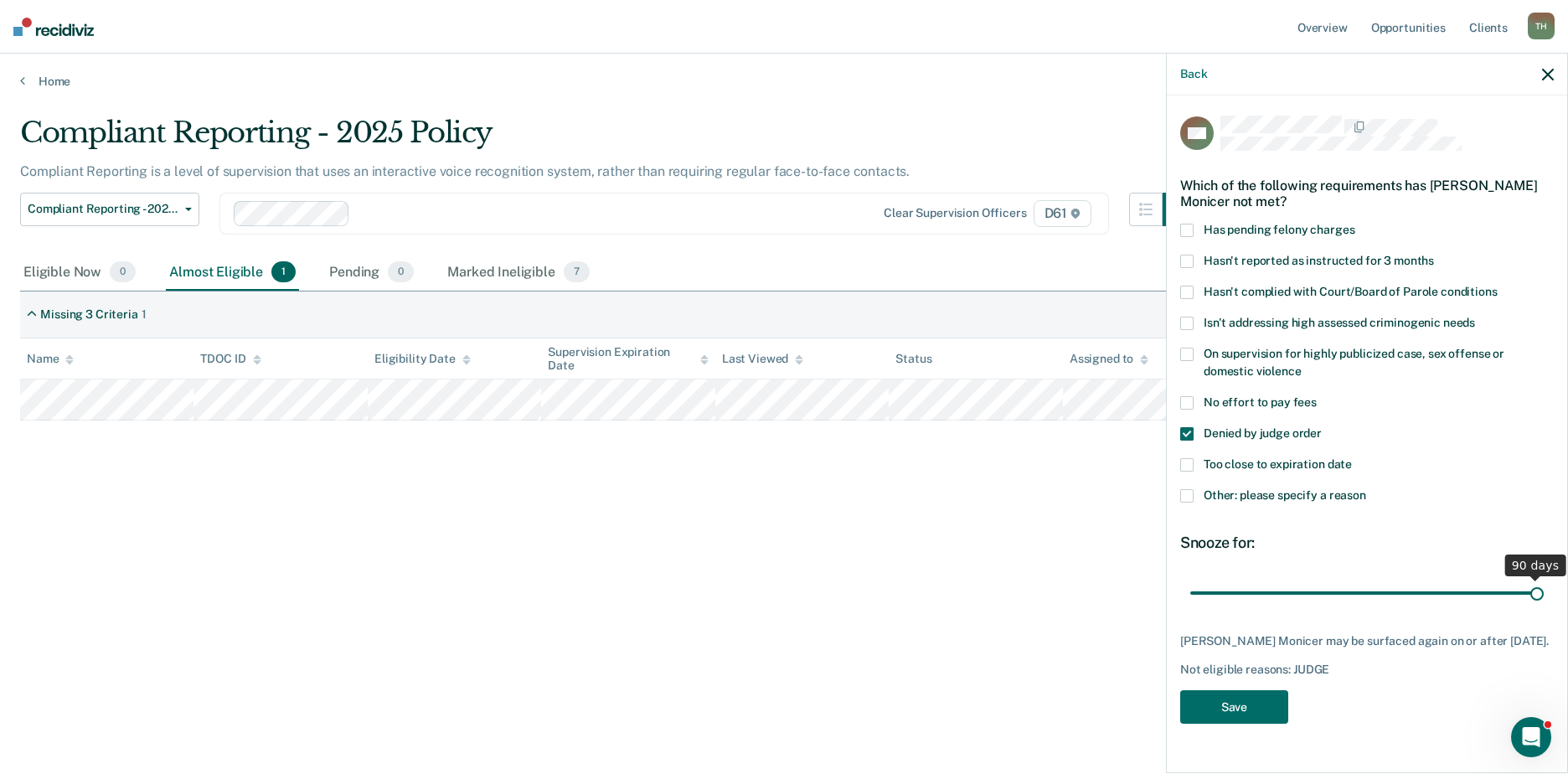
drag, startPoint x: 1304, startPoint y: 593, endPoint x: 1547, endPoint y: 594, distance: 243.0
type input "90"
click at [1245, 594] on input "range" at bounding box center [1367, 593] width 353 height 30
click at [1191, 493] on span at bounding box center [1186, 495] width 13 height 13
click at [1245, 489] on input "Other: please specify a reason" at bounding box center [1366, 489] width 0 height 0
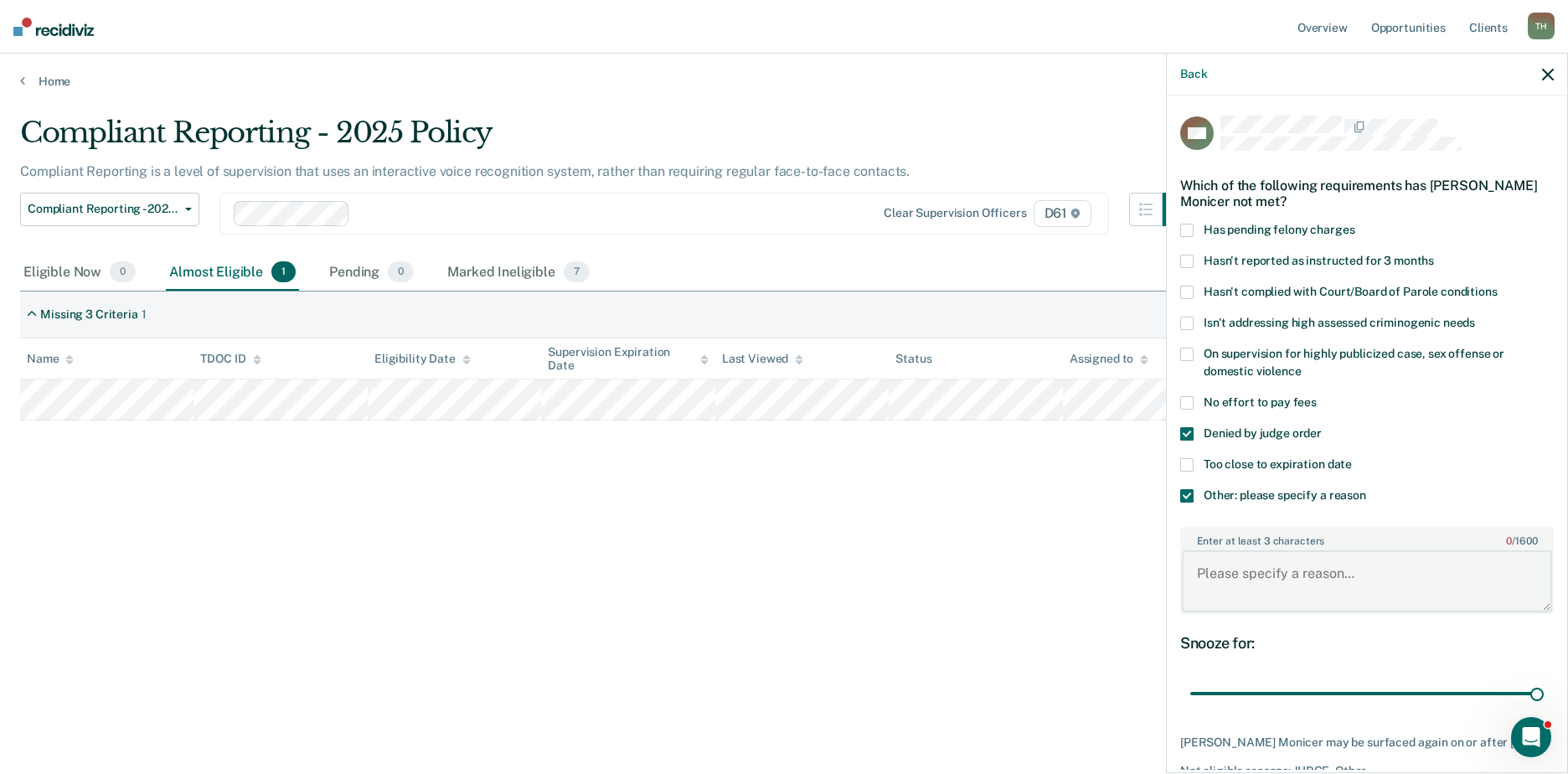
click at [1236, 557] on textarea "Enter at least 3 characters 0 / 1600" at bounding box center [1367, 580] width 371 height 62
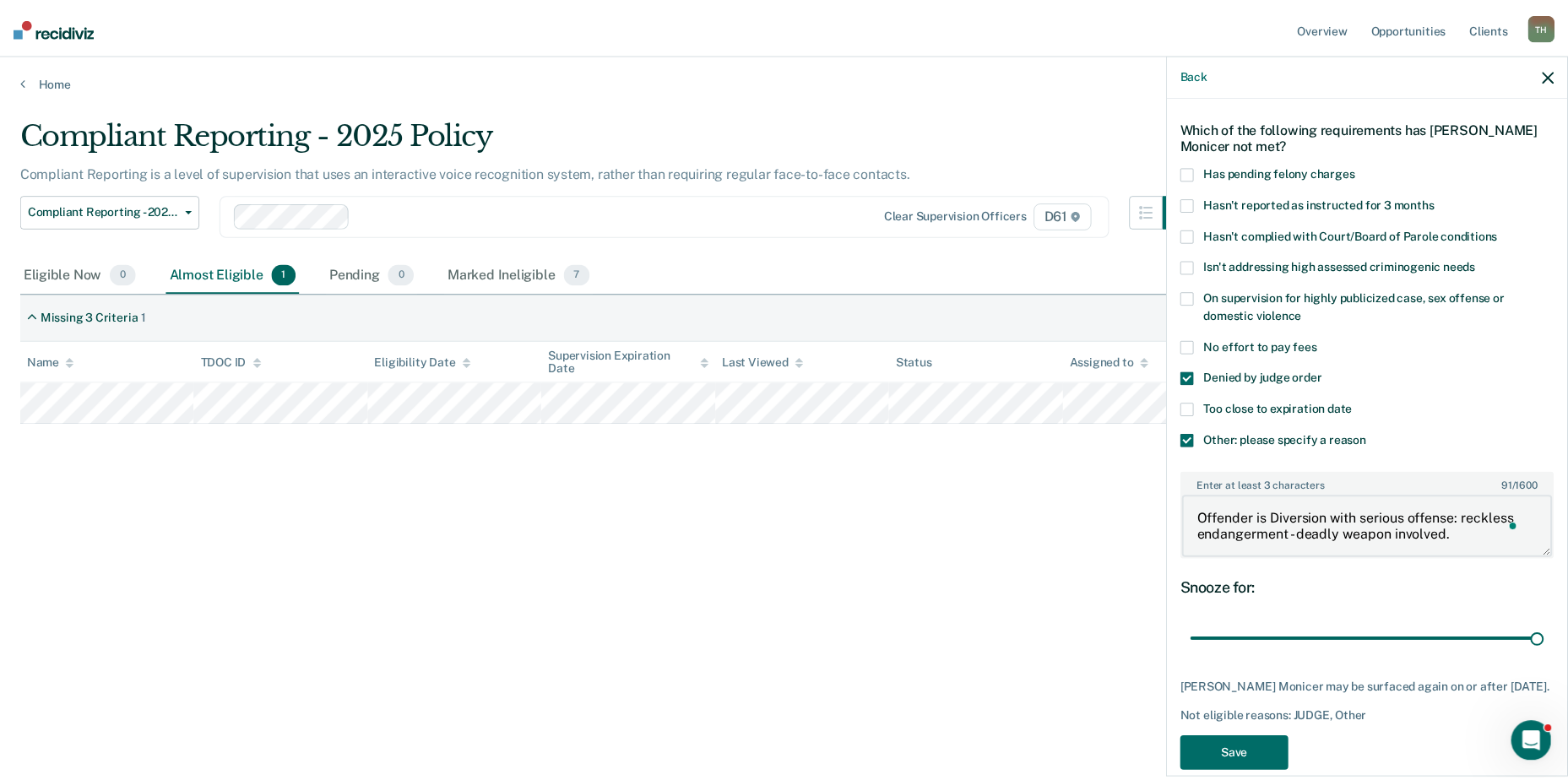
scroll to position [99, 0]
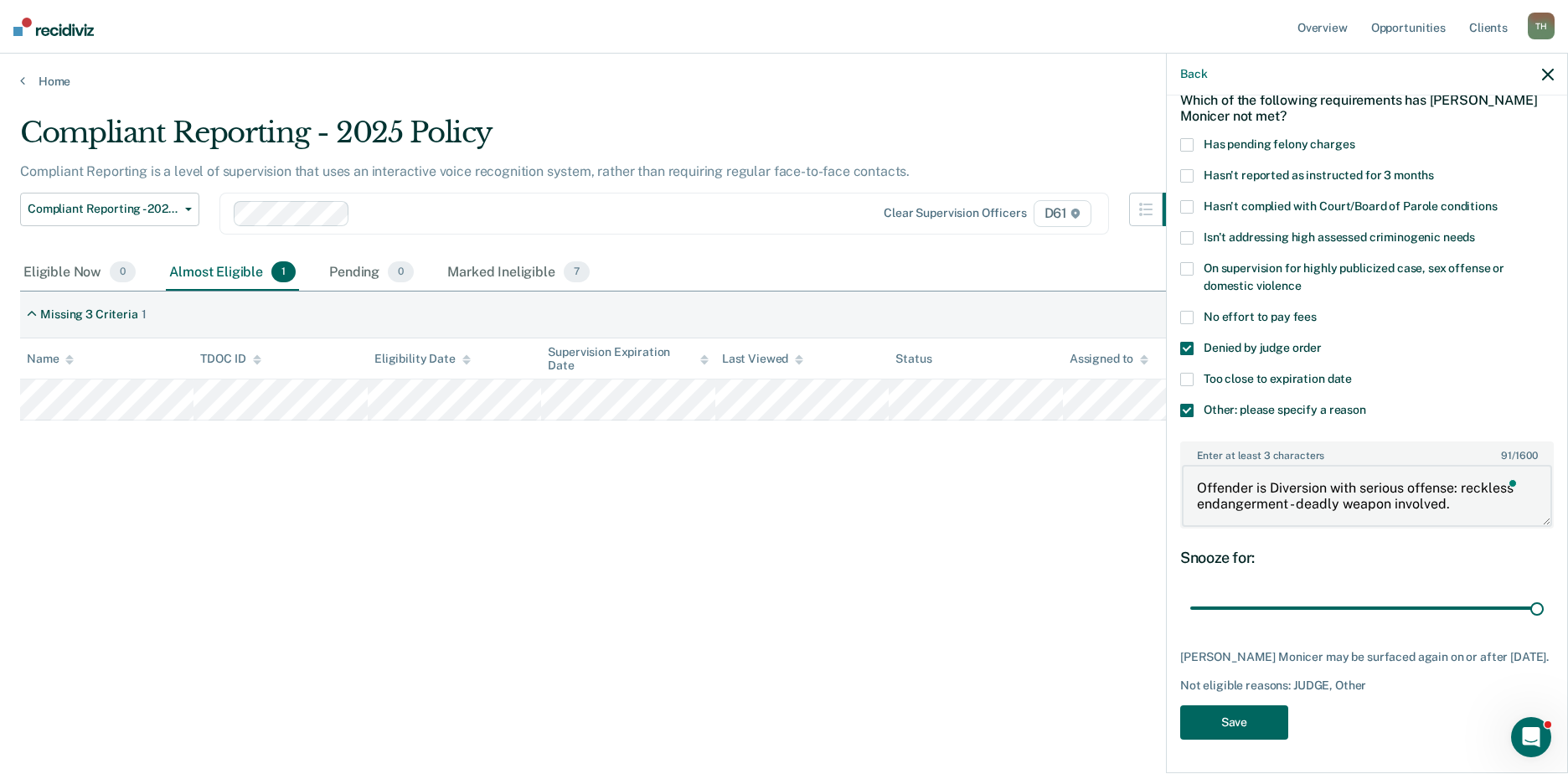
type textarea "Offender is Diversion with serious offense: reckless endangerment - deadly weap…"
click at [1229, 672] on button "Save" at bounding box center [1234, 723] width 108 height 35
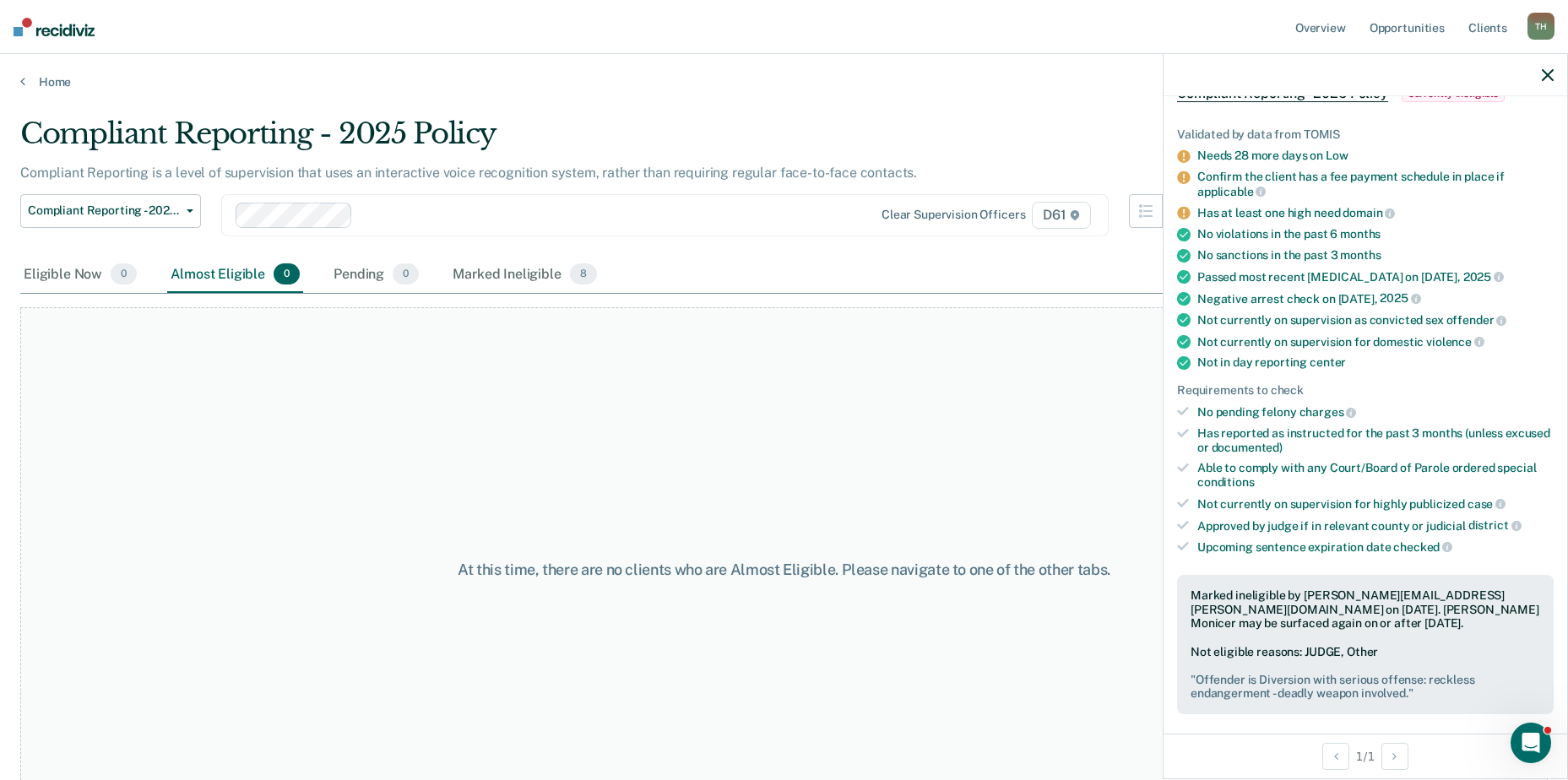
click at [1255, 73] on icon "button" at bounding box center [1548, 75] width 12 height 12
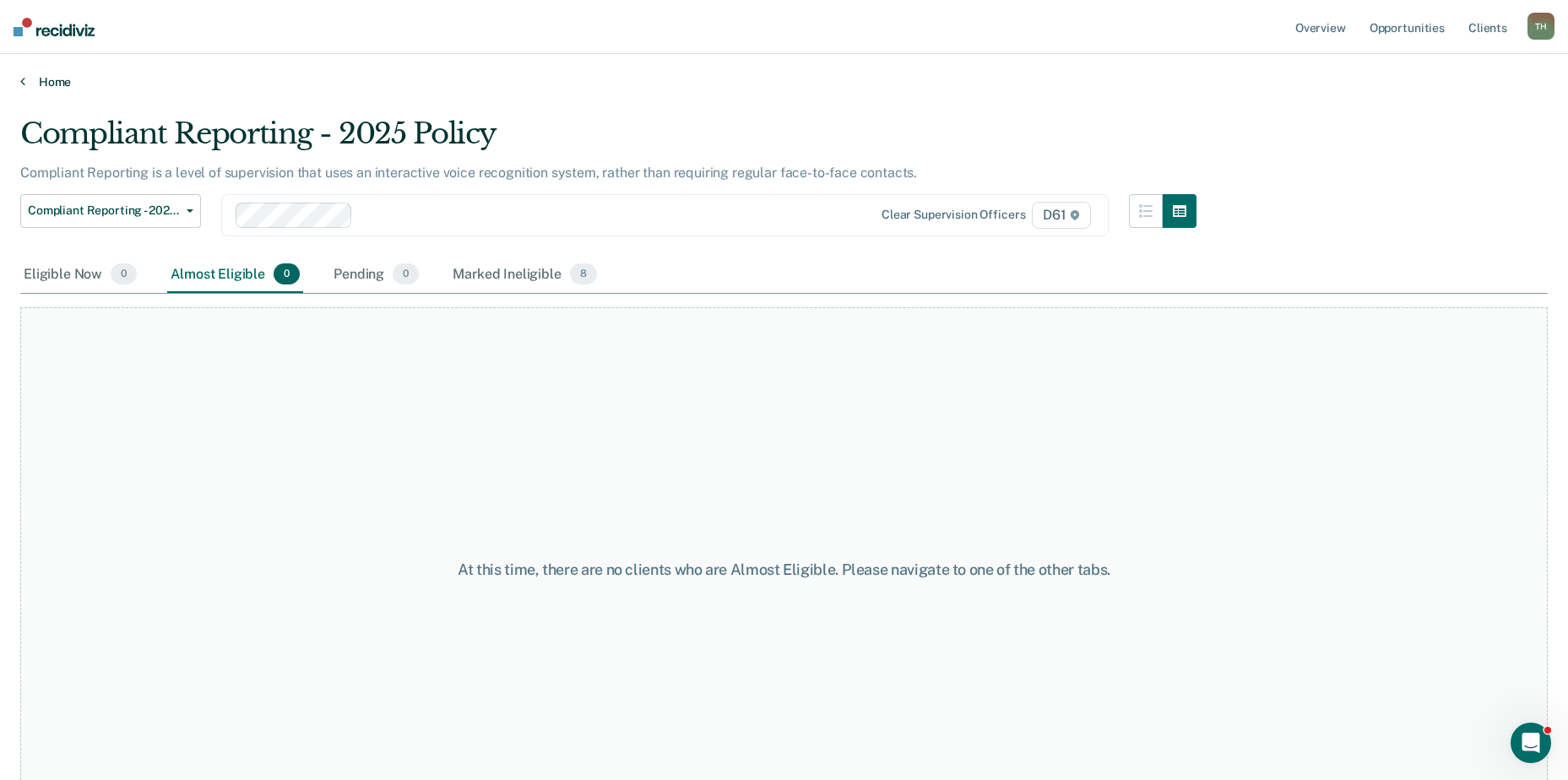
click at [23, 79] on icon at bounding box center [23, 80] width 5 height 13
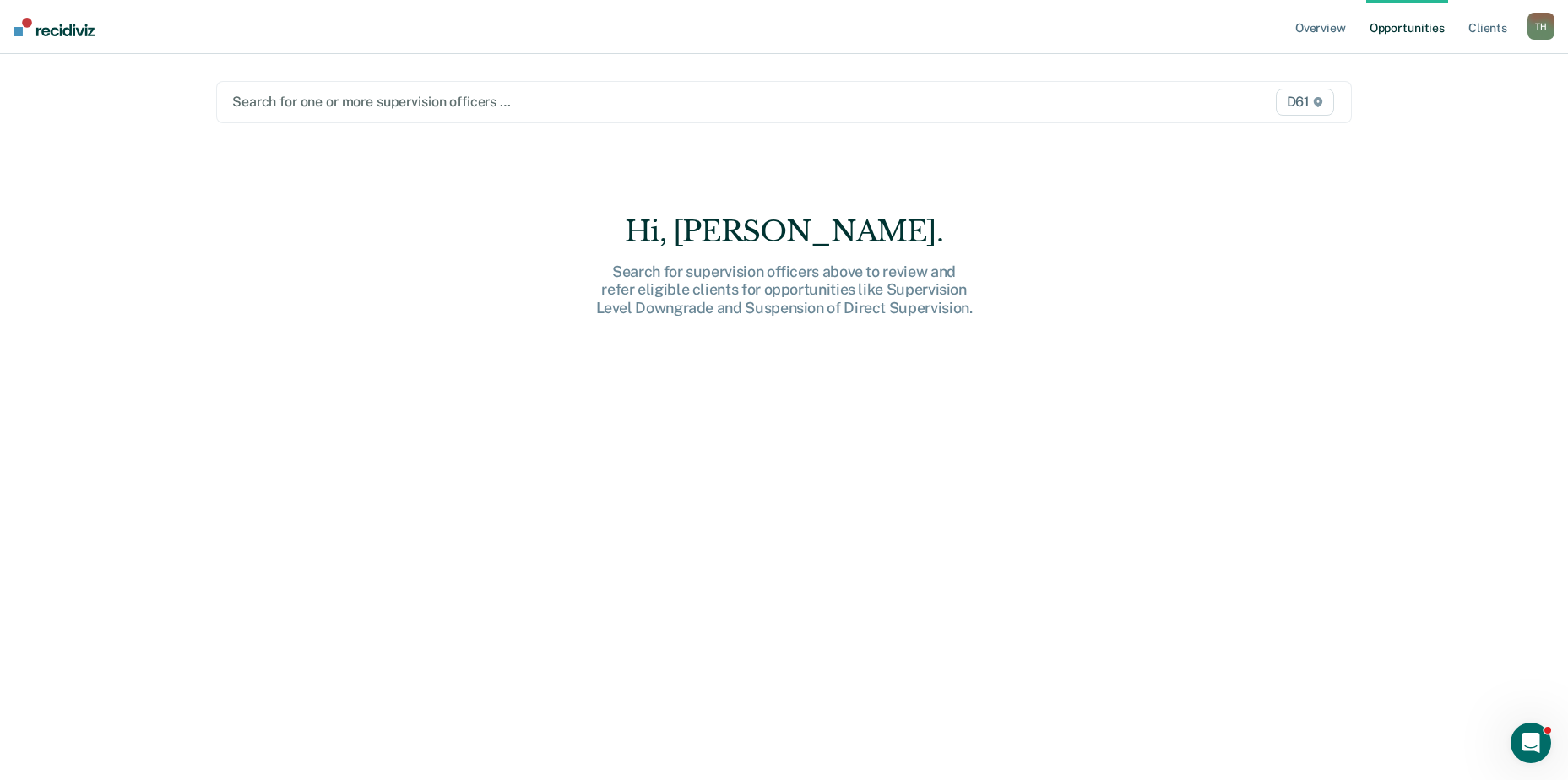
click at [494, 110] on div at bounding box center [617, 101] width 771 height 19
